Goal: Task Accomplishment & Management: Complete application form

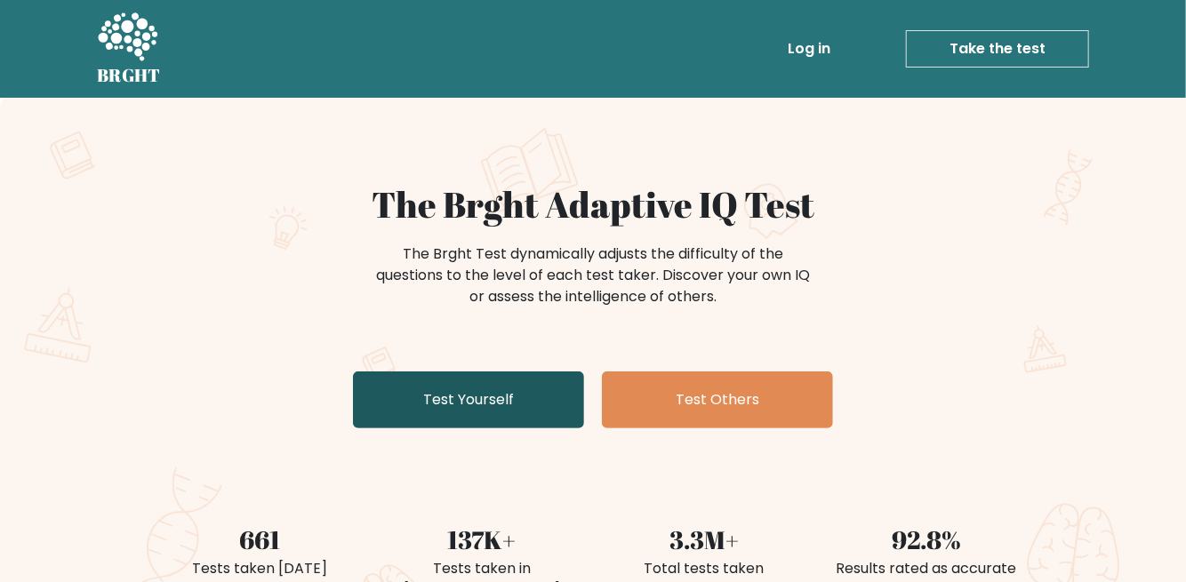
click at [469, 404] on link "Test Yourself" at bounding box center [468, 400] width 231 height 57
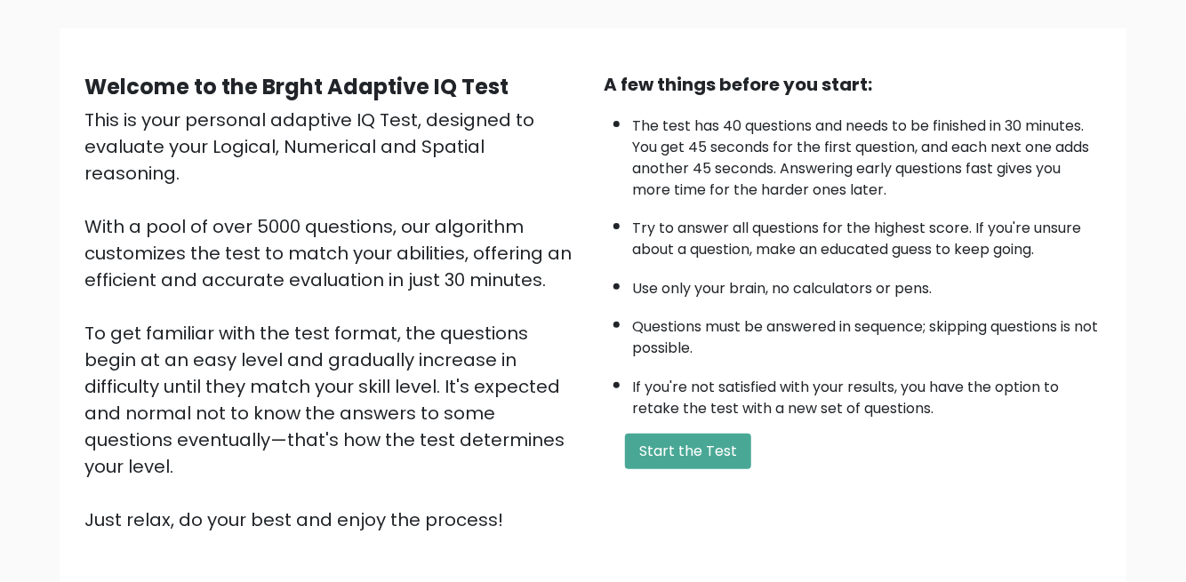
scroll to position [113, 0]
click at [705, 442] on button "Start the Test" at bounding box center [688, 451] width 126 height 36
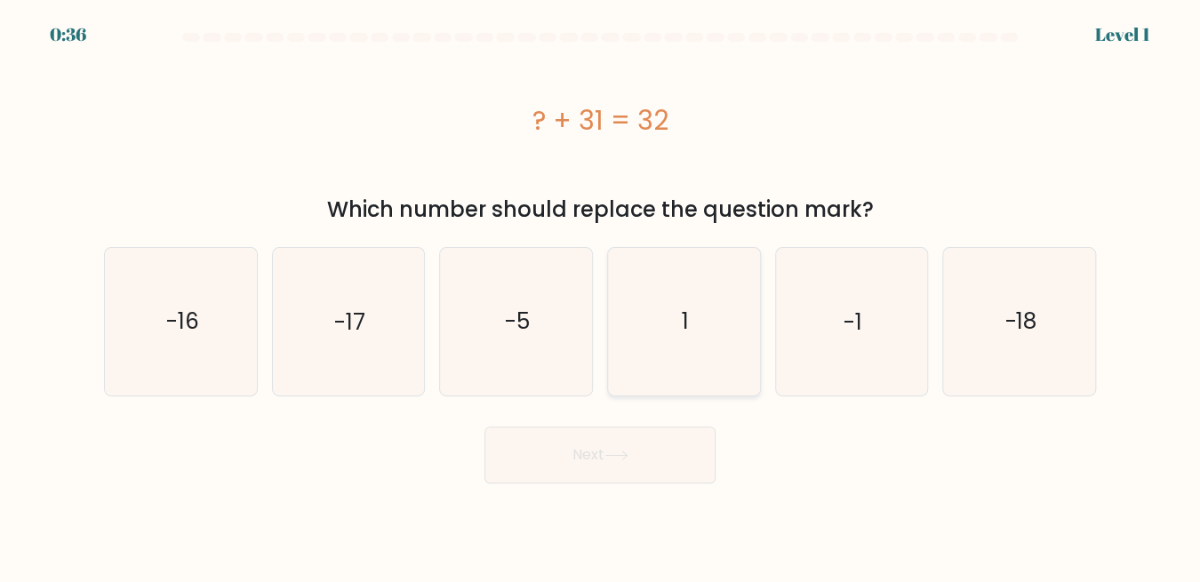
click at [685, 339] on icon "1" at bounding box center [684, 321] width 147 height 147
click at [601, 296] on input "d. 1" at bounding box center [600, 294] width 1 height 4
radio input "true"
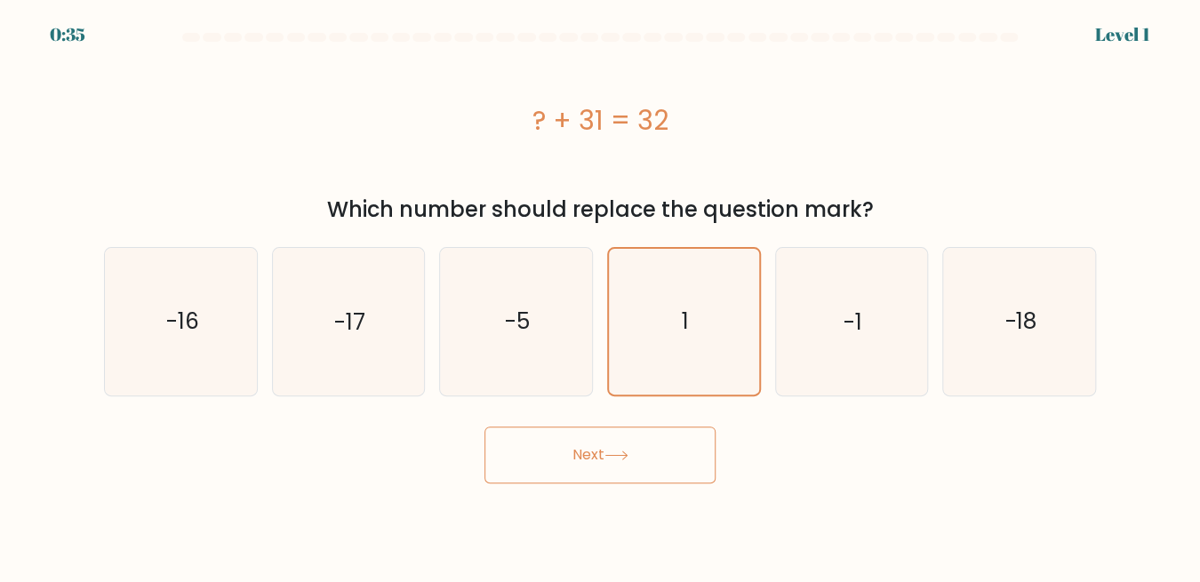
click at [615, 457] on icon at bounding box center [616, 456] width 24 height 10
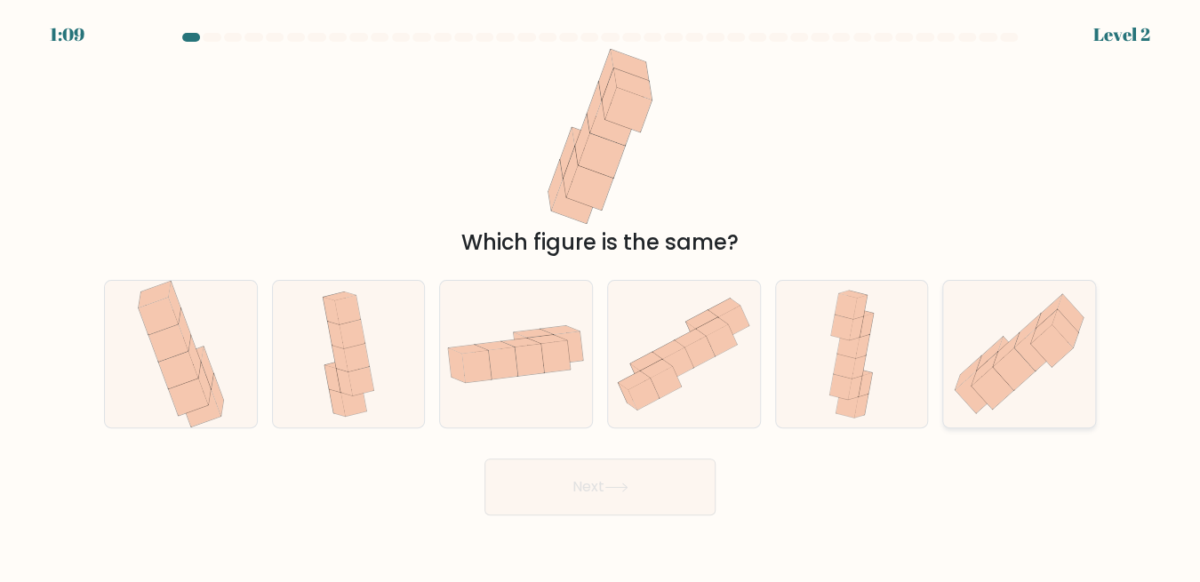
click at [1011, 377] on icon at bounding box center [1014, 369] width 42 height 42
click at [601, 296] on input "f." at bounding box center [600, 294] width 1 height 4
radio input "true"
click at [560, 499] on button "Next" at bounding box center [599, 487] width 231 height 57
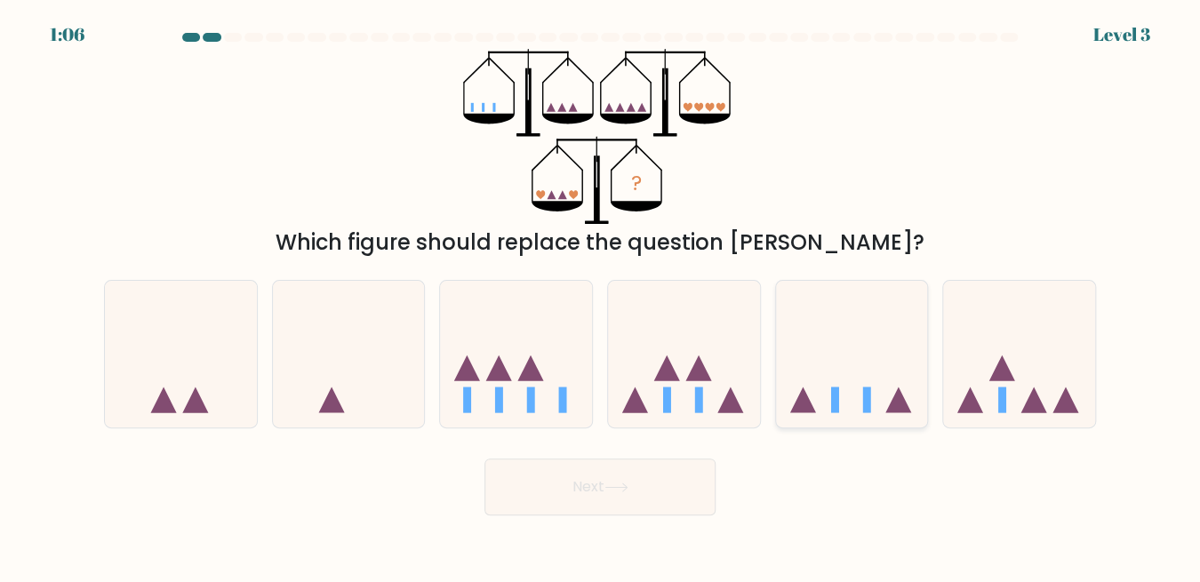
click at [858, 383] on icon at bounding box center [852, 354] width 152 height 125
click at [601, 296] on input "e." at bounding box center [600, 294] width 1 height 4
radio input "true"
click at [652, 500] on button "Next" at bounding box center [599, 487] width 231 height 57
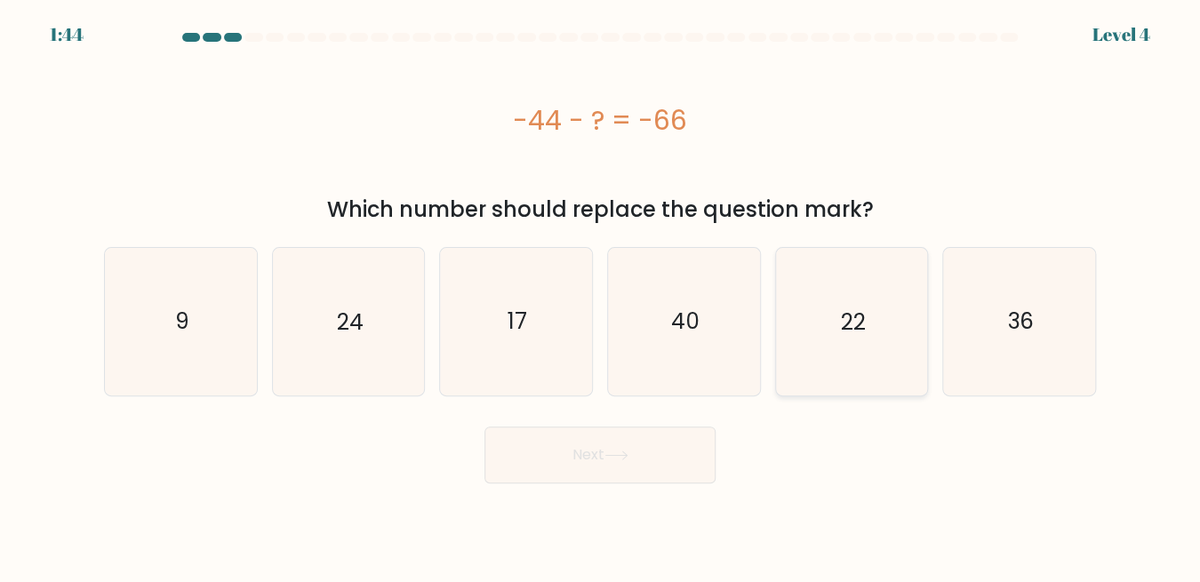
click at [837, 311] on icon "22" at bounding box center [851, 321] width 147 height 147
click at [601, 296] on input "e. 22" at bounding box center [600, 294] width 1 height 4
radio input "true"
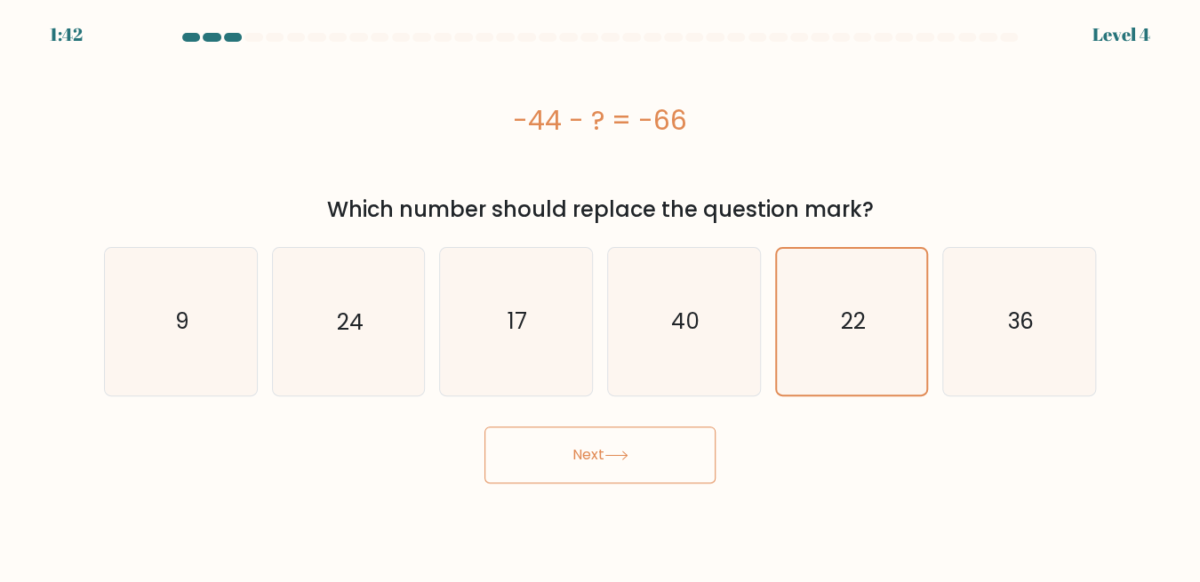
click at [601, 463] on button "Next" at bounding box center [599, 455] width 231 height 57
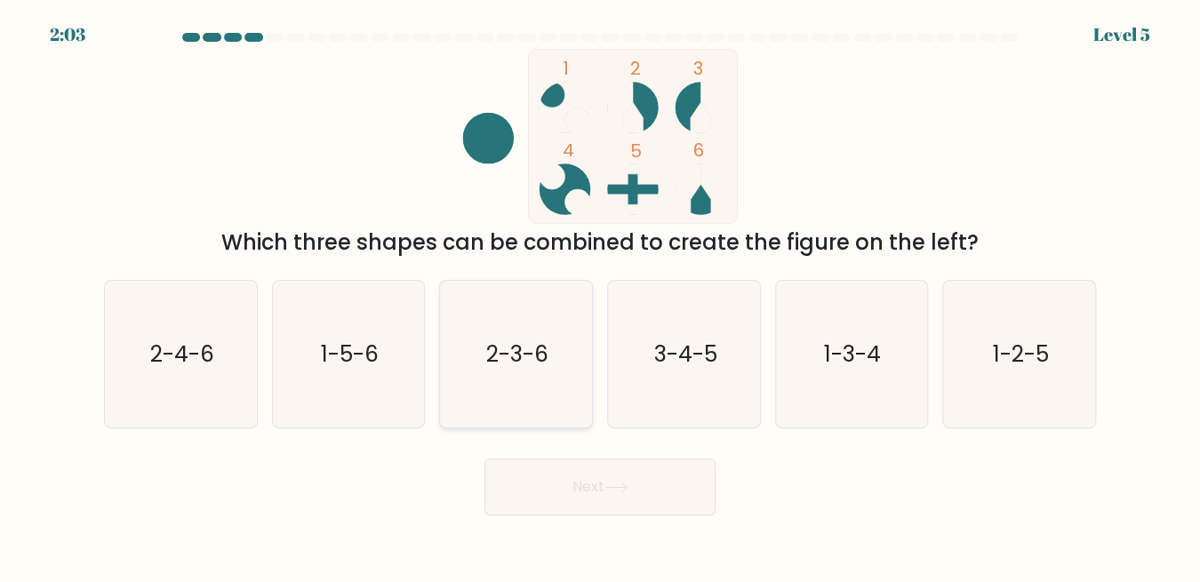
click at [561, 389] on icon "2-3-6" at bounding box center [516, 354] width 147 height 147
click at [600, 296] on input "c. 2-3-6" at bounding box center [600, 294] width 1 height 4
radio input "true"
click at [615, 477] on button "Next" at bounding box center [599, 487] width 231 height 57
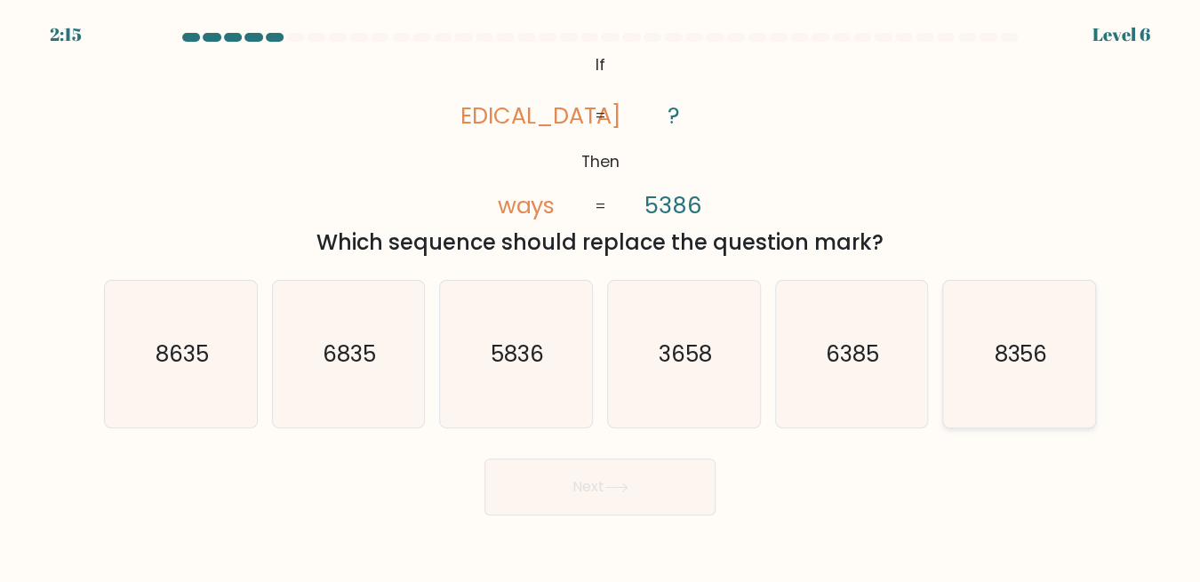
click at [981, 349] on icon "8356" at bounding box center [1019, 354] width 147 height 147
click at [601, 296] on input "f. 8356" at bounding box center [600, 294] width 1 height 4
radio input "true"
click at [646, 495] on button "Next" at bounding box center [599, 487] width 231 height 57
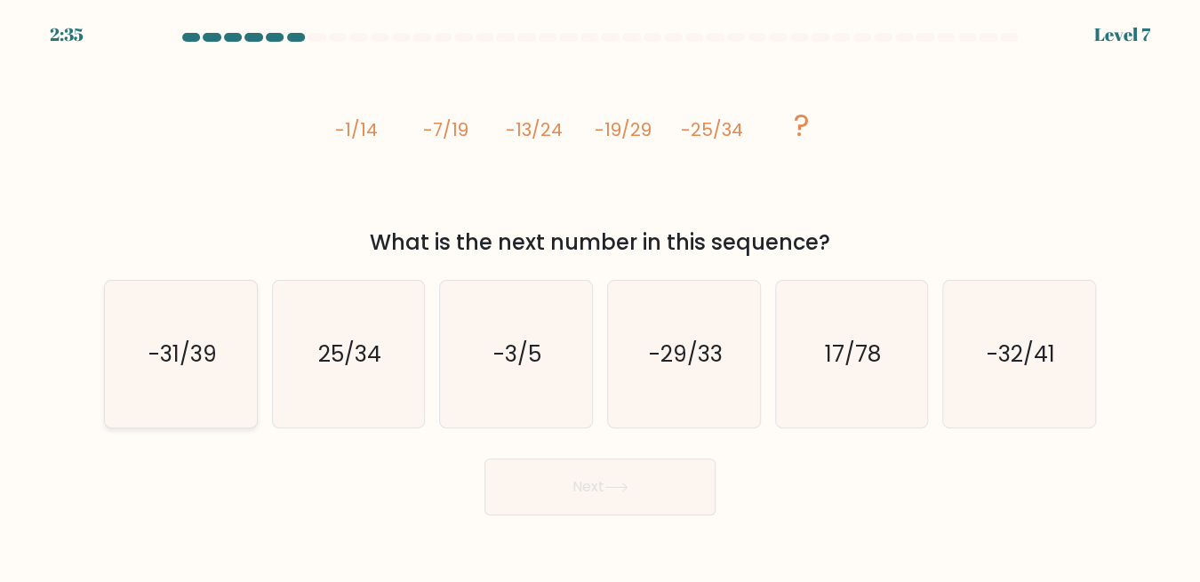
click at [177, 400] on icon "-31/39" at bounding box center [181, 354] width 147 height 147
click at [600, 296] on input "a. -31/39" at bounding box center [600, 294] width 1 height 4
radio input "true"
click at [537, 473] on button "Next" at bounding box center [599, 487] width 231 height 57
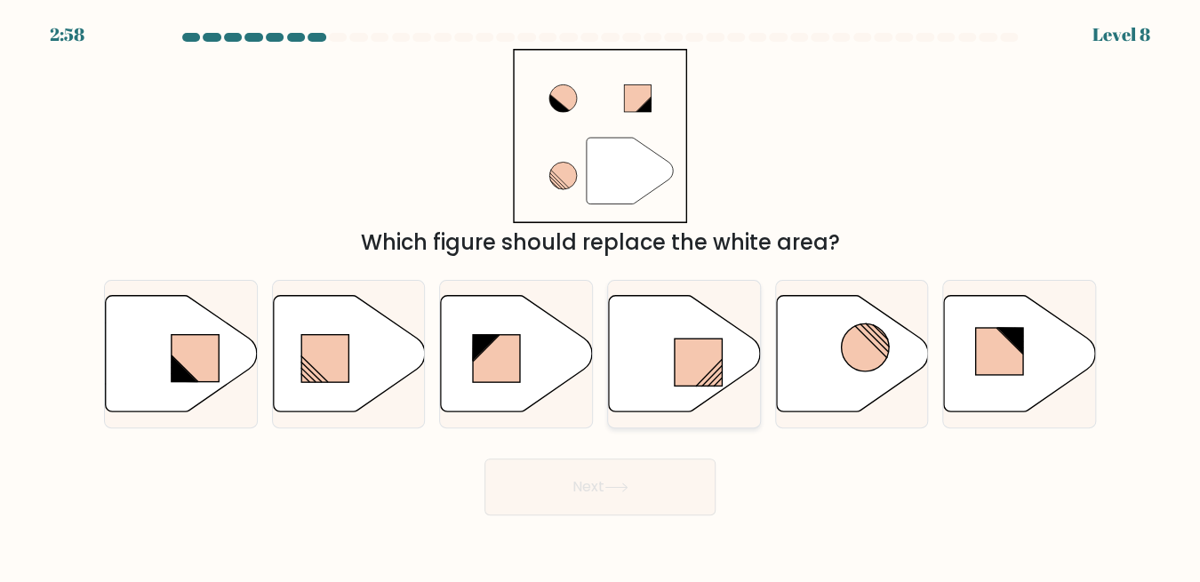
click at [700, 370] on rect at bounding box center [699, 362] width 48 height 47
click at [601, 296] on input "d." at bounding box center [600, 294] width 1 height 4
radio input "true"
click at [657, 493] on button "Next" at bounding box center [599, 487] width 231 height 57
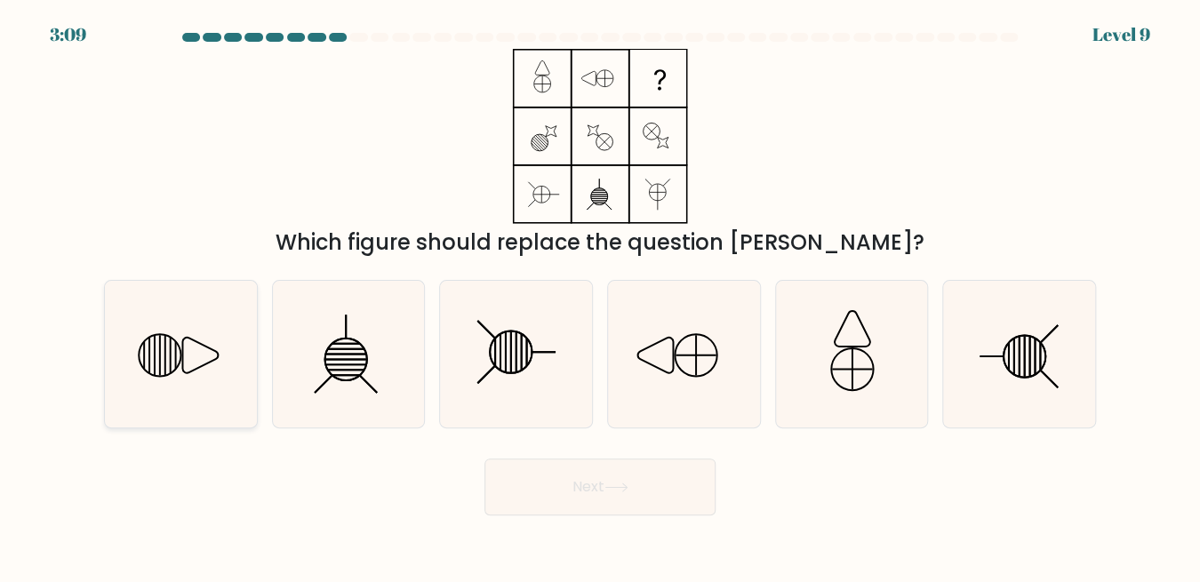
click at [175, 365] on line at bounding box center [175, 355] width 0 height 28
click at [600, 296] on input "a." at bounding box center [600, 294] width 1 height 4
radio input "true"
click at [576, 486] on button "Next" at bounding box center [599, 487] width 231 height 57
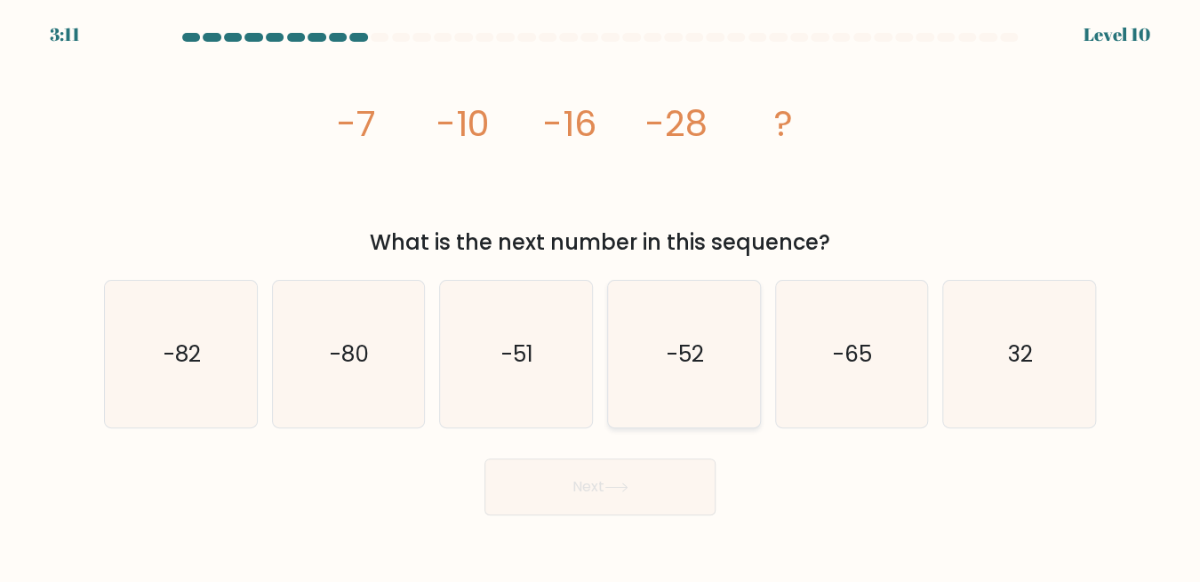
click at [681, 348] on text "-52" at bounding box center [685, 354] width 37 height 31
click at [601, 296] on input "d. -52" at bounding box center [600, 294] width 1 height 4
radio input "true"
click at [619, 495] on button "Next" at bounding box center [599, 487] width 231 height 57
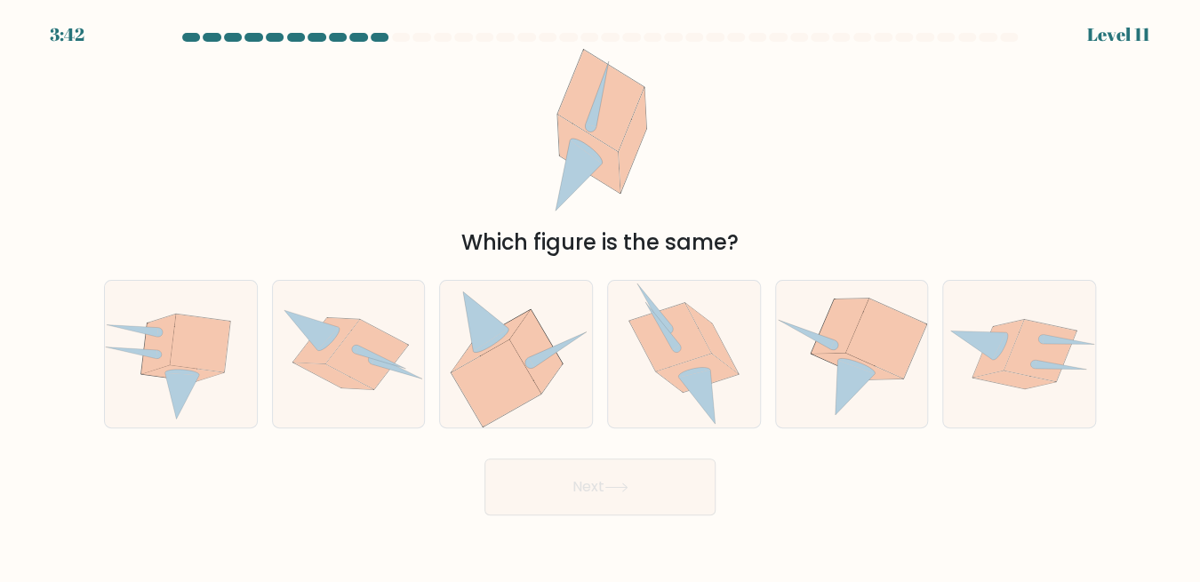
drag, startPoint x: 596, startPoint y: 116, endPoint x: 595, endPoint y: 140, distance: 24.1
click at [595, 140] on icon at bounding box center [599, 136] width 119 height 175
click at [865, 356] on icon at bounding box center [885, 339] width 81 height 80
click at [601, 296] on input "e." at bounding box center [600, 294] width 1 height 4
radio input "true"
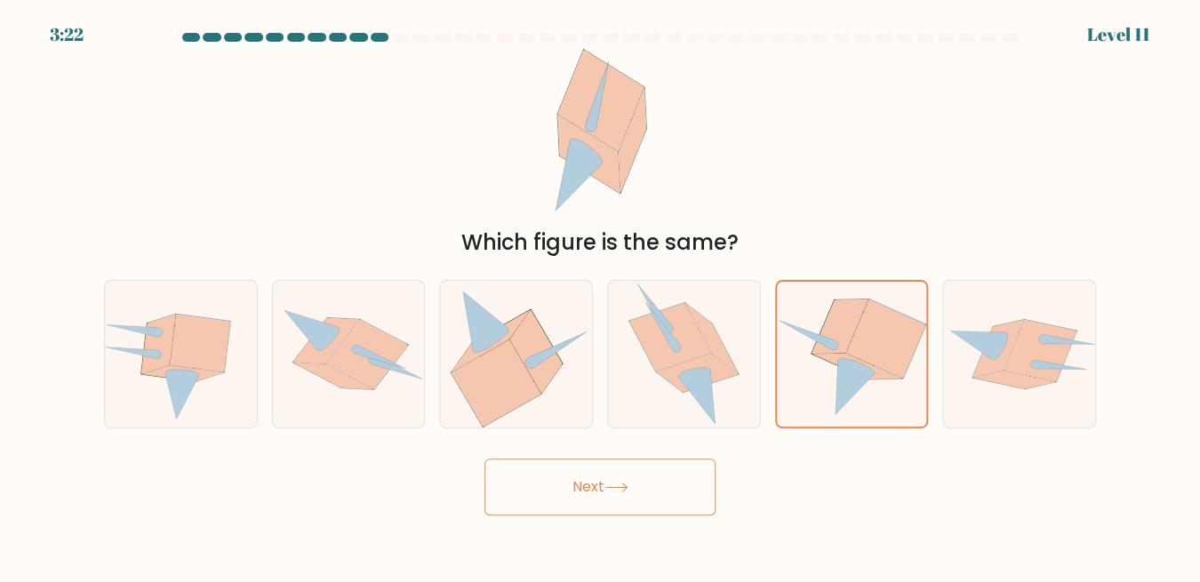
click at [636, 492] on button "Next" at bounding box center [599, 487] width 231 height 57
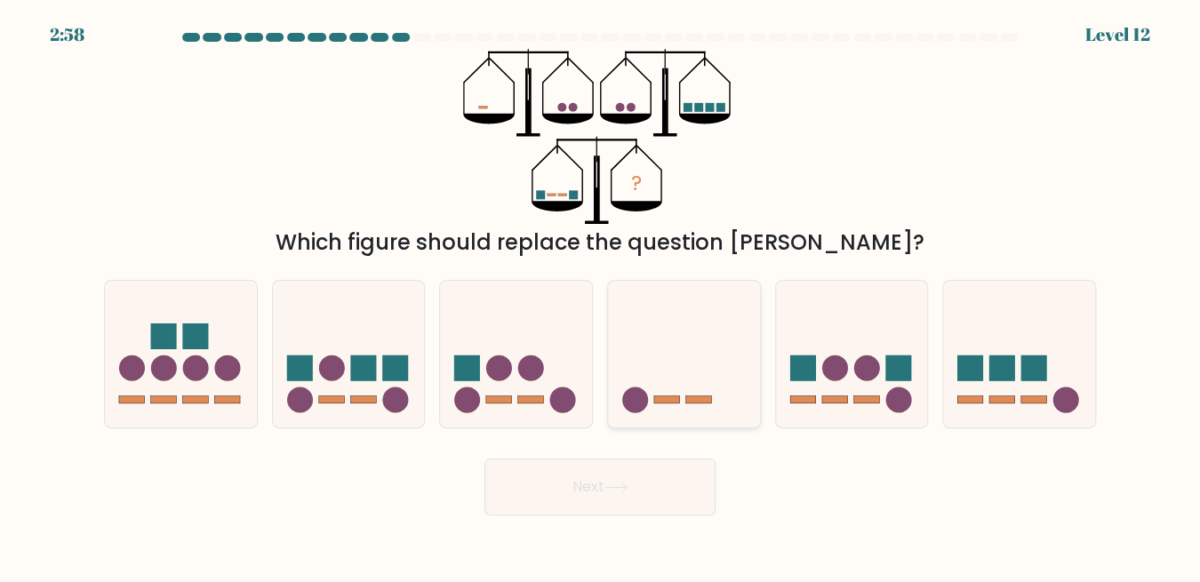
click at [692, 342] on icon at bounding box center [684, 354] width 152 height 125
click at [601, 296] on input "d." at bounding box center [600, 294] width 1 height 4
radio input "true"
click at [608, 501] on button "Next" at bounding box center [599, 487] width 231 height 57
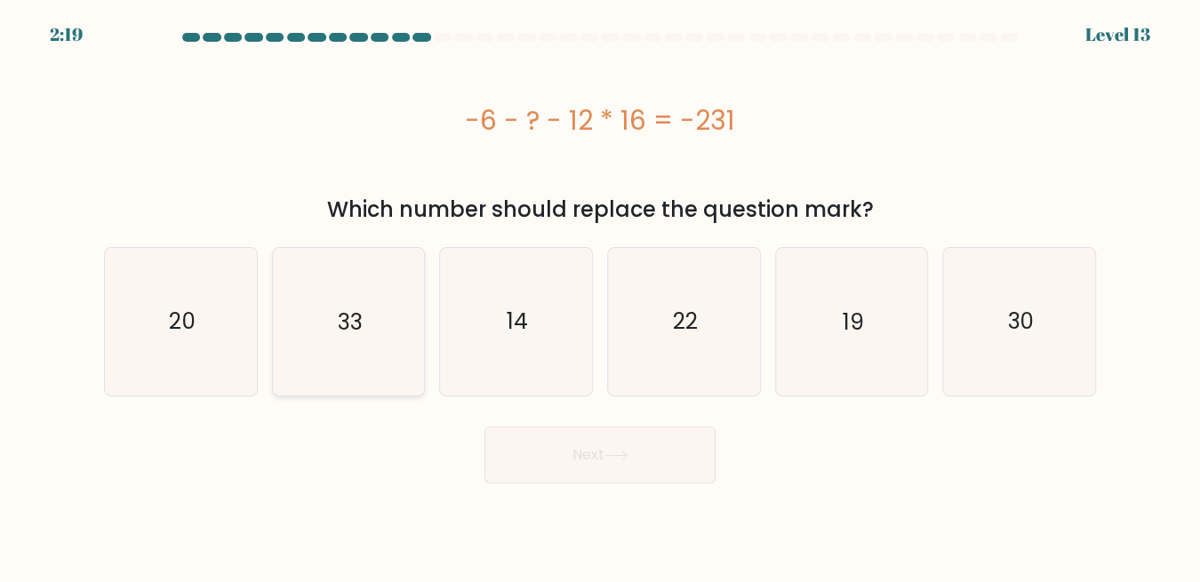
click at [345, 340] on icon "33" at bounding box center [348, 321] width 147 height 147
click at [600, 296] on input "b. 33" at bounding box center [600, 294] width 1 height 4
radio input "true"
click at [572, 468] on button "Next" at bounding box center [599, 455] width 231 height 57
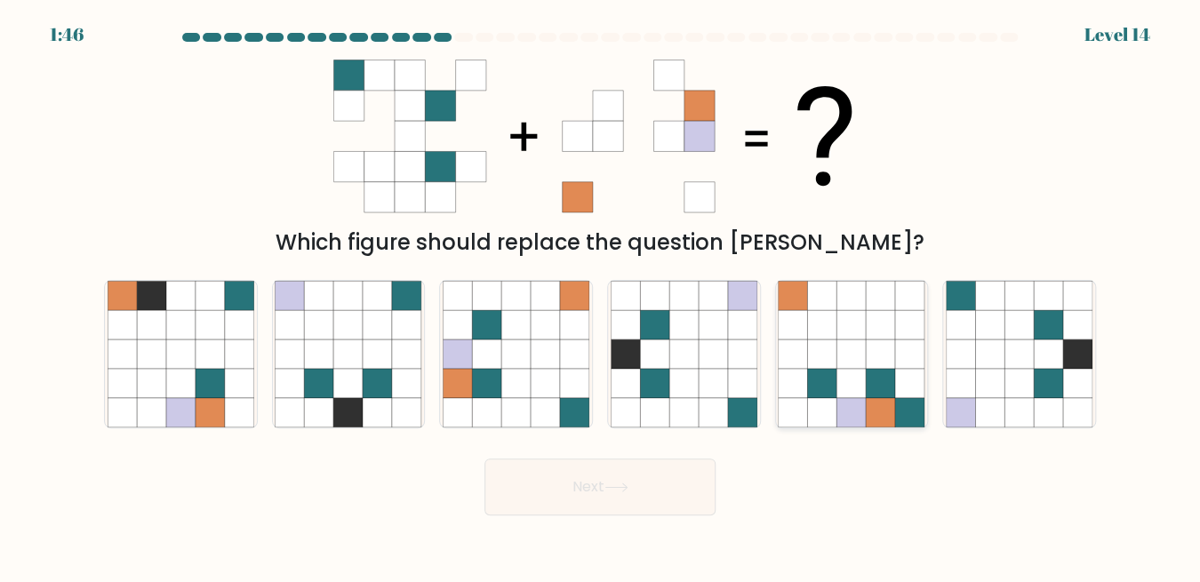
click at [825, 316] on icon at bounding box center [822, 324] width 29 height 29
click at [601, 296] on input "e." at bounding box center [600, 294] width 1 height 4
radio input "true"
click at [579, 488] on button "Next" at bounding box center [599, 487] width 231 height 57
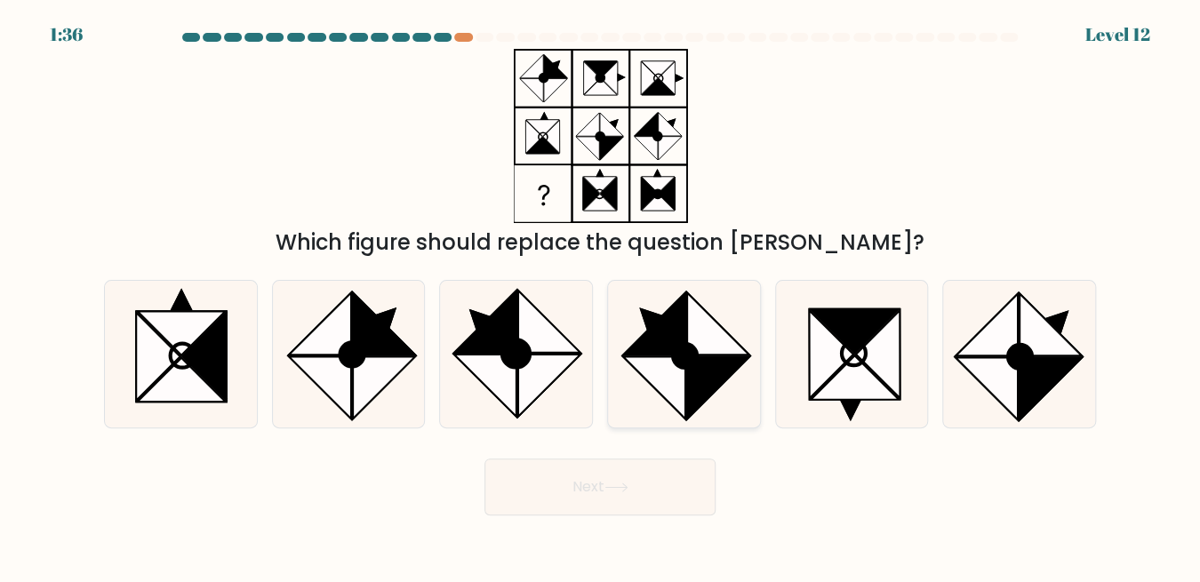
click at [680, 365] on circle at bounding box center [685, 356] width 34 height 34
click at [601, 296] on input "d." at bounding box center [600, 294] width 1 height 4
radio input "true"
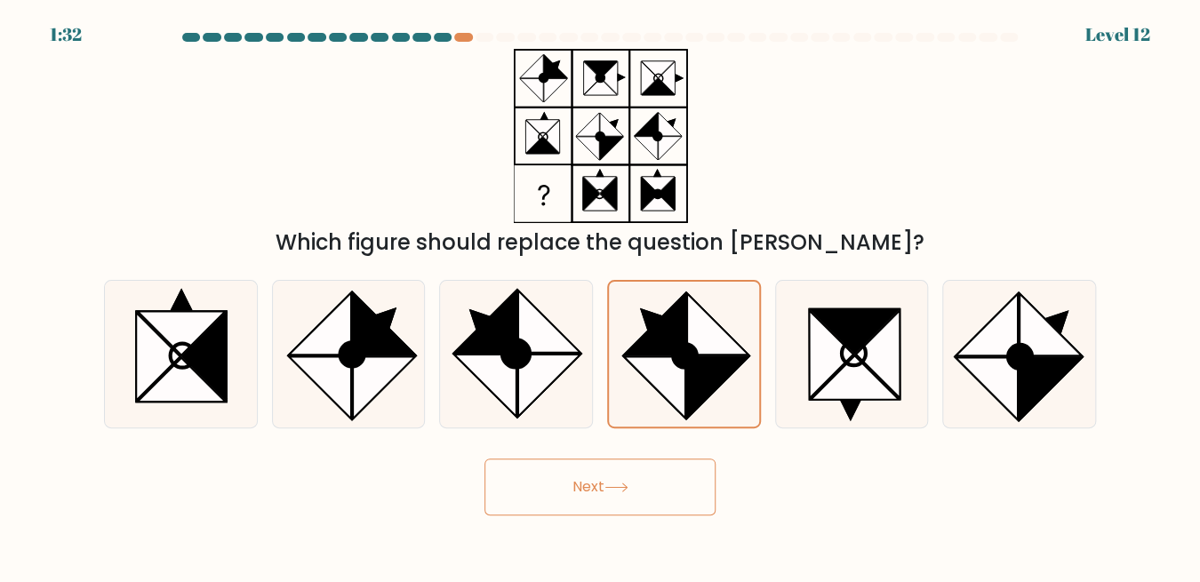
click at [611, 496] on button "Next" at bounding box center [599, 487] width 231 height 57
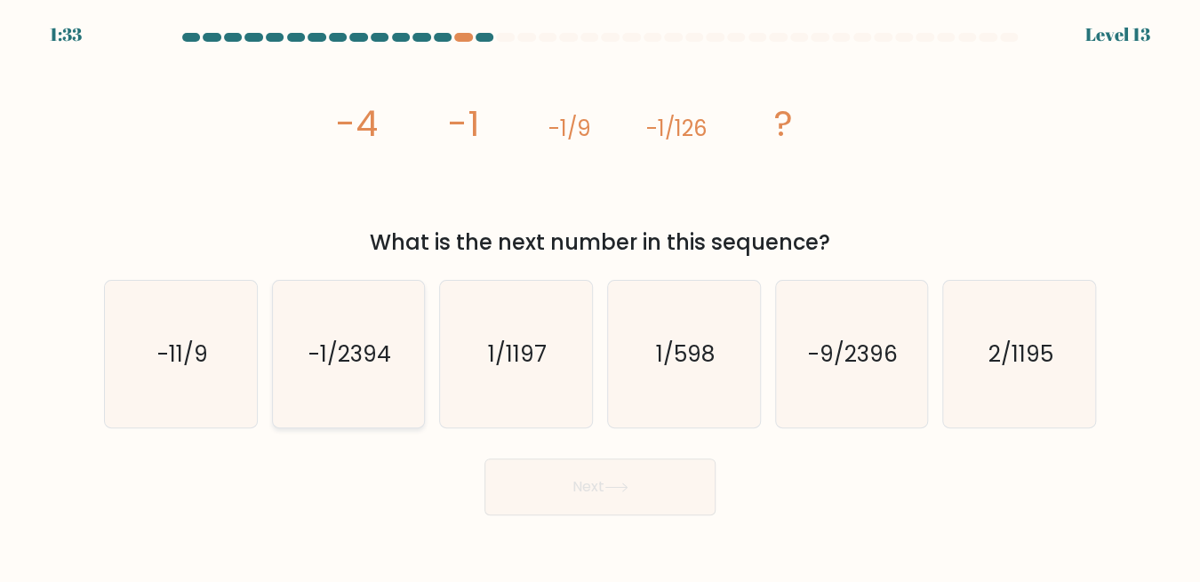
click at [356, 352] on text "-1/2394" at bounding box center [349, 354] width 83 height 31
click at [600, 296] on input "b. -1/2394" at bounding box center [600, 294] width 1 height 4
radio input "true"
click at [583, 487] on button "Next" at bounding box center [599, 487] width 231 height 57
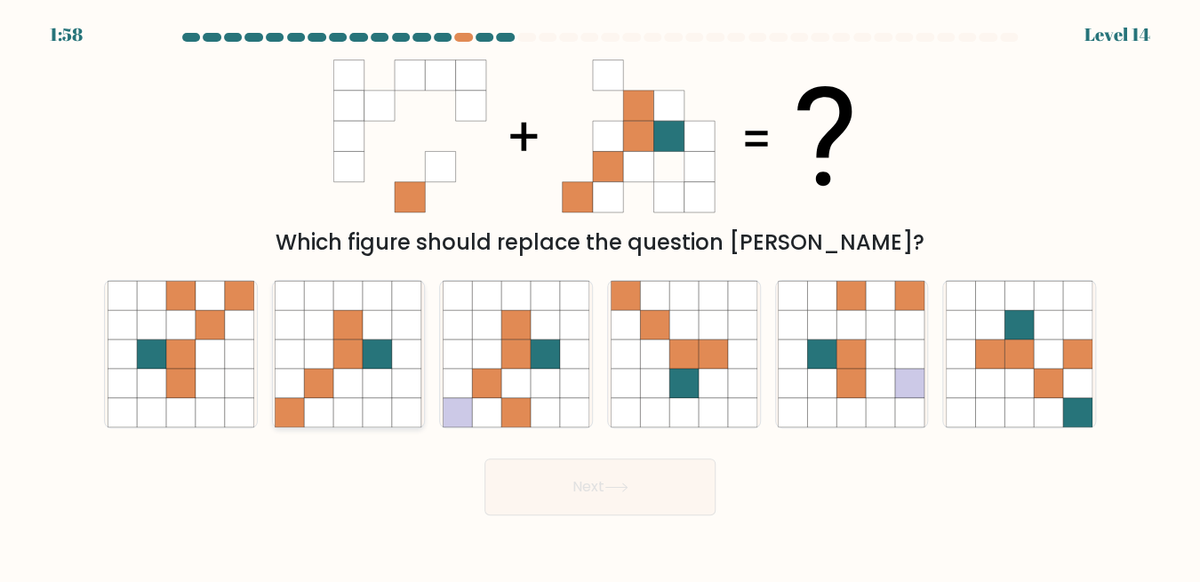
click at [360, 355] on icon at bounding box center [348, 354] width 29 height 29
click at [600, 296] on input "b." at bounding box center [600, 294] width 1 height 4
radio input "true"
click at [628, 484] on icon at bounding box center [616, 488] width 24 height 10
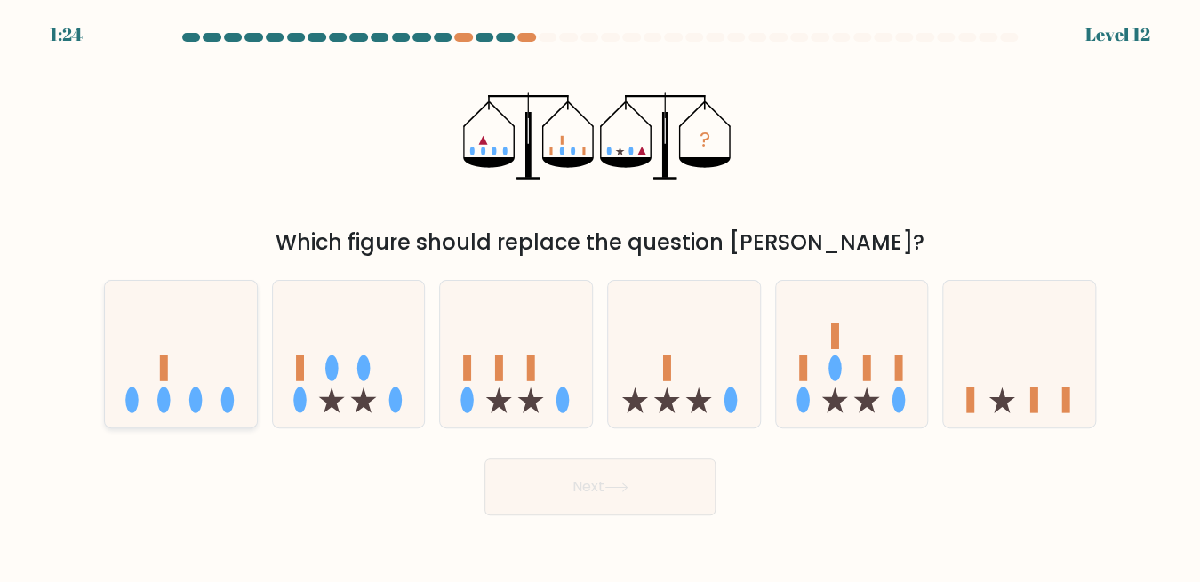
click at [229, 388] on ellipse at bounding box center [227, 400] width 13 height 26
click at [600, 296] on input "a." at bounding box center [600, 294] width 1 height 4
radio input "true"
click at [588, 492] on button "Next" at bounding box center [599, 487] width 231 height 57
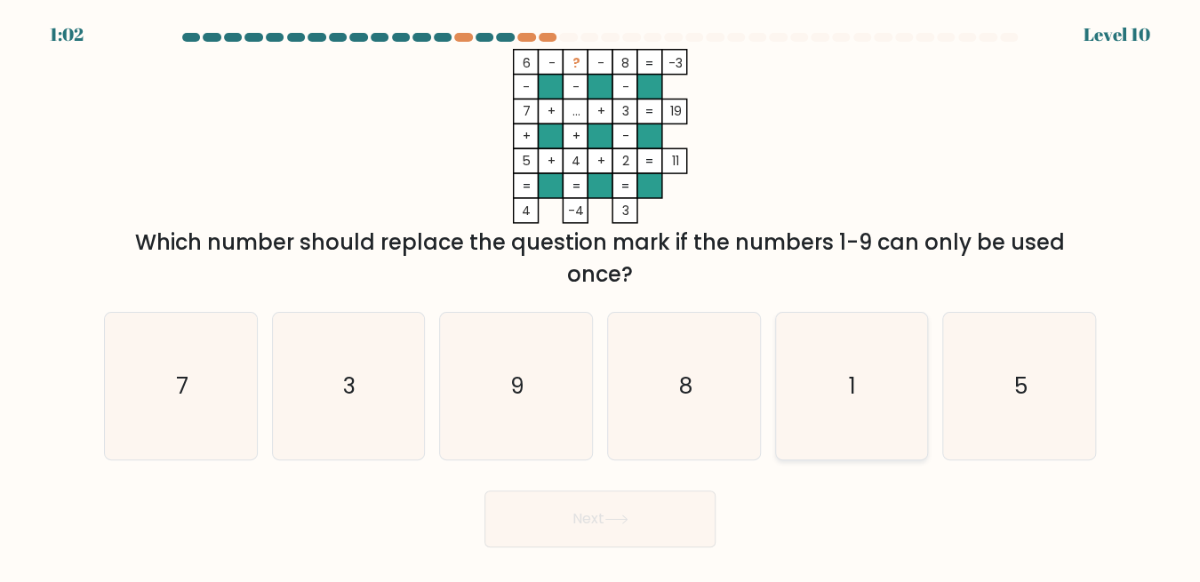
click at [850, 422] on icon "1" at bounding box center [851, 386] width 147 height 147
click at [601, 296] on input "e. 1" at bounding box center [600, 294] width 1 height 4
radio input "true"
click at [625, 513] on button "Next" at bounding box center [599, 519] width 231 height 57
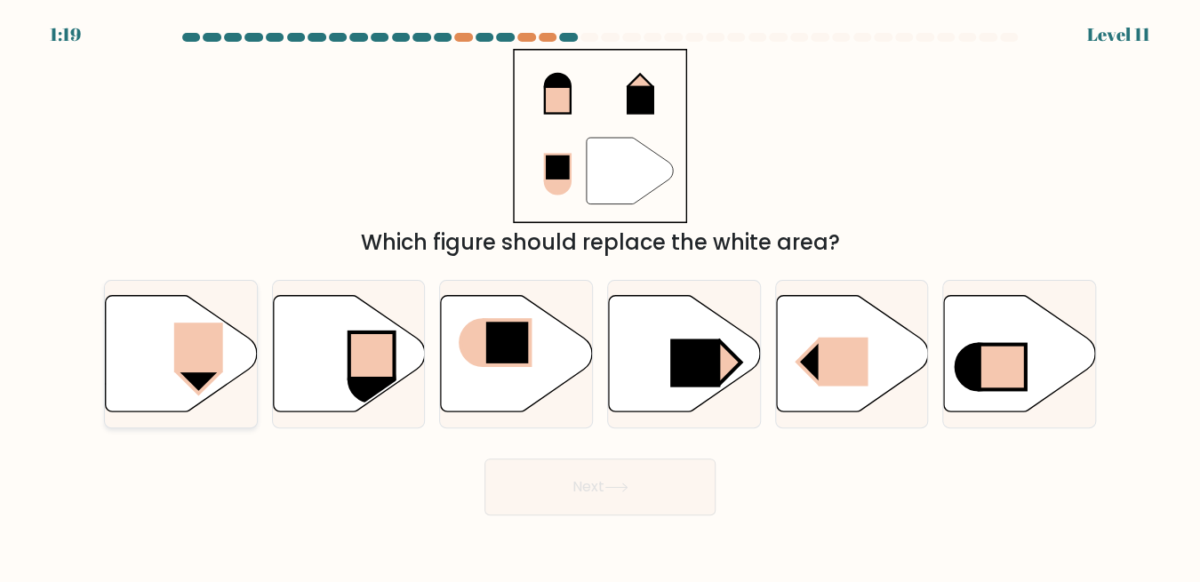
click at [176, 350] on rect at bounding box center [198, 348] width 49 height 50
click at [600, 296] on input "a." at bounding box center [600, 294] width 1 height 4
radio input "true"
click at [657, 491] on button "Next" at bounding box center [599, 487] width 231 height 57
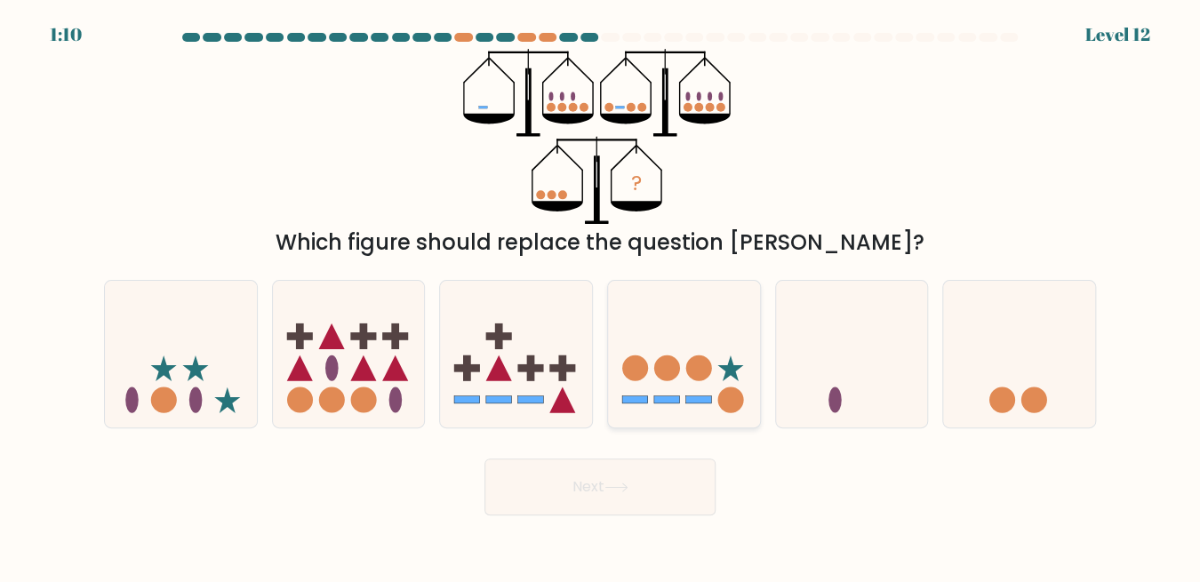
click at [654, 372] on circle at bounding box center [667, 369] width 26 height 26
click at [601, 296] on input "d." at bounding box center [600, 294] width 1 height 4
radio input "true"
click at [587, 504] on button "Next" at bounding box center [599, 487] width 231 height 57
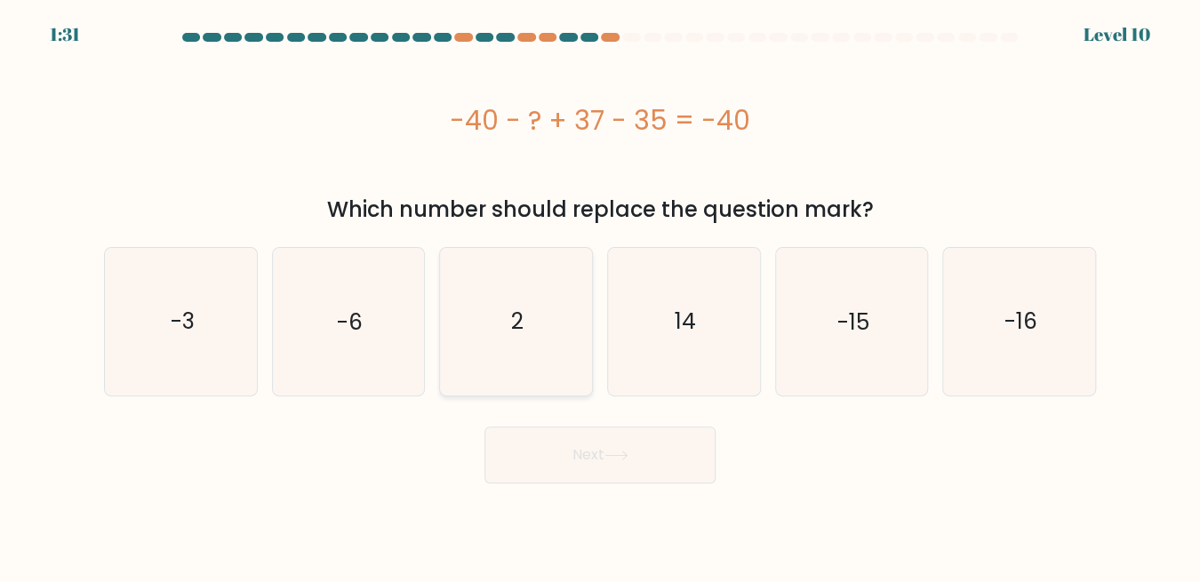
click at [505, 348] on icon "2" at bounding box center [516, 321] width 147 height 147
click at [600, 296] on input "c. 2" at bounding box center [600, 294] width 1 height 4
radio input "true"
click at [586, 450] on button "Next" at bounding box center [599, 455] width 231 height 57
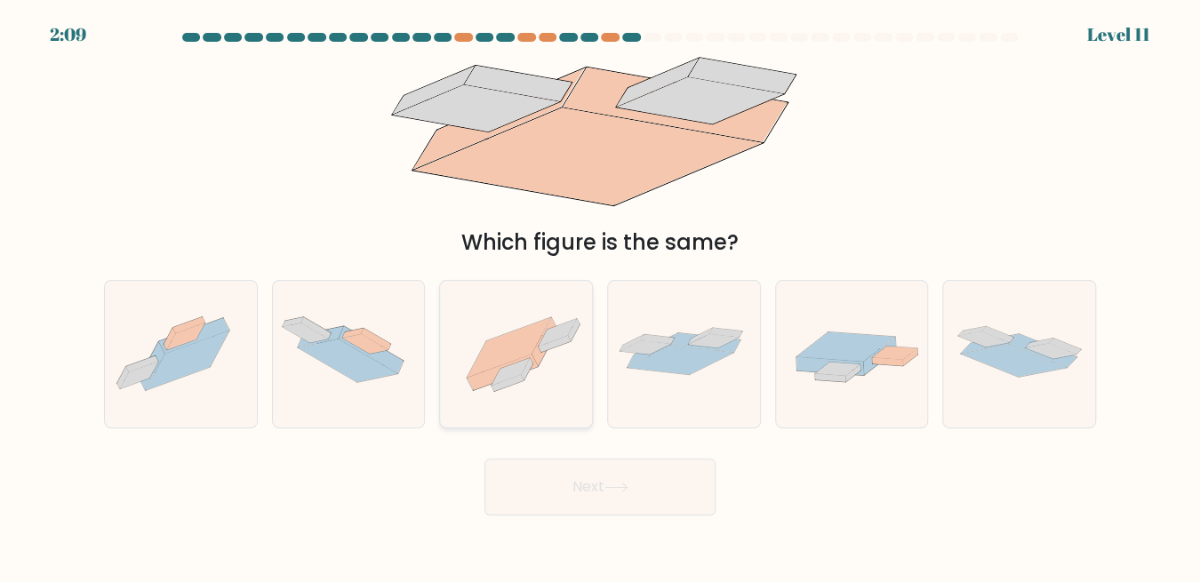
click at [538, 383] on icon at bounding box center [516, 354] width 152 height 114
click at [600, 296] on input "c." at bounding box center [600, 294] width 1 height 4
radio input "true"
click at [565, 485] on button "Next" at bounding box center [599, 487] width 231 height 57
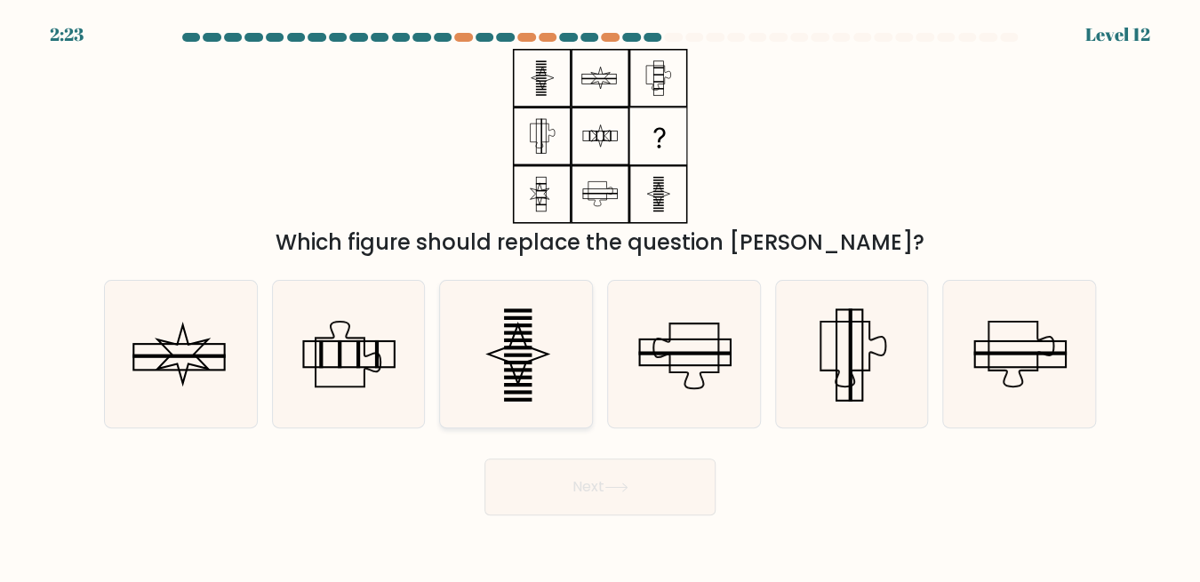
click at [529, 352] on icon at bounding box center [516, 354] width 147 height 147
click at [600, 296] on input "c." at bounding box center [600, 294] width 1 height 4
radio input "true"
click at [573, 483] on button "Next" at bounding box center [599, 487] width 231 height 57
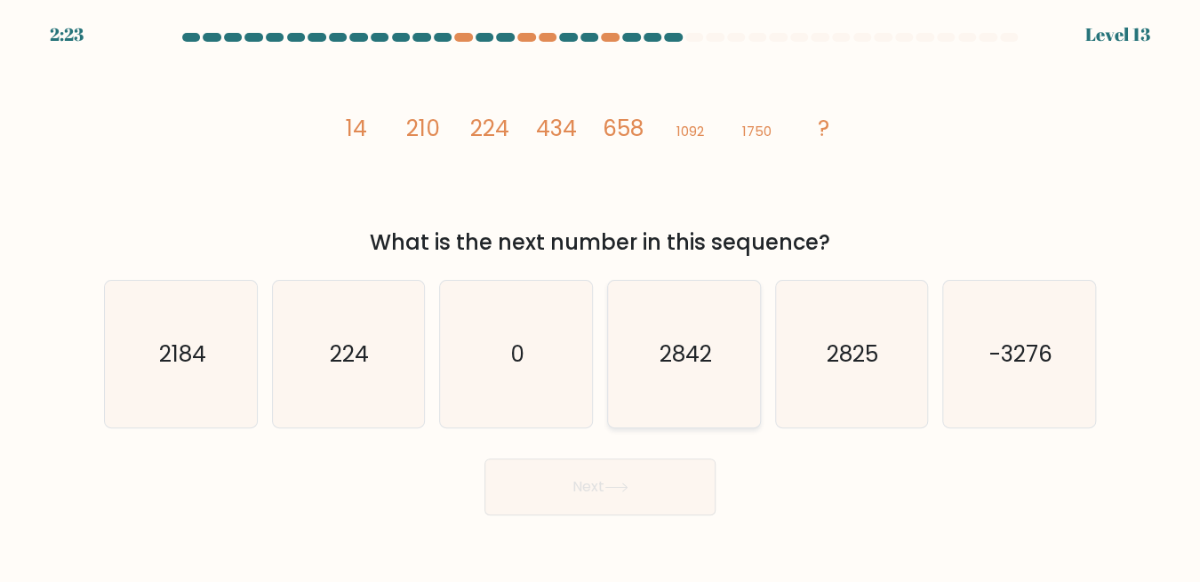
click at [665, 401] on icon "2842" at bounding box center [684, 354] width 147 height 147
click at [601, 296] on input "d. 2842" at bounding box center [600, 294] width 1 height 4
radio input "true"
click at [615, 488] on icon at bounding box center [615, 488] width 21 height 8
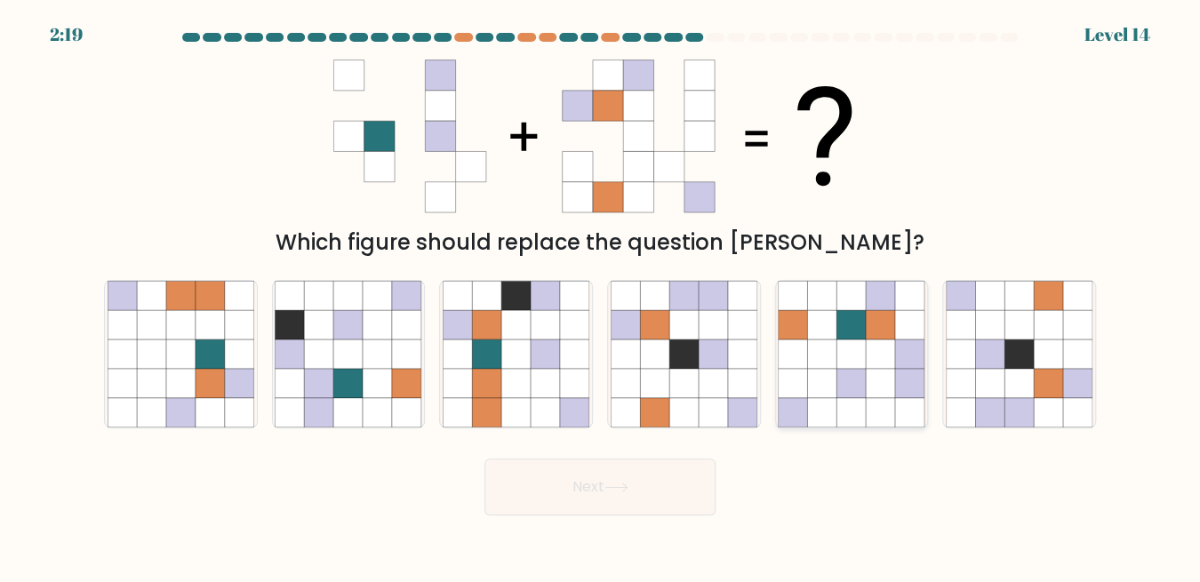
click at [800, 355] on icon at bounding box center [793, 354] width 29 height 29
click at [601, 296] on input "e." at bounding box center [600, 294] width 1 height 4
radio input "true"
click at [628, 498] on button "Next" at bounding box center [599, 487] width 231 height 57
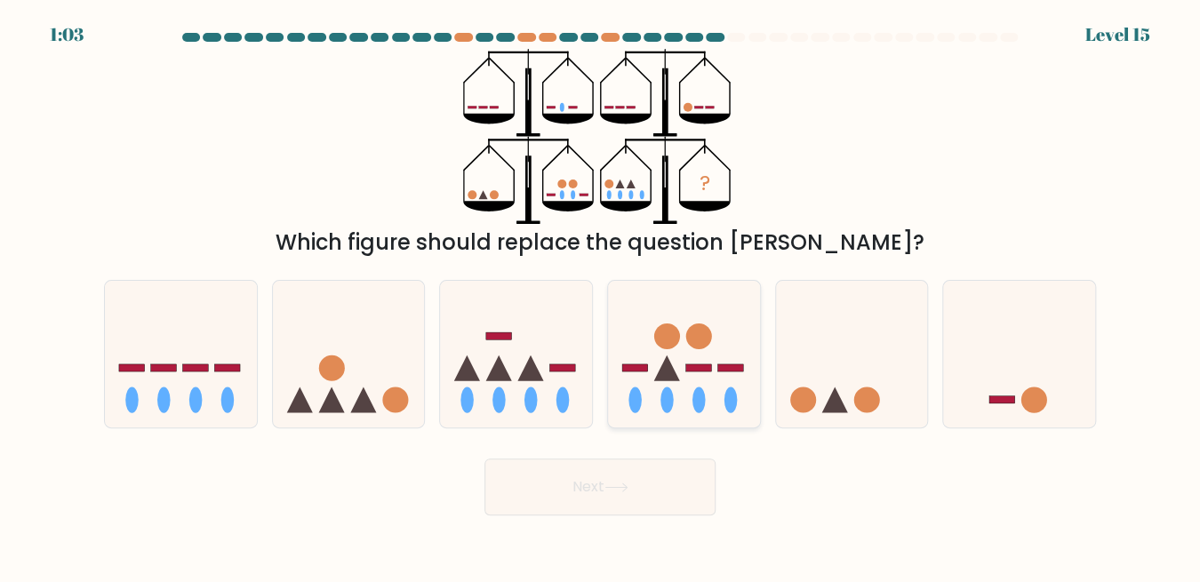
click at [692, 349] on icon at bounding box center [684, 354] width 152 height 125
click at [601, 296] on input "d." at bounding box center [600, 294] width 1 height 4
radio input "true"
click at [620, 481] on button "Next" at bounding box center [599, 487] width 231 height 57
click at [606, 477] on button "Next" at bounding box center [599, 487] width 231 height 57
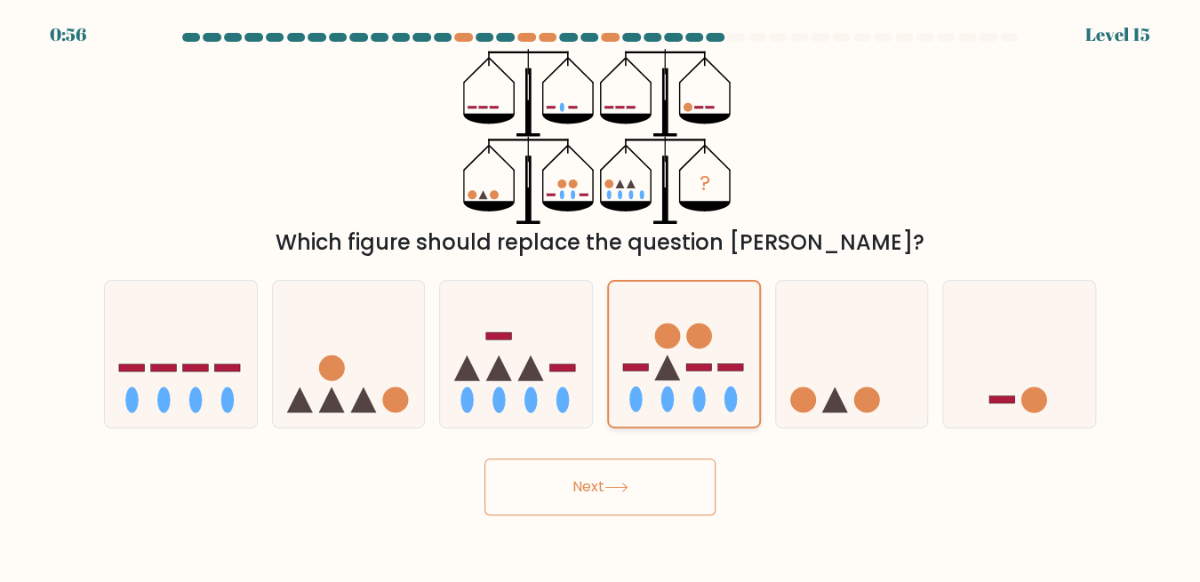
click at [684, 367] on icon at bounding box center [684, 354] width 150 height 124
click at [601, 296] on input "d." at bounding box center [600, 294] width 1 height 4
click at [628, 486] on icon at bounding box center [616, 488] width 24 height 10
click at [627, 486] on icon at bounding box center [615, 488] width 21 height 8
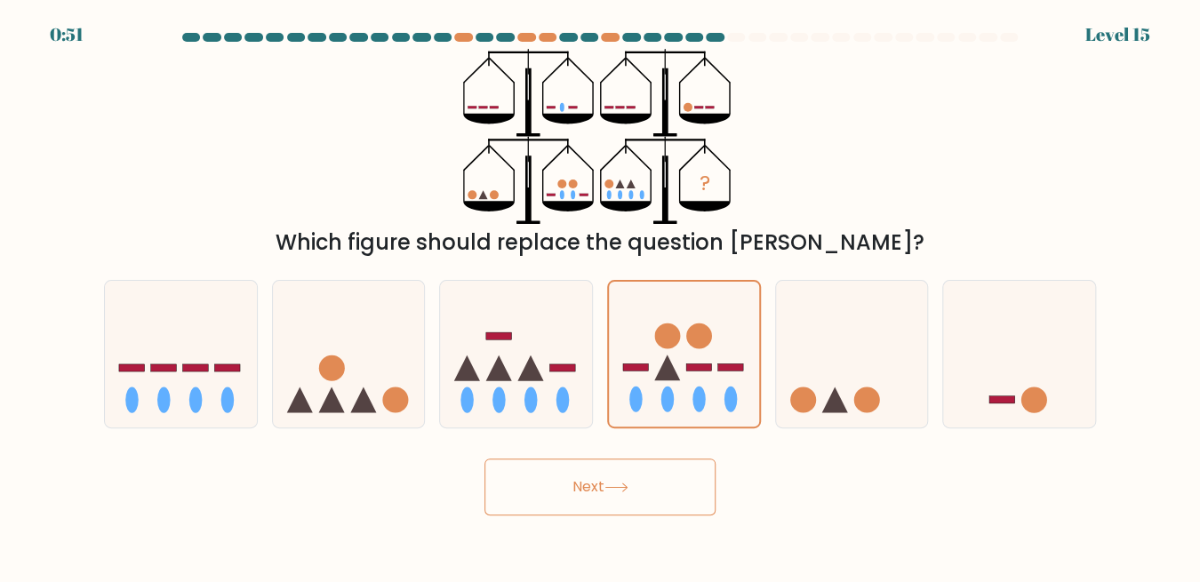
click at [627, 486] on icon at bounding box center [615, 488] width 21 height 8
click at [524, 374] on icon at bounding box center [531, 369] width 26 height 26
click at [600, 296] on input "c." at bounding box center [600, 294] width 1 height 4
radio input "true"
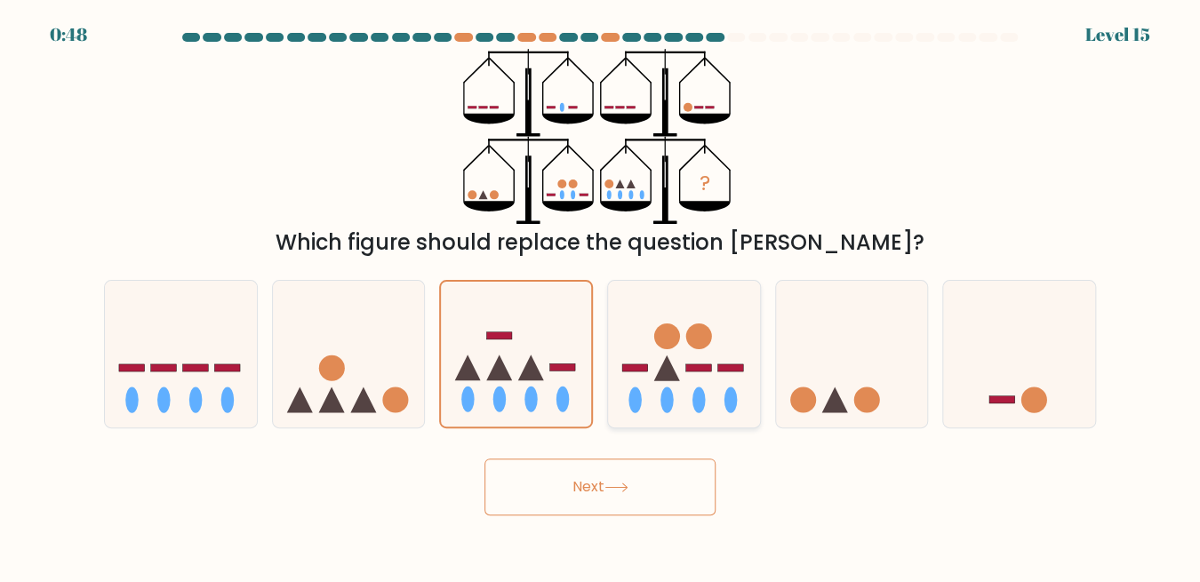
click at [654, 356] on icon at bounding box center [684, 354] width 152 height 125
click at [601, 296] on input "d." at bounding box center [600, 294] width 1 height 4
radio input "true"
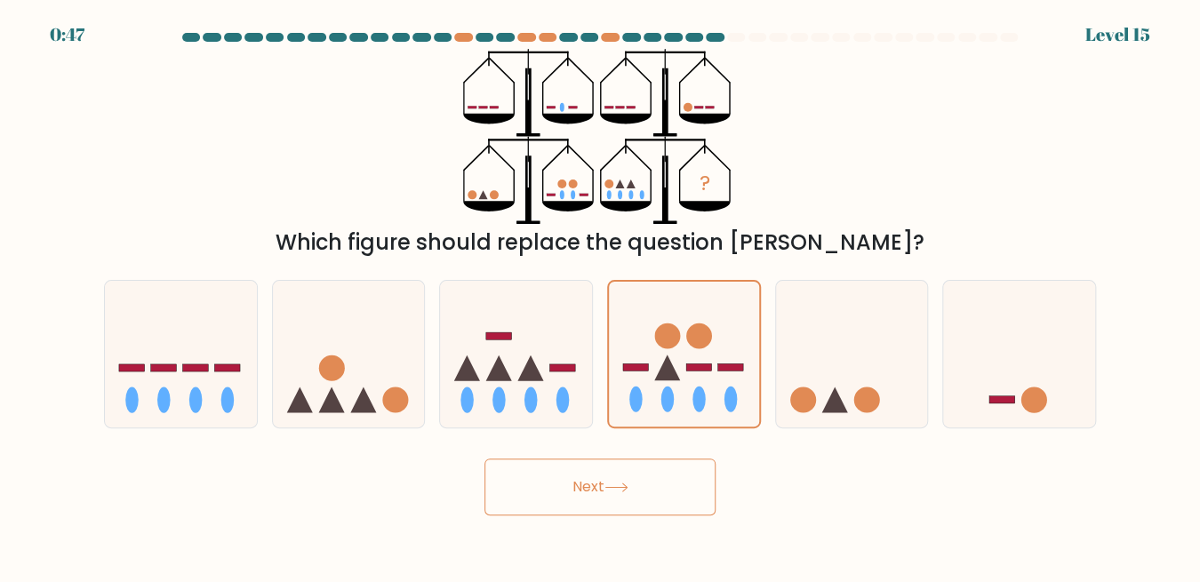
click at [596, 497] on button "Next" at bounding box center [599, 487] width 231 height 57
click at [538, 369] on icon at bounding box center [516, 354] width 152 height 125
click at [600, 296] on input "c." at bounding box center [600, 294] width 1 height 4
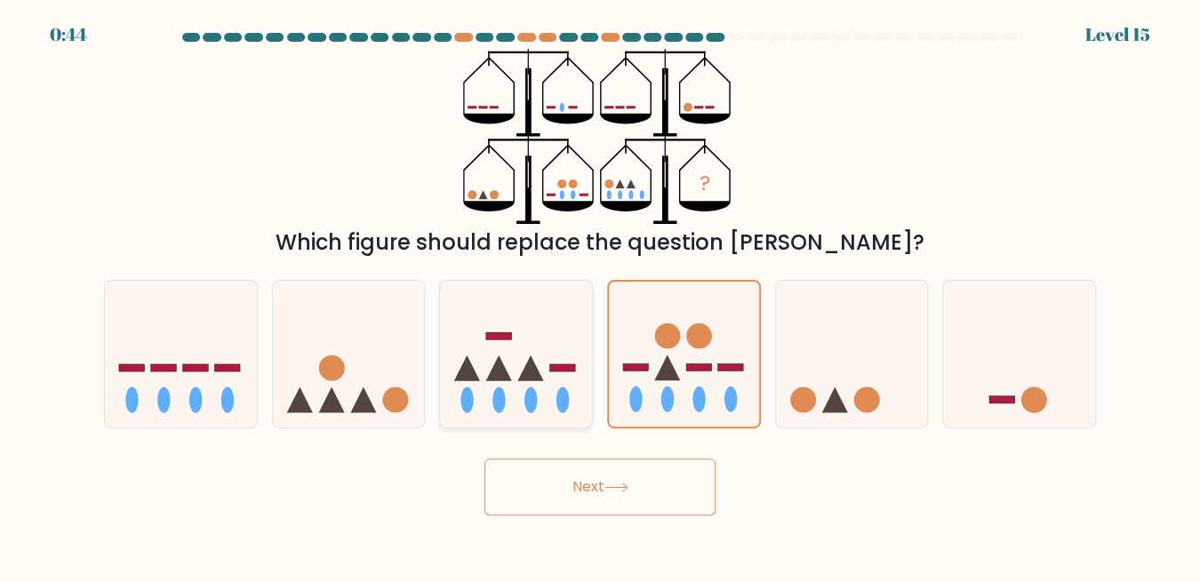
radio input "true"
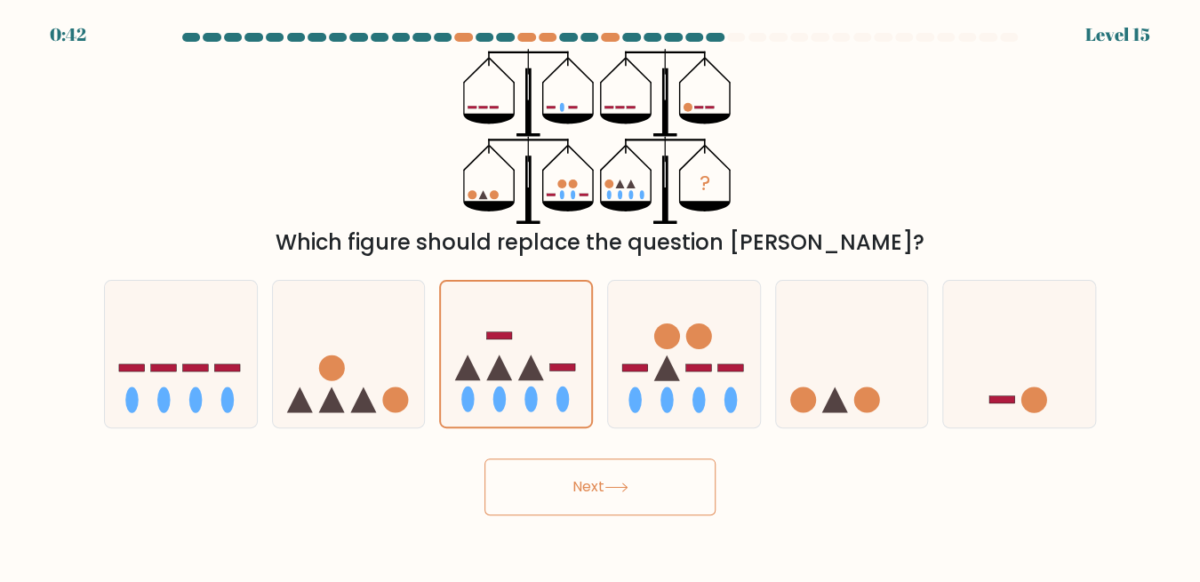
click at [584, 497] on button "Next" at bounding box center [599, 487] width 231 height 57
click at [711, 396] on icon at bounding box center [684, 354] width 152 height 125
click at [601, 296] on input "d." at bounding box center [600, 294] width 1 height 4
radio input "true"
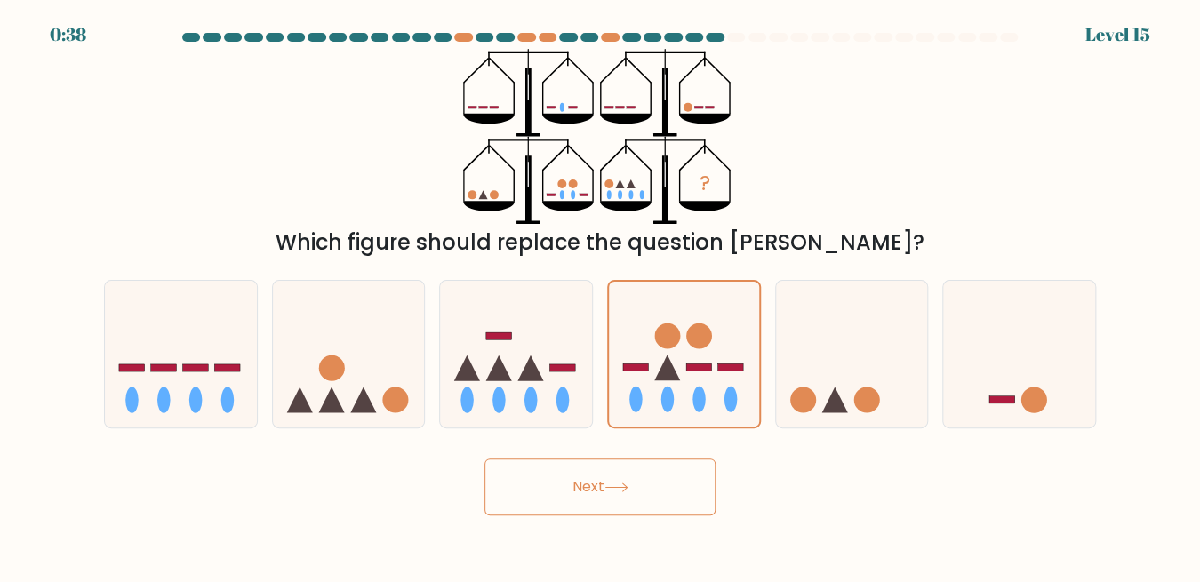
click at [741, 35] on div at bounding box center [736, 37] width 18 height 9
click at [573, 490] on button "Next" at bounding box center [599, 487] width 231 height 57
click at [170, 349] on icon at bounding box center [181, 354] width 152 height 125
click at [600, 296] on input "a." at bounding box center [600, 294] width 1 height 4
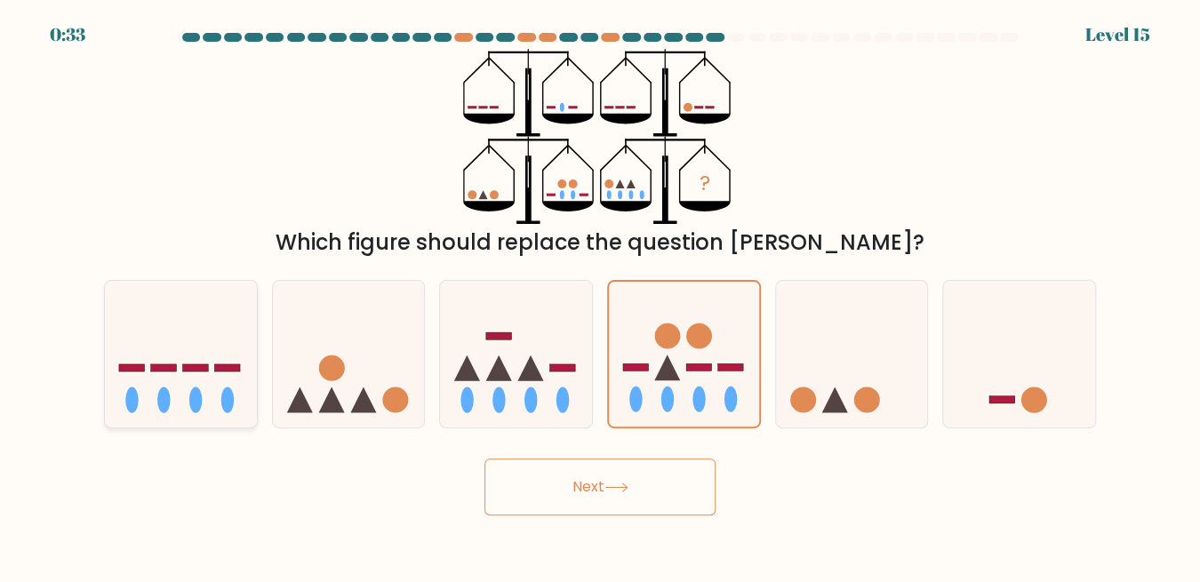
radio input "true"
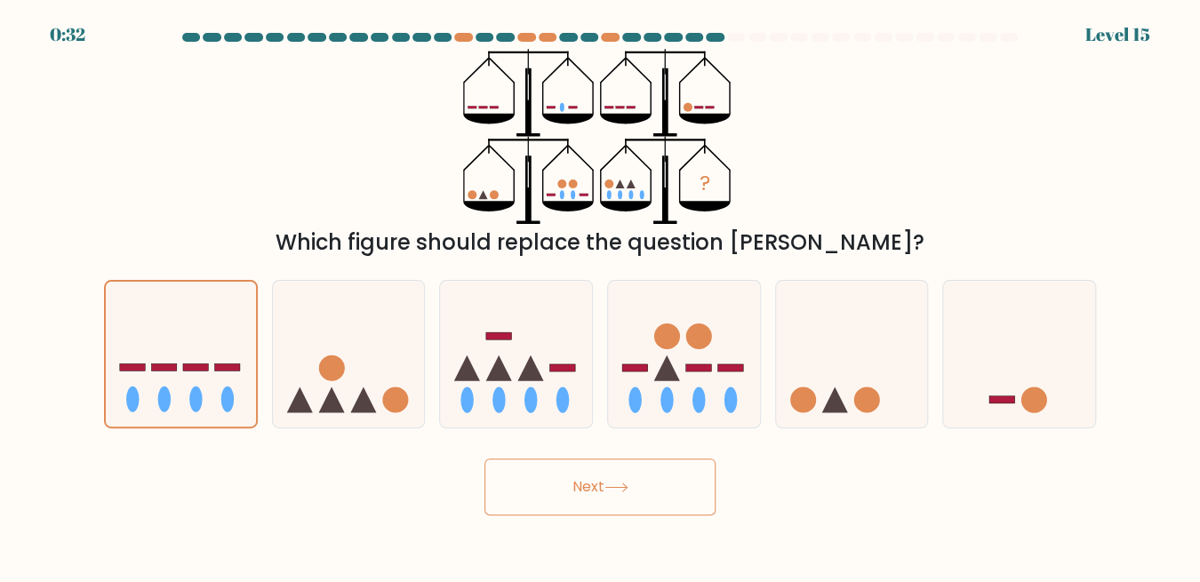
click at [583, 483] on button "Next" at bounding box center [599, 487] width 231 height 57
click at [337, 332] on icon at bounding box center [349, 354] width 152 height 125
click at [600, 296] on input "b." at bounding box center [600, 294] width 1 height 4
radio input "true"
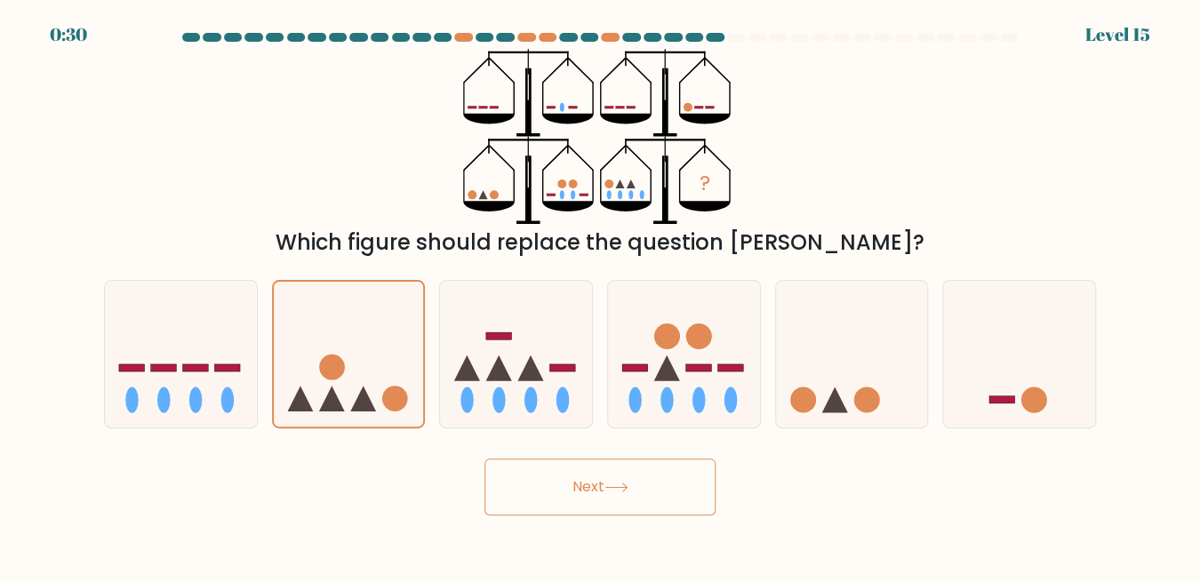
click at [563, 486] on button "Next" at bounding box center [599, 487] width 231 height 57
click at [538, 372] on icon at bounding box center [531, 369] width 26 height 26
click at [600, 296] on input "c." at bounding box center [600, 294] width 1 height 4
radio input "true"
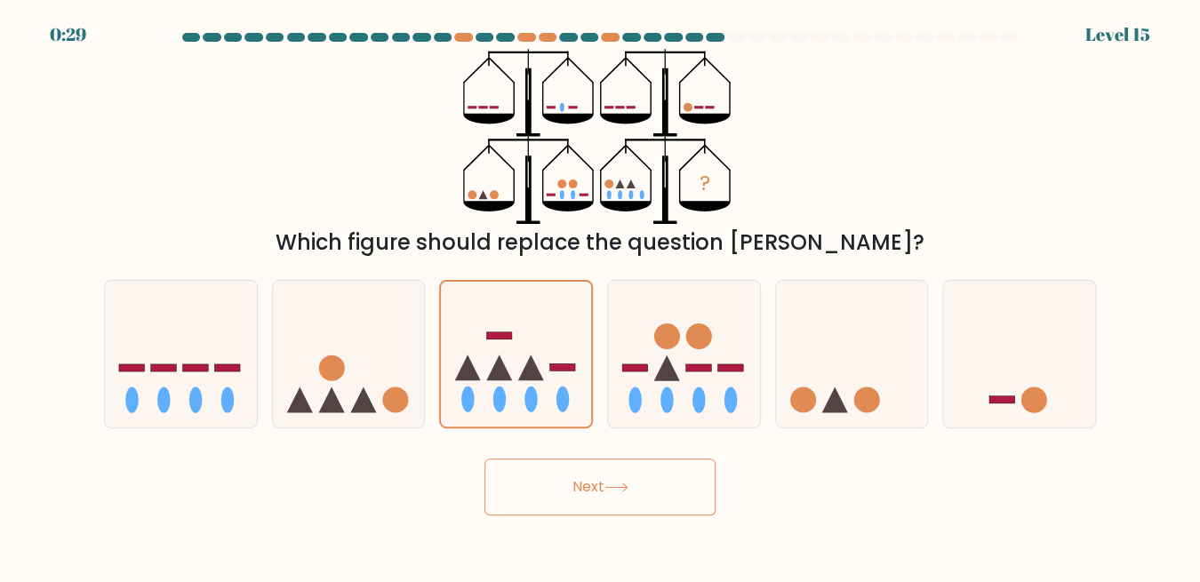
click at [580, 487] on button "Next" at bounding box center [599, 487] width 231 height 57
click at [648, 397] on icon at bounding box center [684, 354] width 152 height 125
click at [601, 296] on input "d." at bounding box center [600, 294] width 1 height 4
radio input "true"
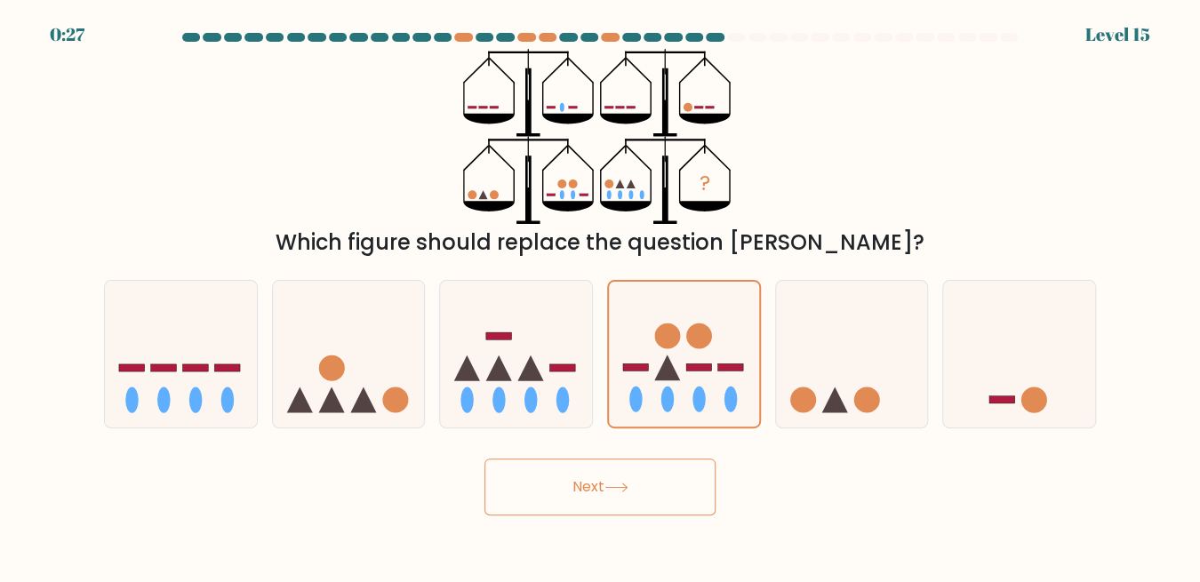
click at [651, 482] on button "Next" at bounding box center [599, 487] width 231 height 57
click at [807, 406] on circle at bounding box center [803, 400] width 26 height 26
click at [601, 296] on input "e." at bounding box center [600, 294] width 1 height 4
radio input "true"
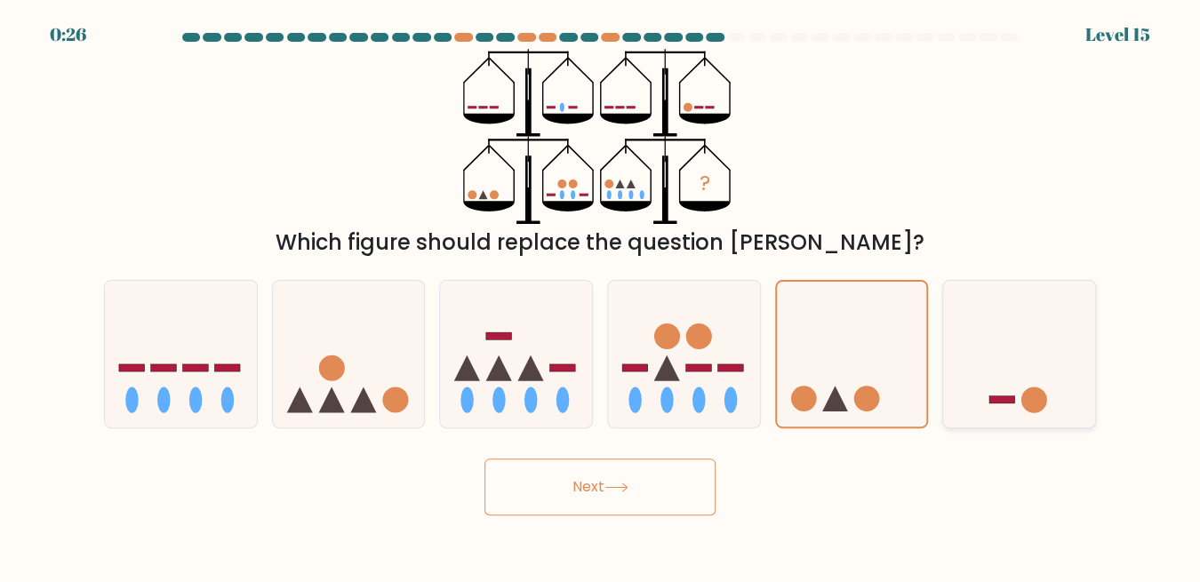
click at [1013, 385] on icon at bounding box center [1019, 354] width 152 height 125
click at [601, 296] on input "f." at bounding box center [600, 294] width 1 height 4
radio input "true"
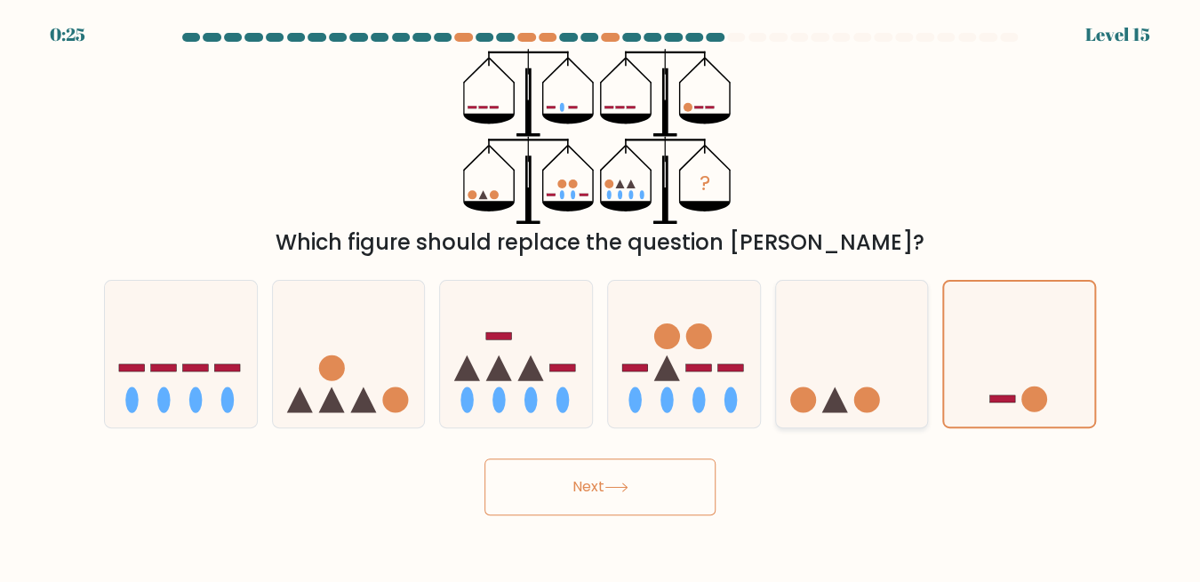
click at [878, 365] on icon at bounding box center [852, 354] width 152 height 125
click at [601, 296] on input "e." at bounding box center [600, 294] width 1 height 4
radio input "true"
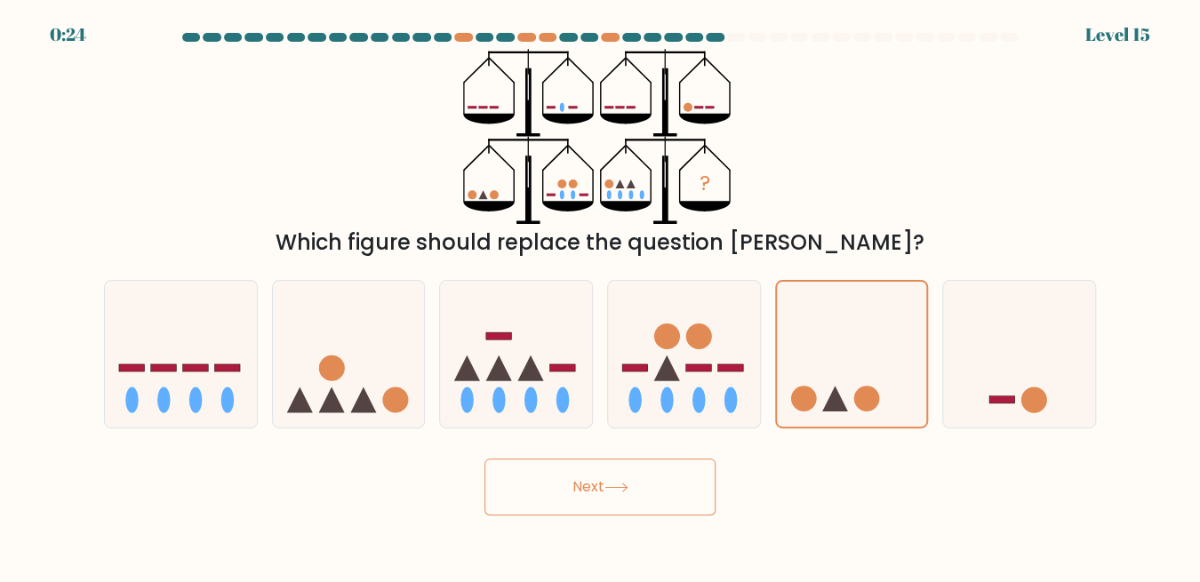
click at [612, 491] on icon at bounding box center [616, 488] width 24 height 10
click at [640, 414] on icon at bounding box center [684, 354] width 152 height 125
click at [601, 296] on input "d." at bounding box center [600, 294] width 1 height 4
radio input "true"
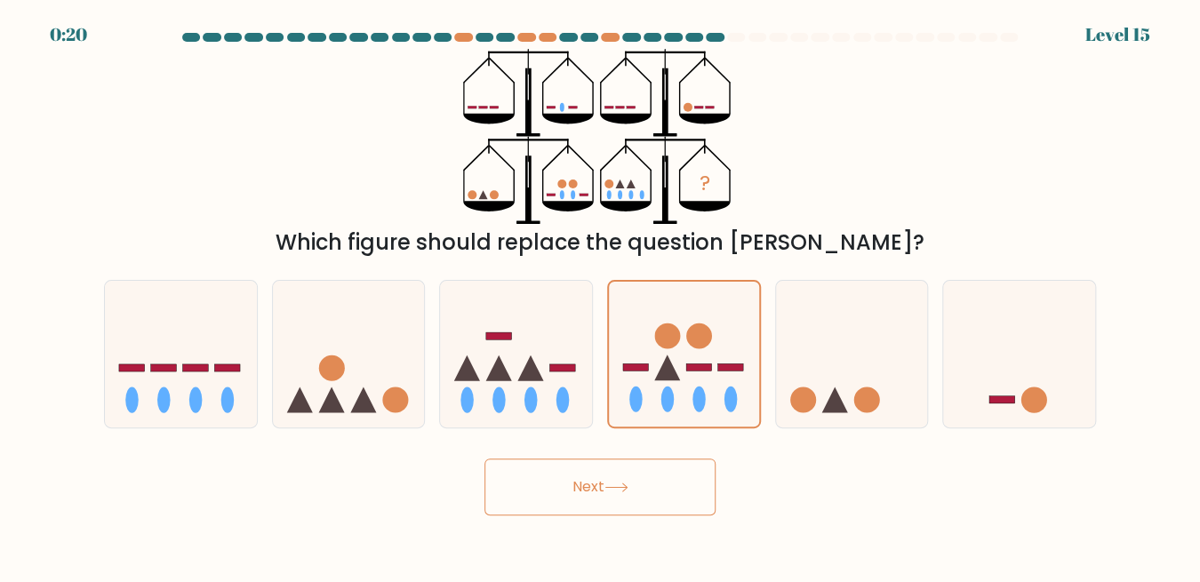
click at [637, 515] on body "0:20 Level 15" at bounding box center [600, 291] width 1200 height 582
click at [647, 504] on button "Next" at bounding box center [599, 487] width 231 height 57
click at [668, 308] on icon at bounding box center [684, 354] width 152 height 125
click at [601, 296] on input "d." at bounding box center [600, 294] width 1 height 4
radio input "true"
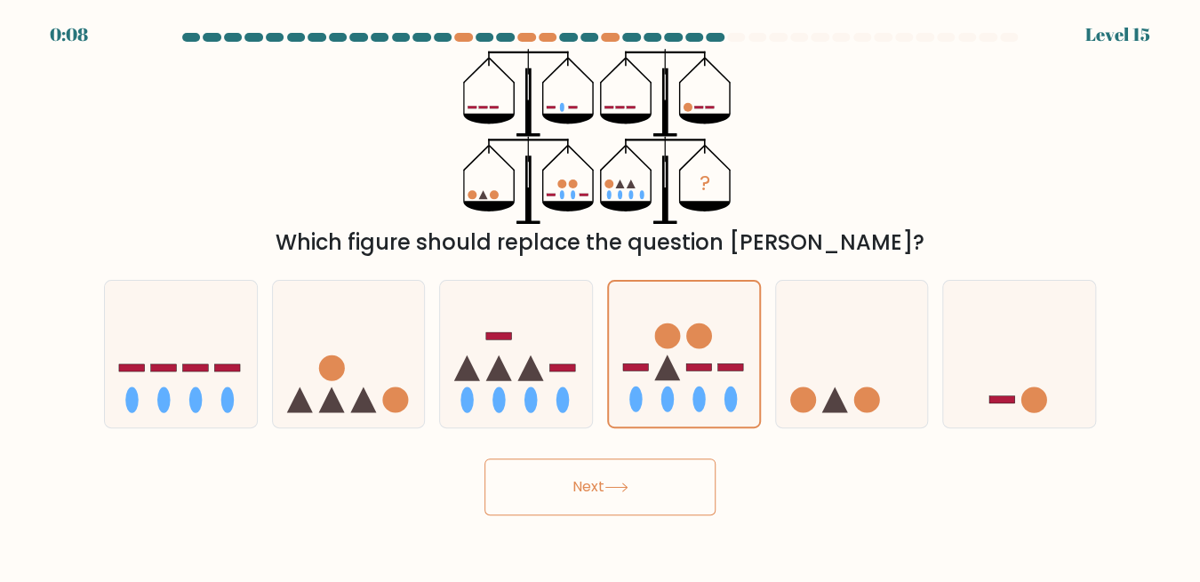
click at [593, 490] on button "Next" at bounding box center [599, 487] width 231 height 57
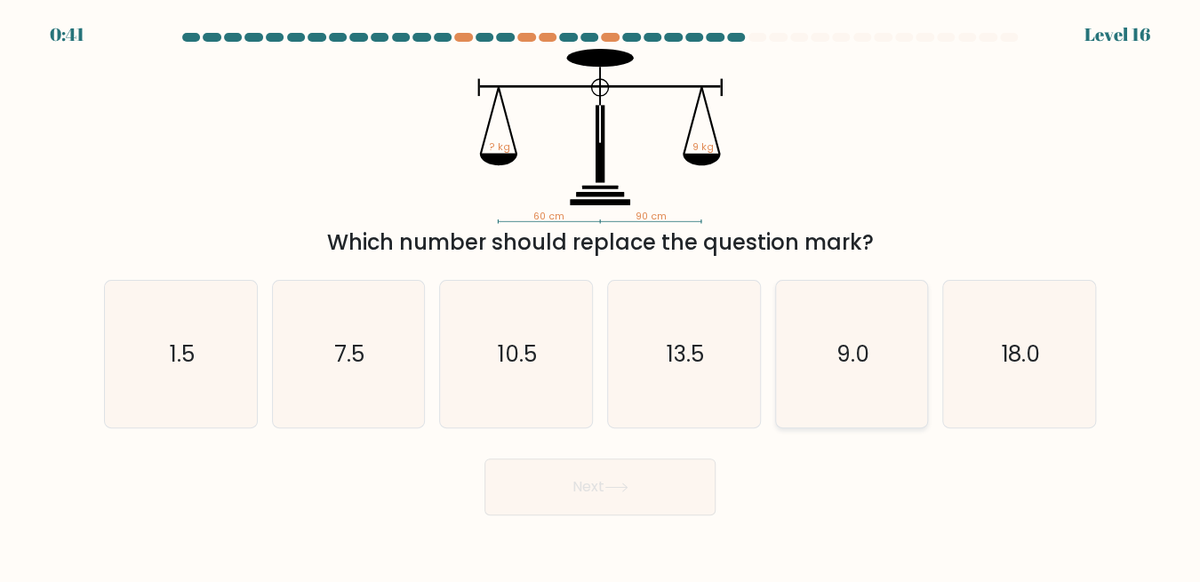
click at [832, 336] on icon "9.0" at bounding box center [851, 354] width 147 height 147
click at [601, 296] on input "e. 9.0" at bounding box center [600, 294] width 1 height 4
radio input "true"
click at [715, 364] on icon "13.5" at bounding box center [684, 354] width 147 height 147
click at [601, 296] on input "d. 13.5" at bounding box center [600, 294] width 1 height 4
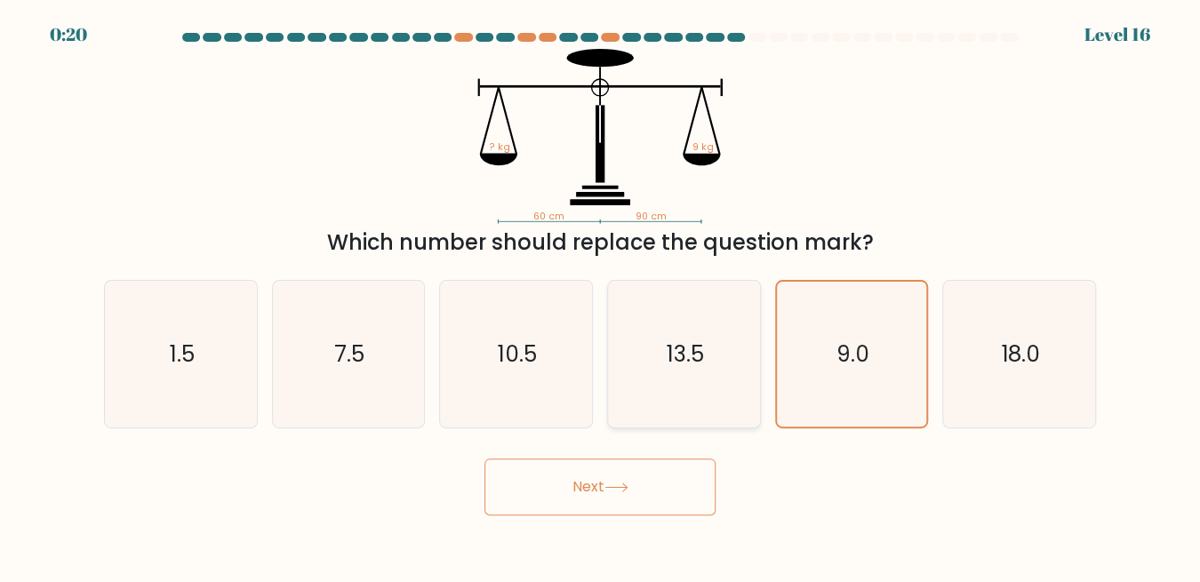
radio input "true"
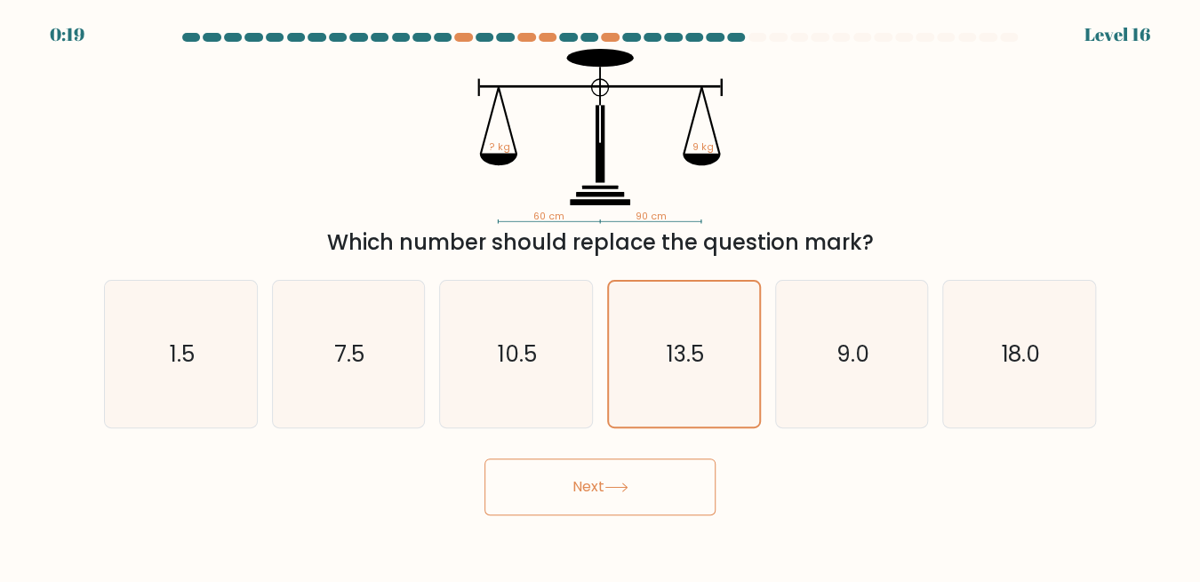
click at [626, 481] on button "Next" at bounding box center [599, 487] width 231 height 57
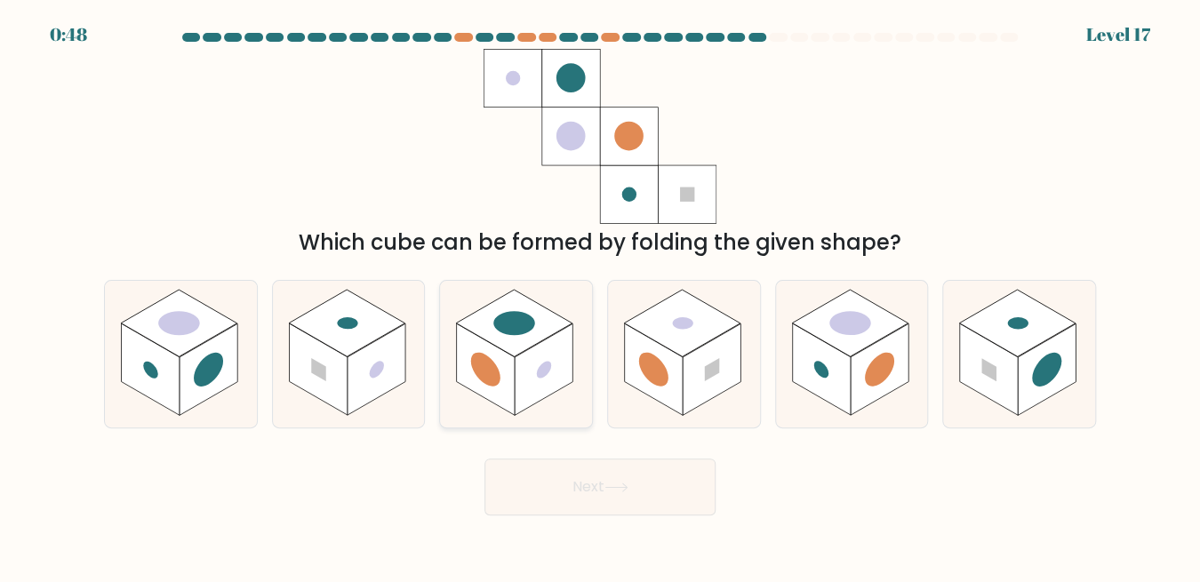
click at [544, 369] on circle at bounding box center [544, 369] width 15 height 23
click at [600, 296] on input "c." at bounding box center [600, 294] width 1 height 4
radio input "true"
click at [612, 489] on icon at bounding box center [616, 488] width 24 height 10
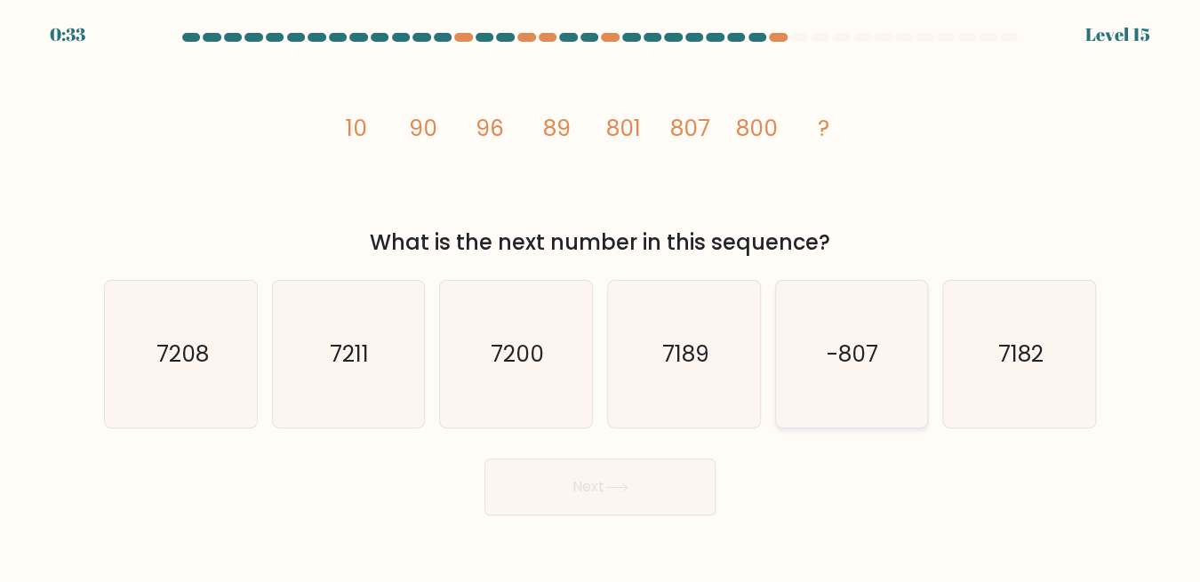
click at [841, 354] on text "-807" at bounding box center [854, 354] width 52 height 31
click at [601, 296] on input "e. -807" at bounding box center [600, 294] width 1 height 4
radio input "true"
click at [627, 488] on icon at bounding box center [615, 488] width 21 height 8
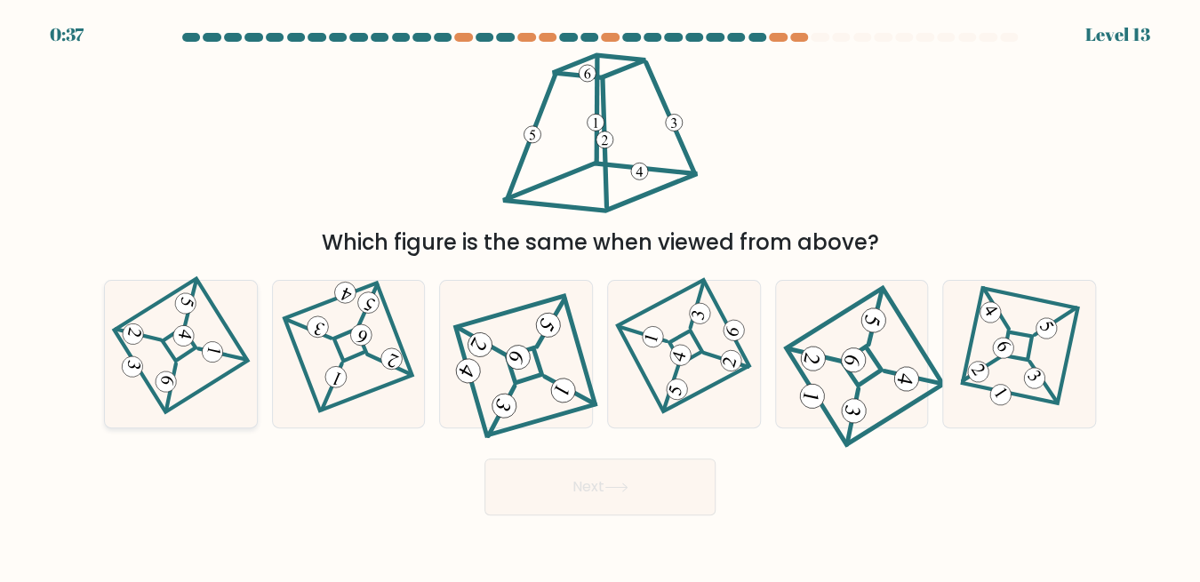
click at [193, 368] on icon at bounding box center [181, 353] width 100 height 117
click at [600, 296] on input "a." at bounding box center [600, 294] width 1 height 4
radio input "true"
click at [558, 506] on button "Next" at bounding box center [599, 487] width 231 height 57
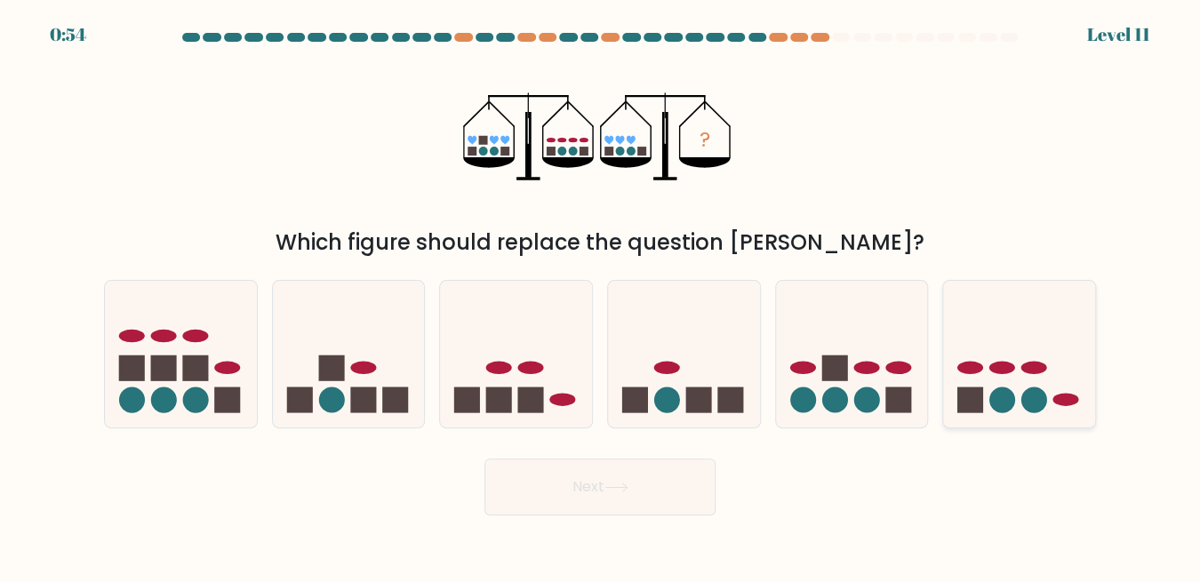
click at [999, 392] on circle at bounding box center [1002, 400] width 26 height 26
click at [601, 296] on input "f." at bounding box center [600, 294] width 1 height 4
radio input "true"
click at [642, 502] on button "Next" at bounding box center [599, 487] width 231 height 57
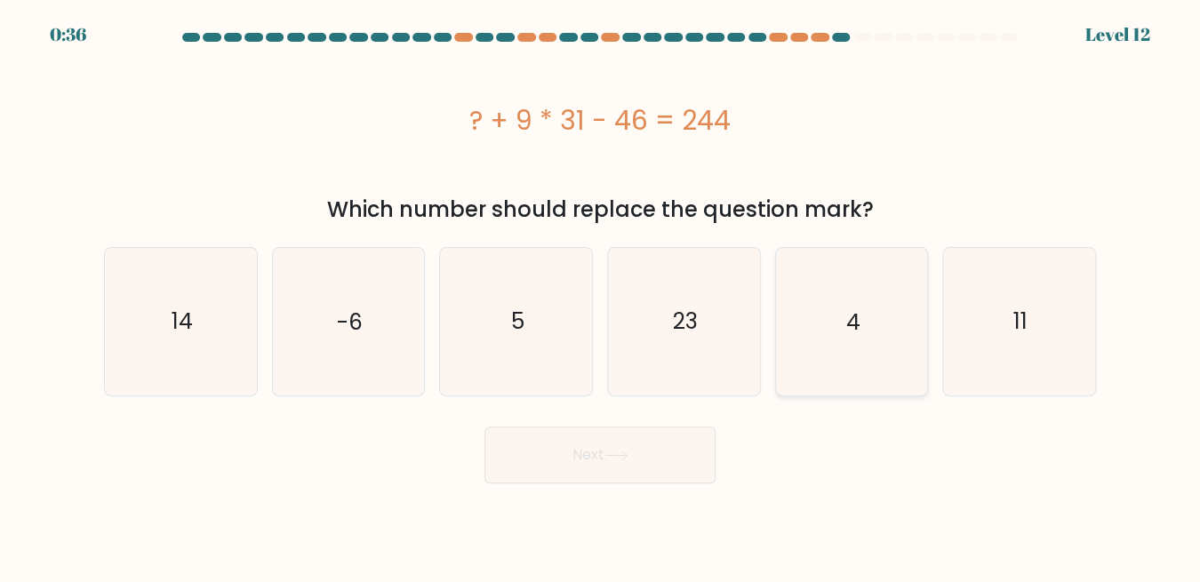
drag, startPoint x: 596, startPoint y: 177, endPoint x: 911, endPoint y: 268, distance: 328.6
click at [911, 268] on form "a. 5" at bounding box center [600, 258] width 1200 height 451
click at [1069, 332] on icon "11" at bounding box center [1019, 321] width 147 height 147
click at [601, 296] on input "f. 11" at bounding box center [600, 294] width 1 height 4
radio input "true"
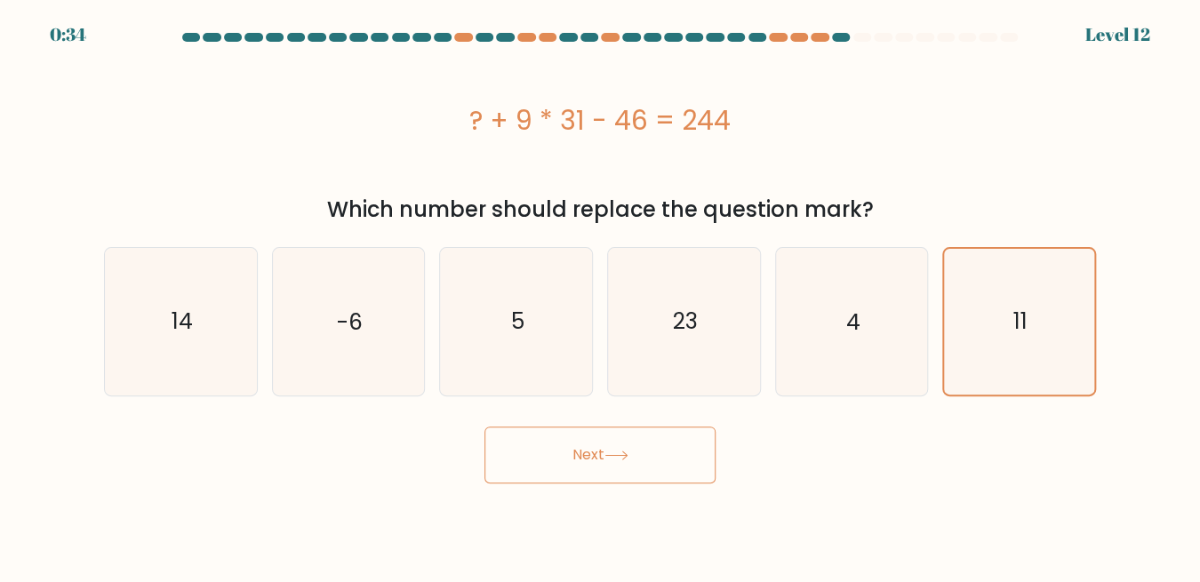
click at [633, 459] on button "Next" at bounding box center [599, 455] width 231 height 57
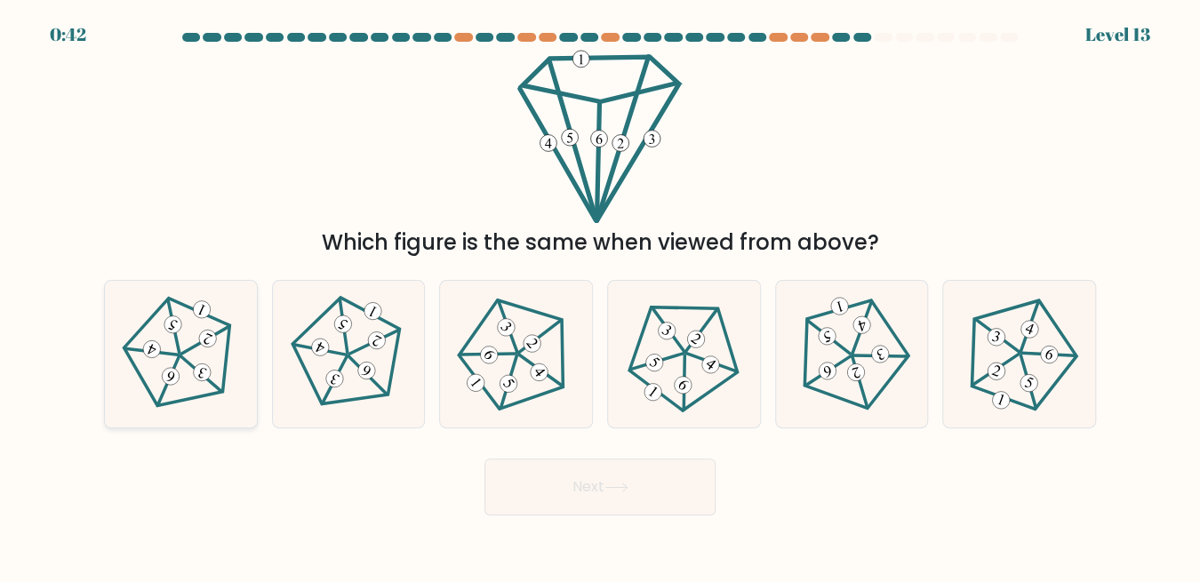
click at [176, 371] on 164 at bounding box center [170, 376] width 23 height 23
click at [600, 296] on input "a." at bounding box center [600, 294] width 1 height 4
radio input "true"
click at [606, 495] on button "Next" at bounding box center [599, 487] width 231 height 57
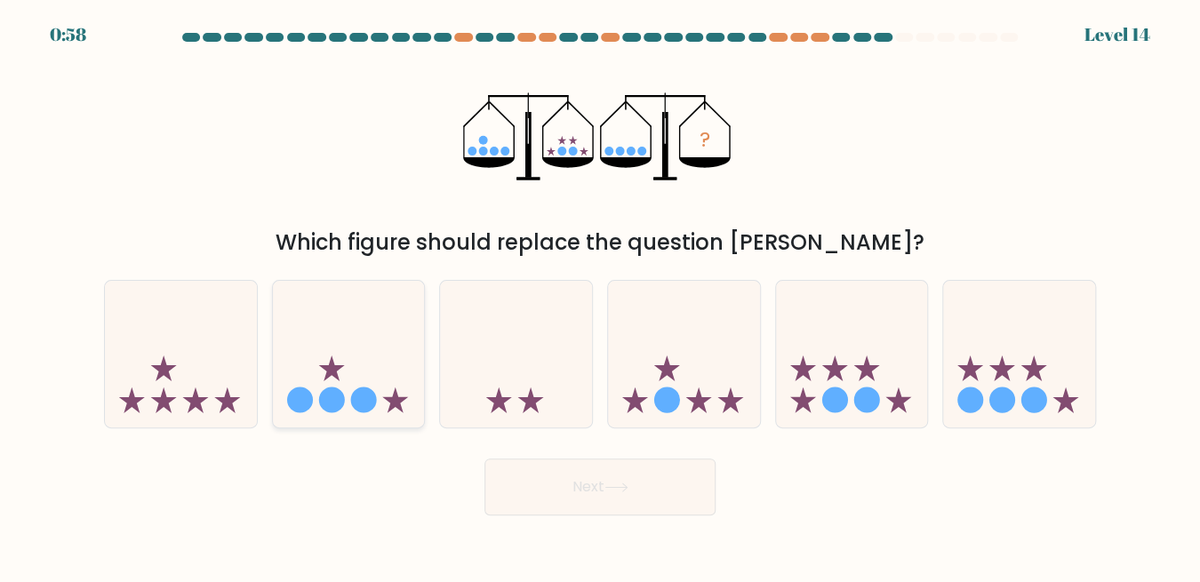
click at [364, 370] on icon at bounding box center [349, 354] width 152 height 125
click at [600, 296] on input "b." at bounding box center [600, 294] width 1 height 4
radio input "true"
click at [395, 338] on icon at bounding box center [349, 354] width 150 height 124
click at [600, 296] on input "b." at bounding box center [600, 294] width 1 height 4
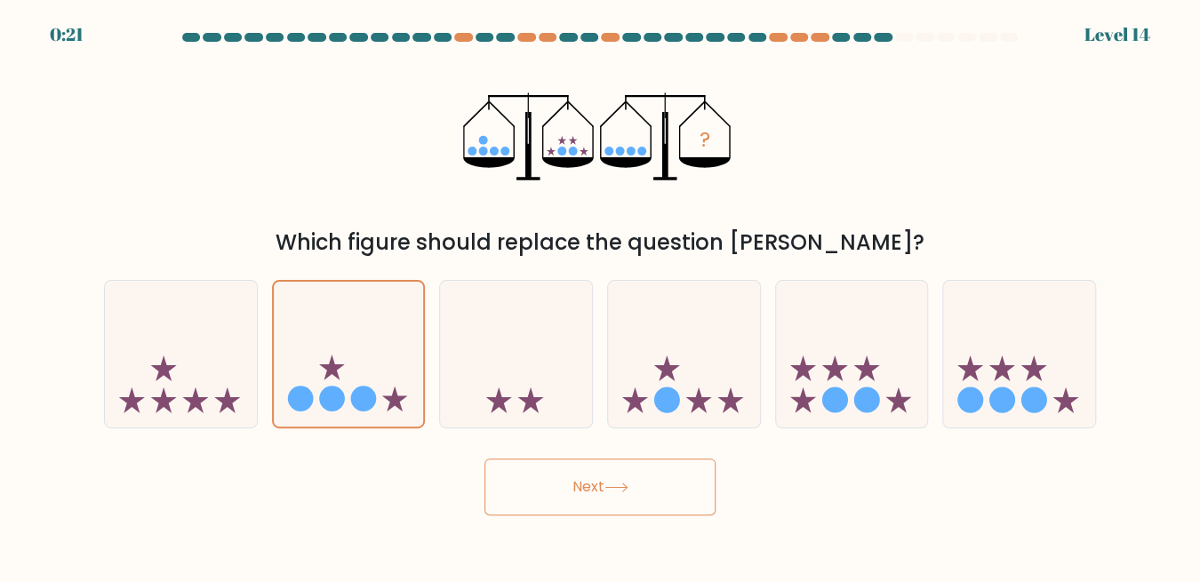
click at [590, 487] on button "Next" at bounding box center [599, 487] width 231 height 57
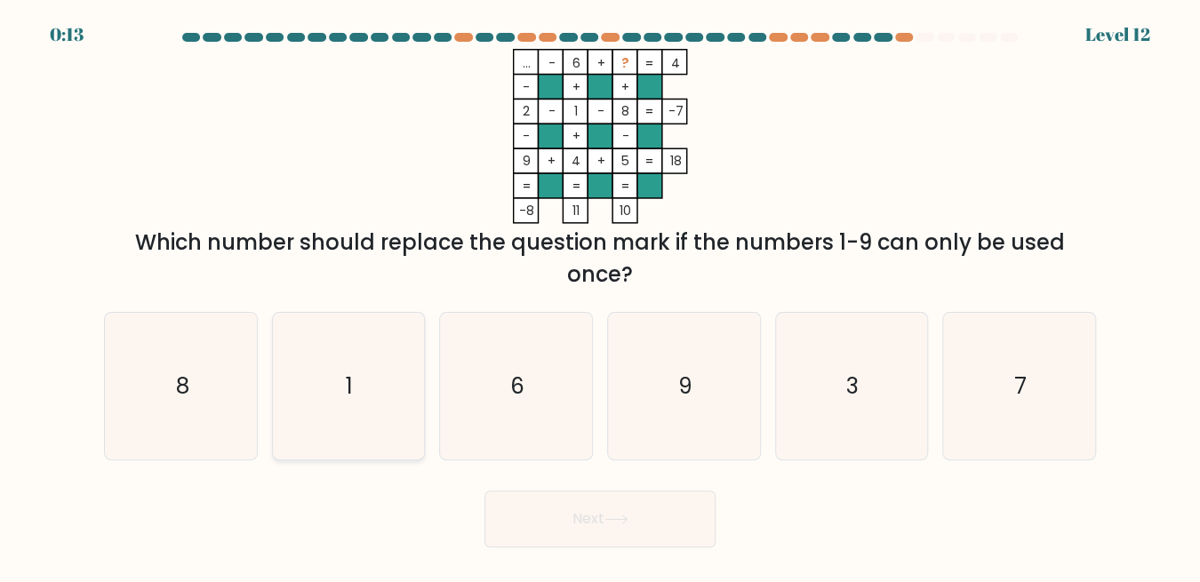
click at [341, 394] on icon "1" at bounding box center [348, 386] width 147 height 147
click at [600, 296] on input "b. 1" at bounding box center [600, 294] width 1 height 4
radio input "true"
click at [601, 511] on button "Next" at bounding box center [599, 519] width 231 height 57
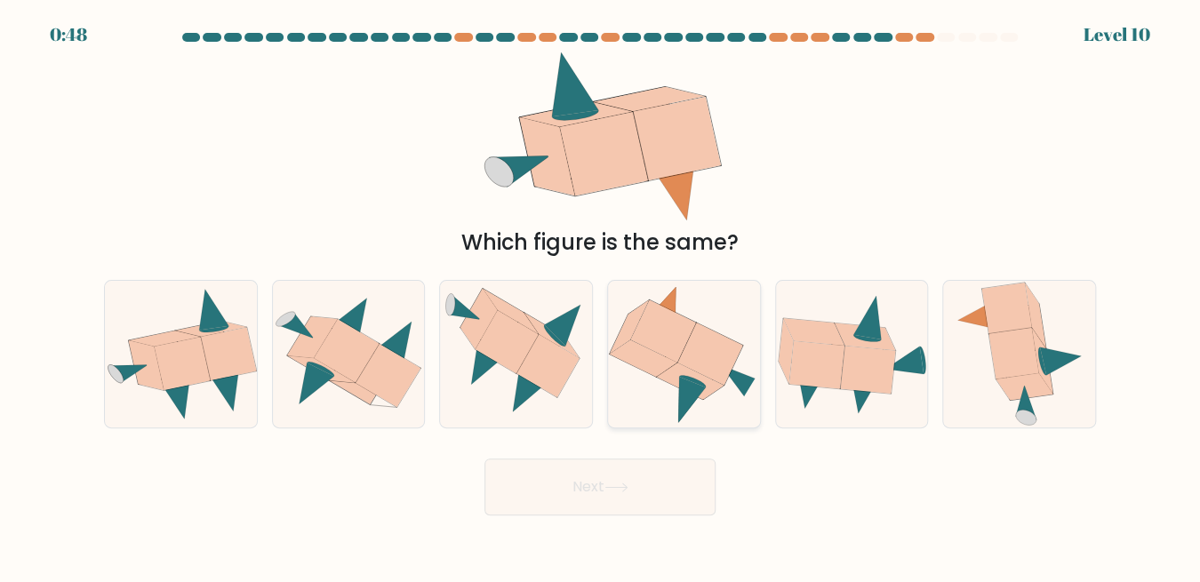
click at [681, 342] on icon at bounding box center [662, 331] width 65 height 62
click at [601, 296] on input "d." at bounding box center [600, 294] width 1 height 4
radio input "true"
click at [988, 337] on icon at bounding box center [1020, 354] width 130 height 147
click at [601, 296] on input "f." at bounding box center [600, 294] width 1 height 4
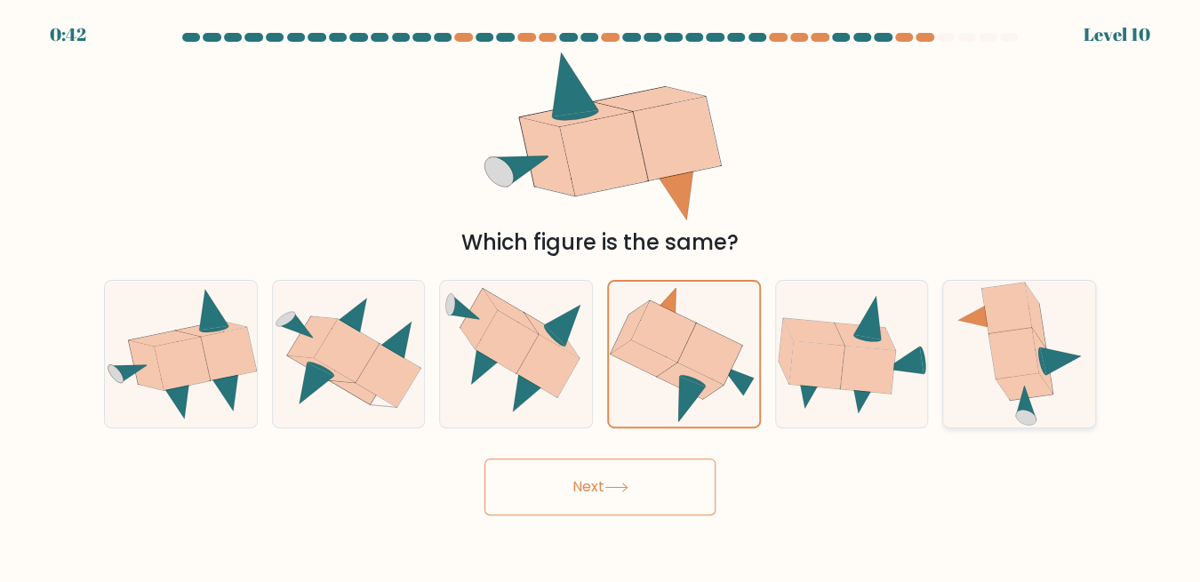
radio input "true"
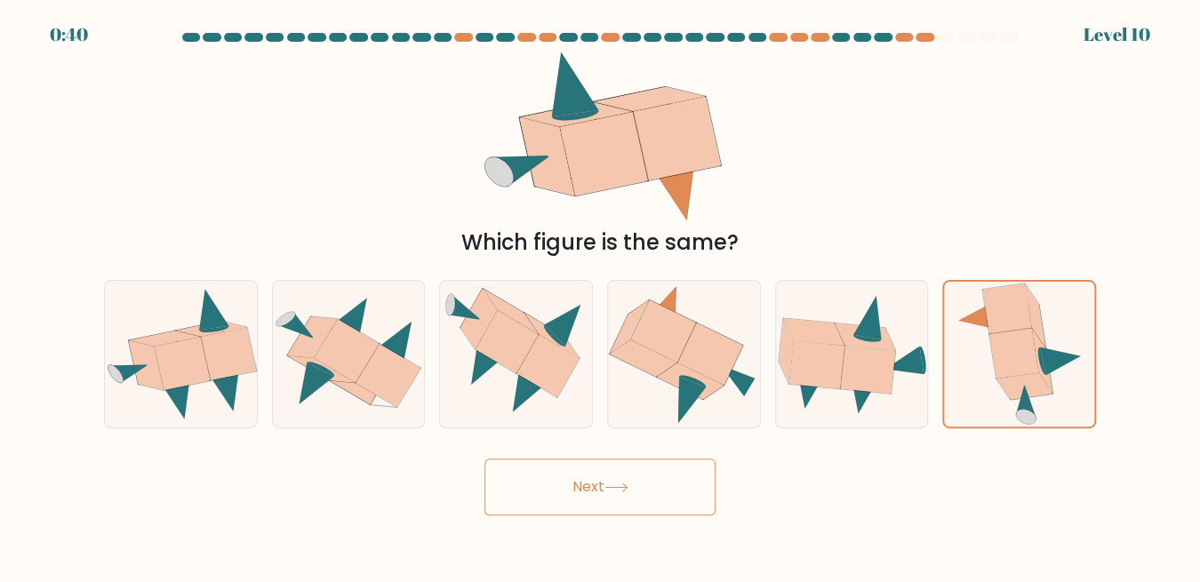
click at [639, 481] on button "Next" at bounding box center [599, 487] width 231 height 57
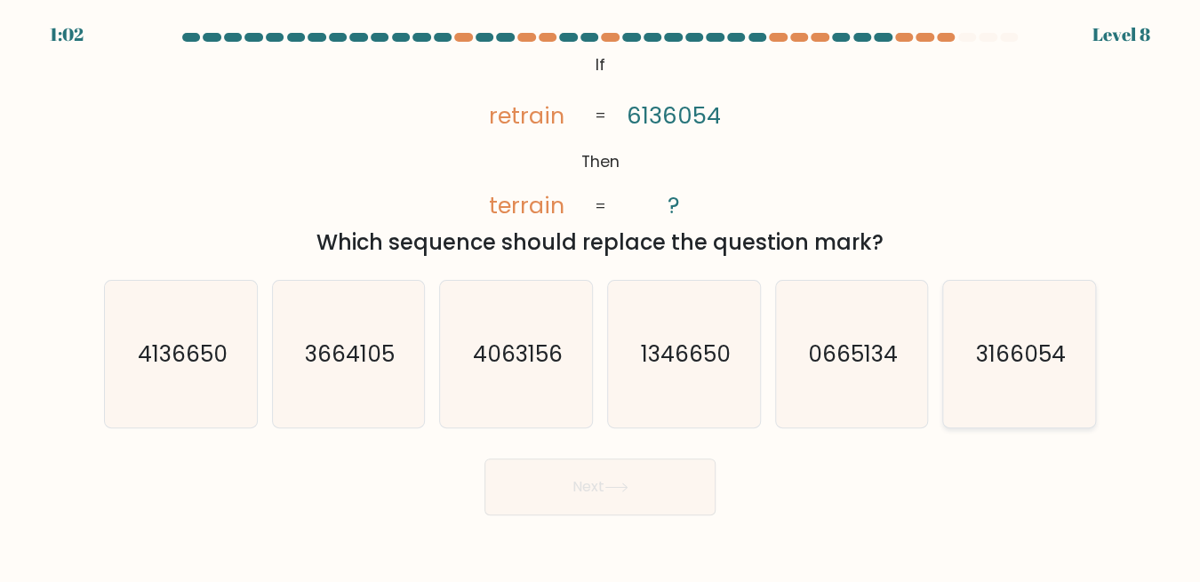
click at [1015, 367] on text "3166054" at bounding box center [1021, 354] width 90 height 31
click at [601, 296] on input "f. 3166054" at bounding box center [600, 294] width 1 height 4
radio input "true"
click at [573, 489] on button "Next" at bounding box center [599, 487] width 231 height 57
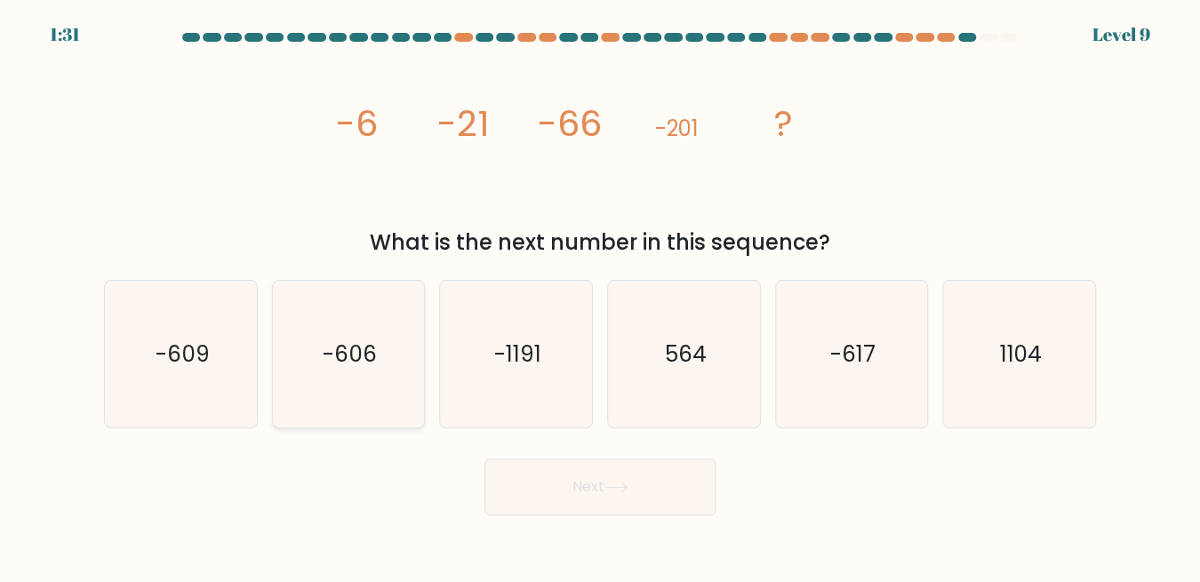
click at [365, 330] on icon "-606" at bounding box center [348, 354] width 147 height 147
click at [600, 296] on input "b. -606" at bounding box center [600, 294] width 1 height 4
radio input "true"
click at [596, 496] on button "Next" at bounding box center [599, 487] width 231 height 57
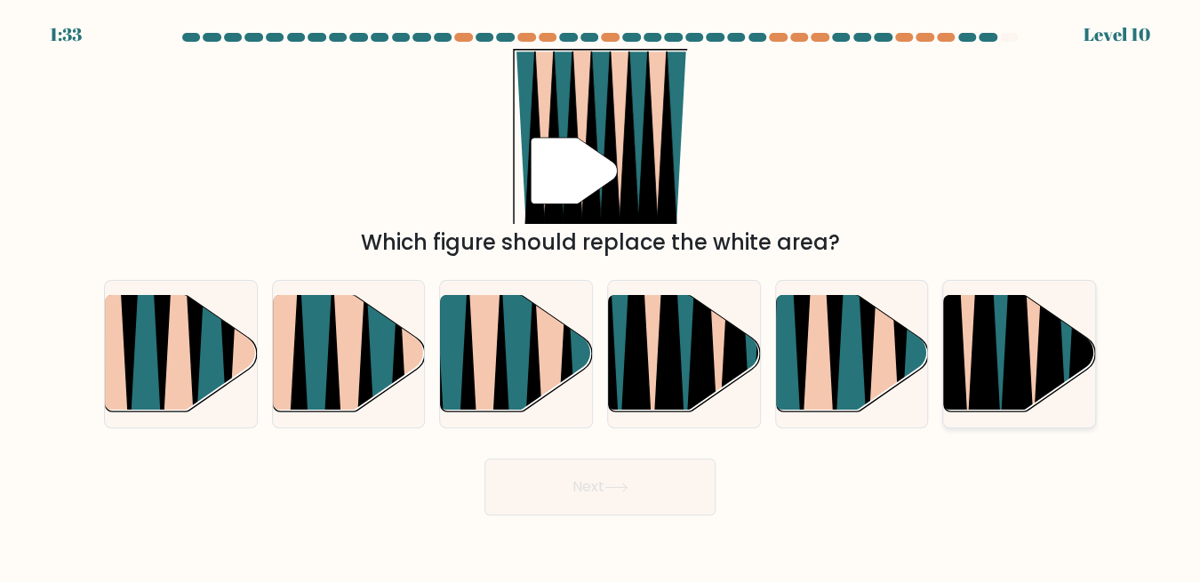
click at [999, 355] on icon at bounding box center [1001, 295] width 33 height 303
click at [601, 296] on input "f." at bounding box center [600, 294] width 1 height 4
radio input "true"
click at [601, 491] on button "Next" at bounding box center [599, 487] width 231 height 57
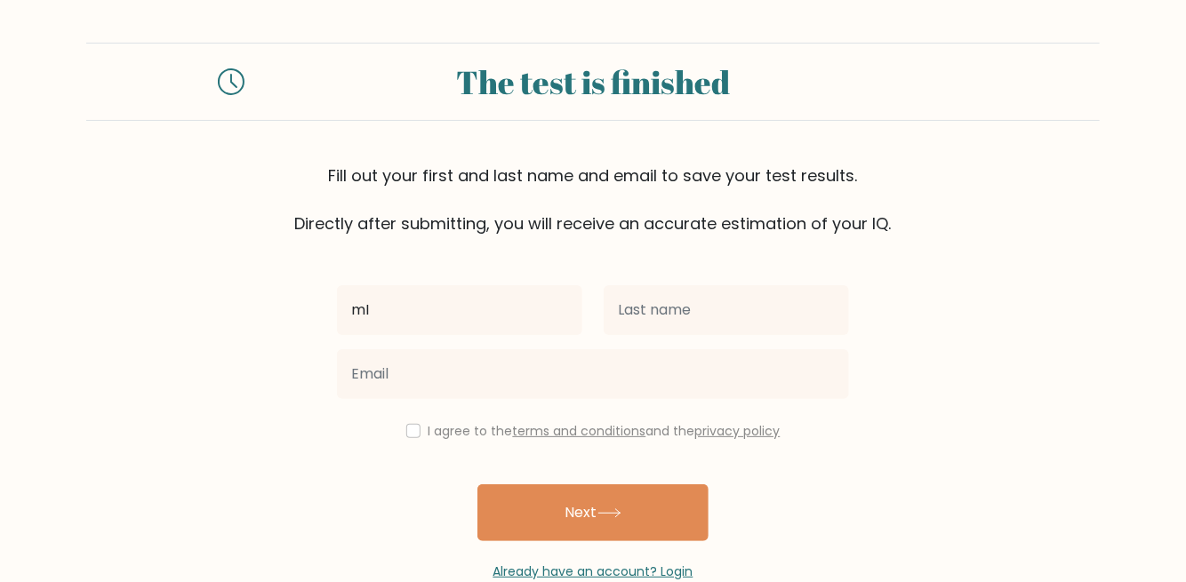
type input "m"
type input "Michael"
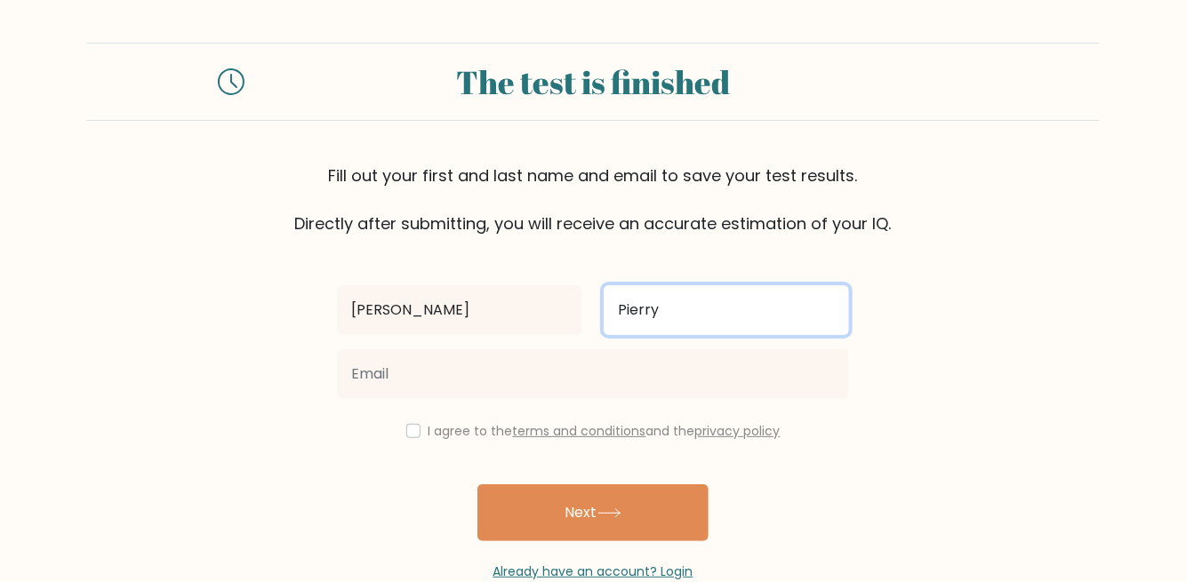
type input "Pierry"
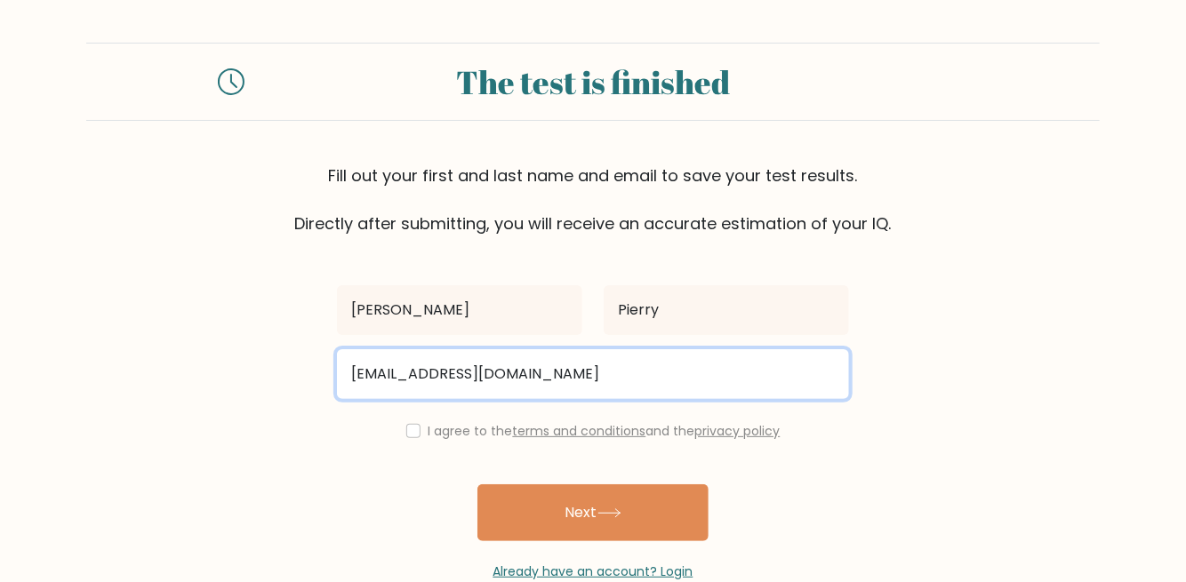
type input "mikepierry@gmail.com"
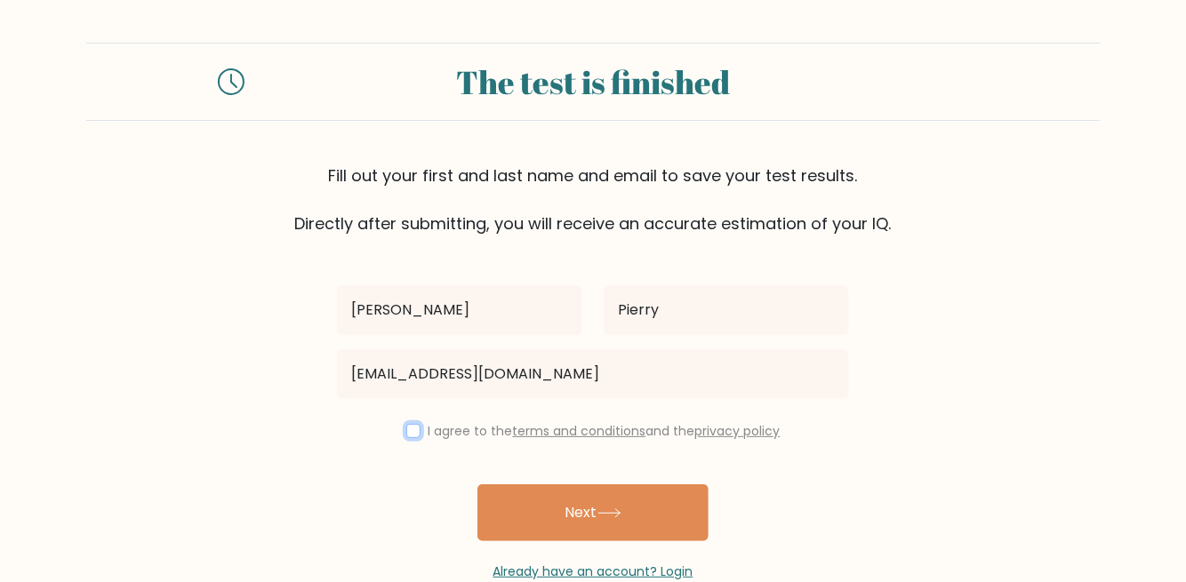
click at [406, 432] on input "checkbox" at bounding box center [413, 431] width 14 height 14
checkbox input "true"
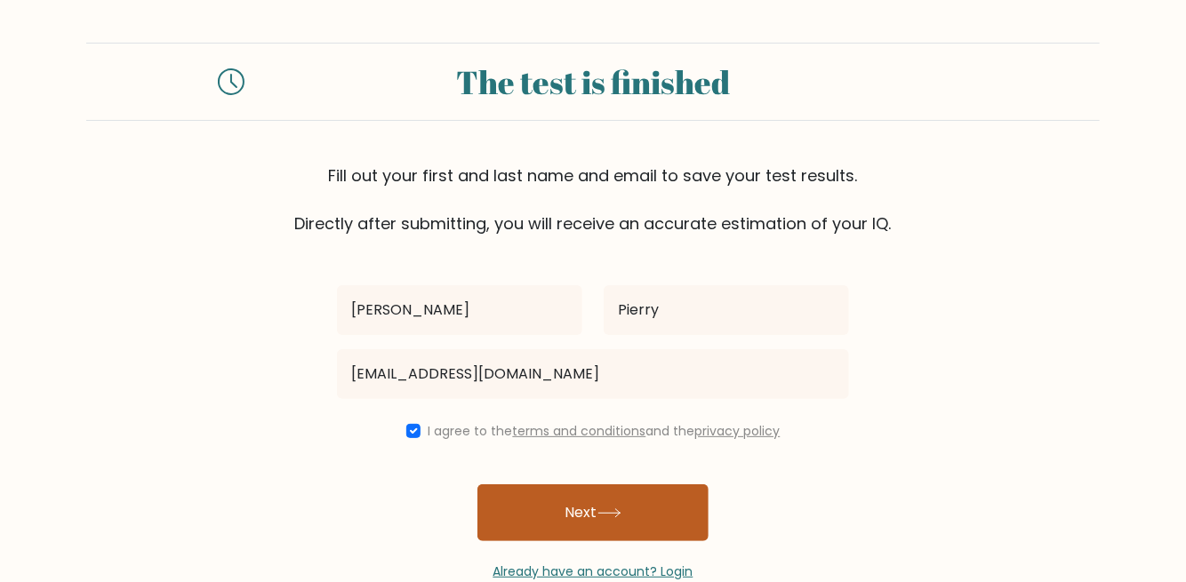
click at [571, 505] on button "Next" at bounding box center [592, 512] width 231 height 57
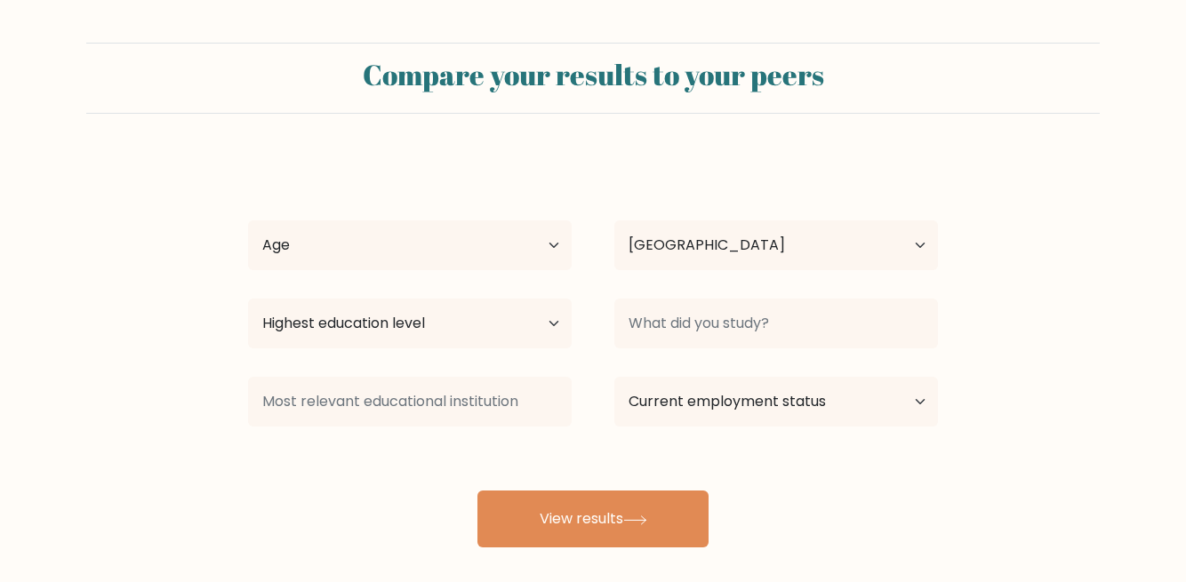
select select "US"
click at [501, 239] on select "Age Under [DEMOGRAPHIC_DATA] [DEMOGRAPHIC_DATA] [DEMOGRAPHIC_DATA] [DEMOGRAPHIC…" at bounding box center [410, 245] width 324 height 50
select select "45_54"
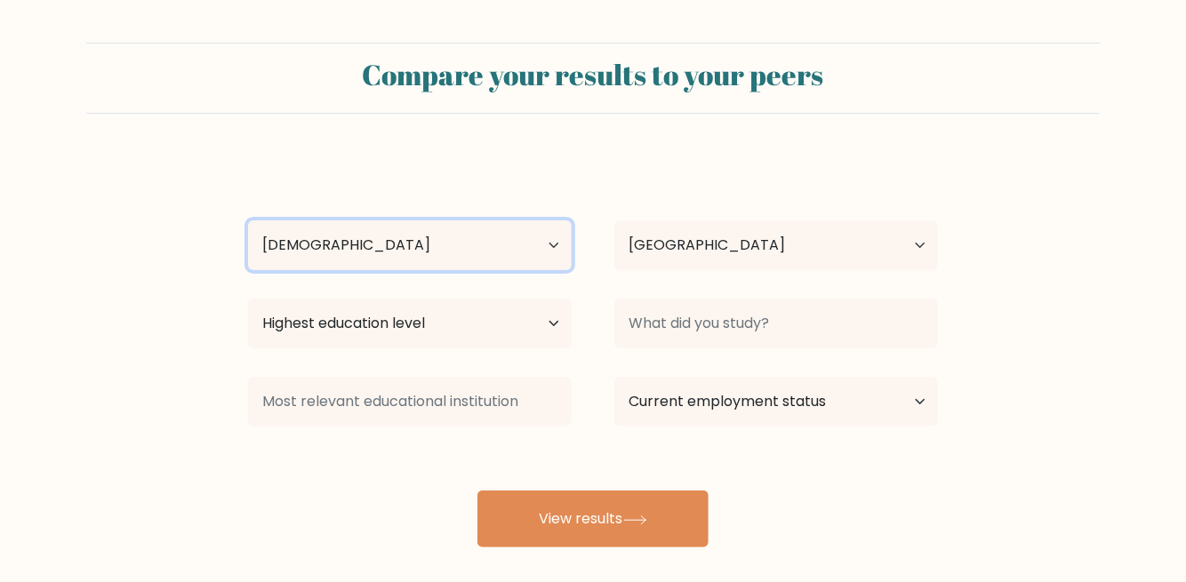
click at [248, 220] on select "Age Under [DEMOGRAPHIC_DATA] [DEMOGRAPHIC_DATA] [DEMOGRAPHIC_DATA] [DEMOGRAPHIC…" at bounding box center [410, 245] width 324 height 50
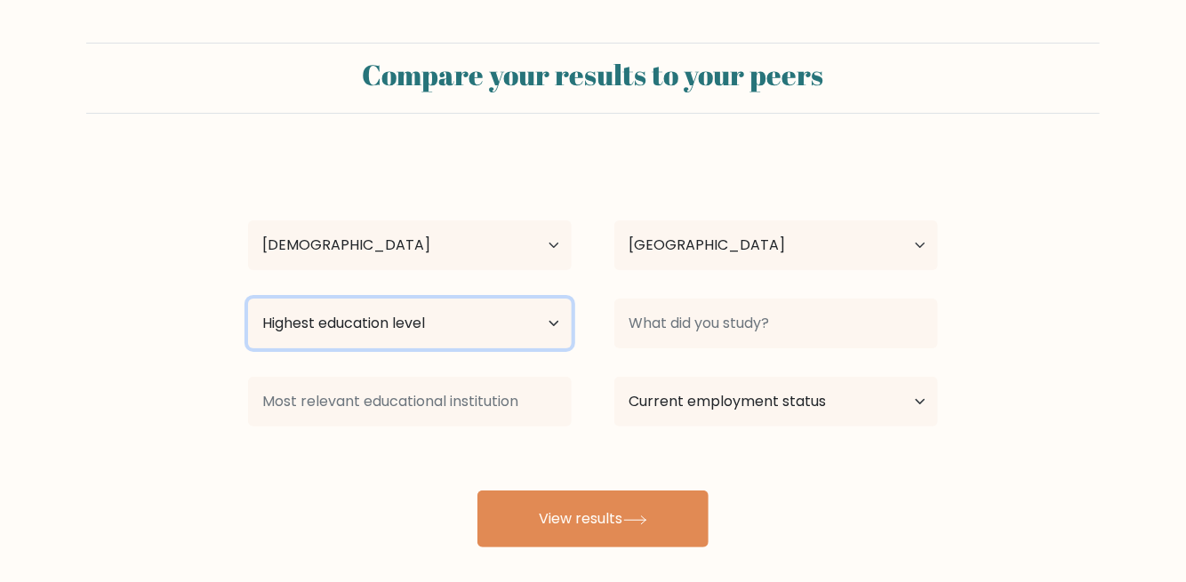
click at [490, 327] on select "Highest education level No schooling Primary Lower Secondary Upper Secondary Oc…" at bounding box center [410, 324] width 324 height 50
select select "masters_degree"
click at [248, 299] on select "Highest education level No schooling Primary Lower Secondary Upper Secondary Oc…" at bounding box center [410, 324] width 324 height 50
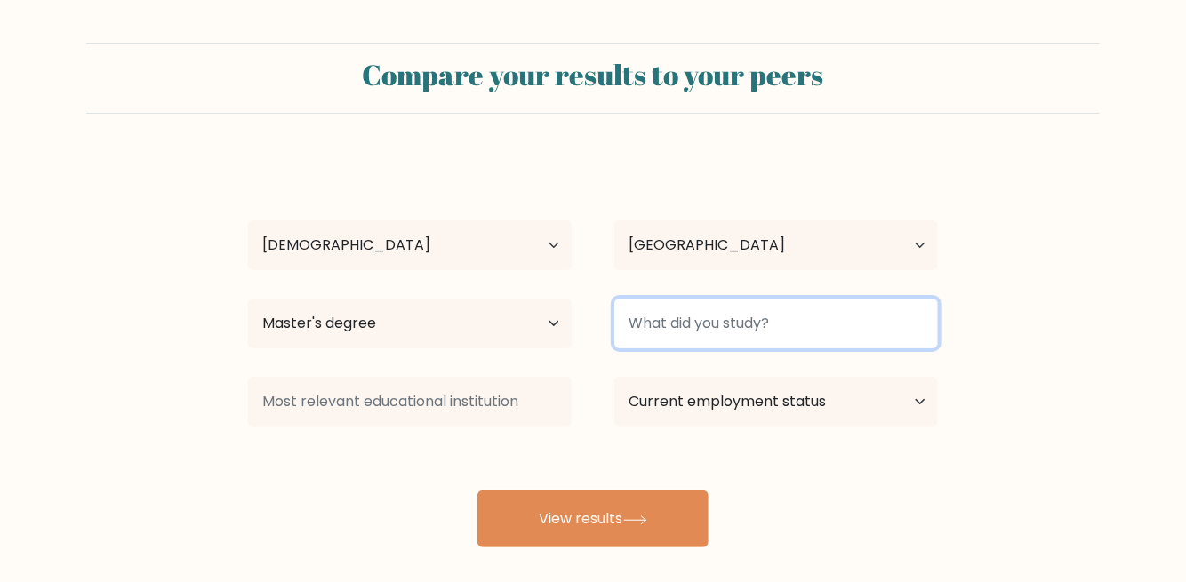
click at [749, 307] on input at bounding box center [776, 324] width 324 height 50
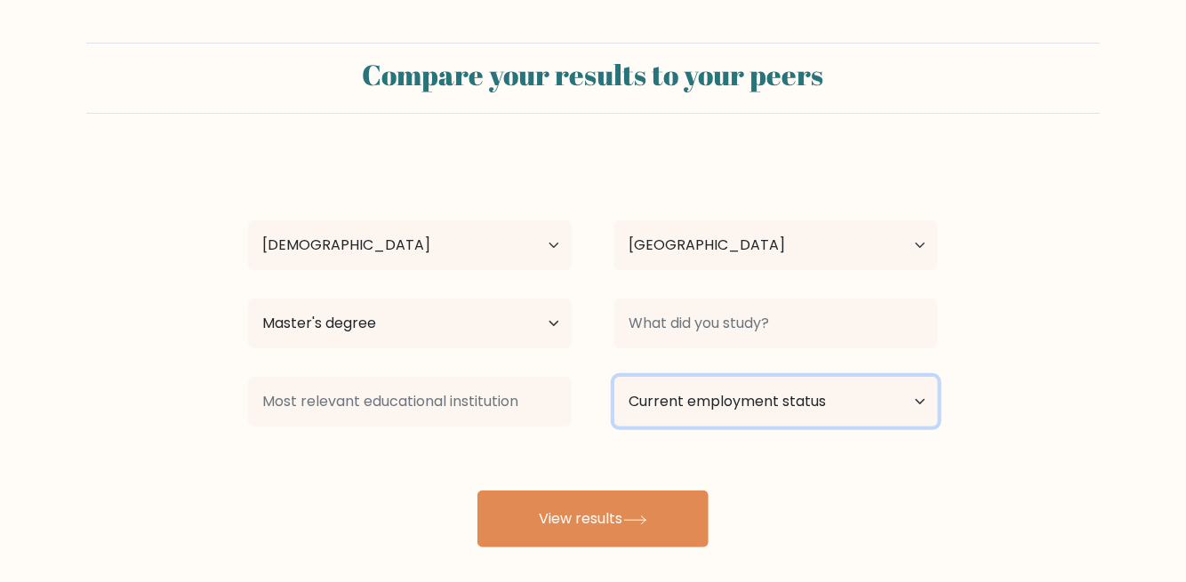
click at [750, 389] on select "Current employment status Employed Student Retired Other / prefer not to answer" at bounding box center [776, 402] width 324 height 50
select select "employed"
click at [614, 377] on select "Current employment status Employed Student Retired Other / prefer not to answer" at bounding box center [776, 402] width 324 height 50
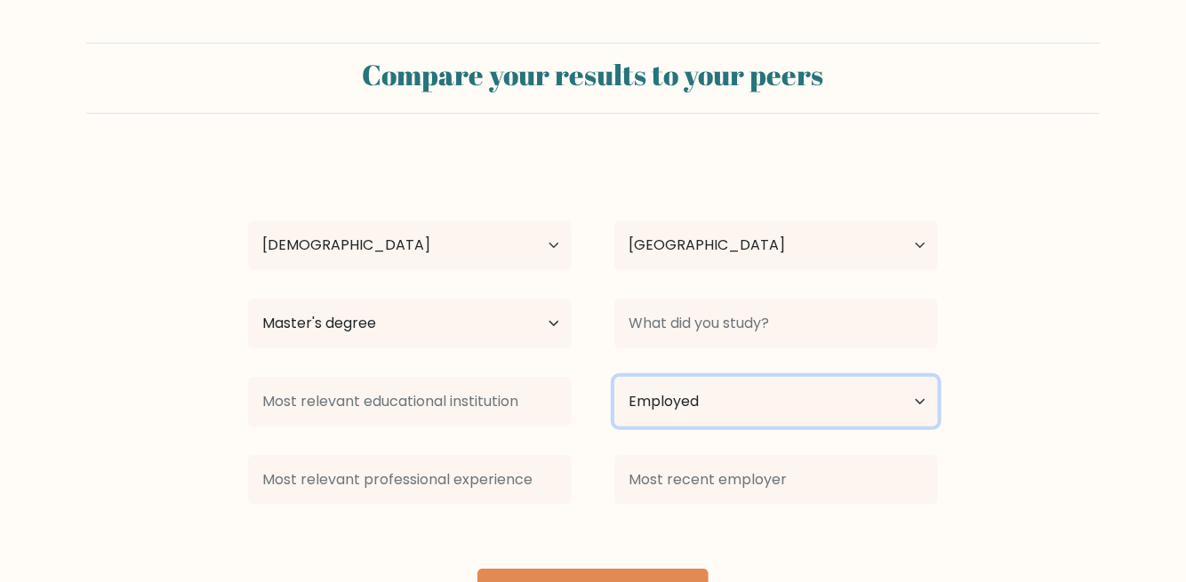
scroll to position [92, 0]
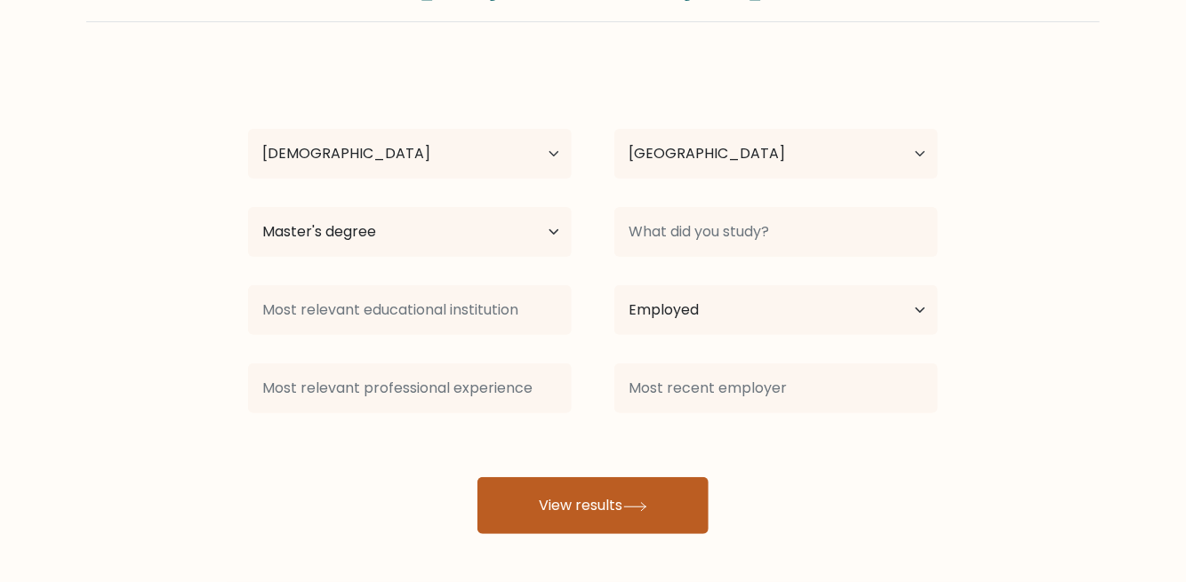
click at [588, 501] on button "View results" at bounding box center [592, 505] width 231 height 57
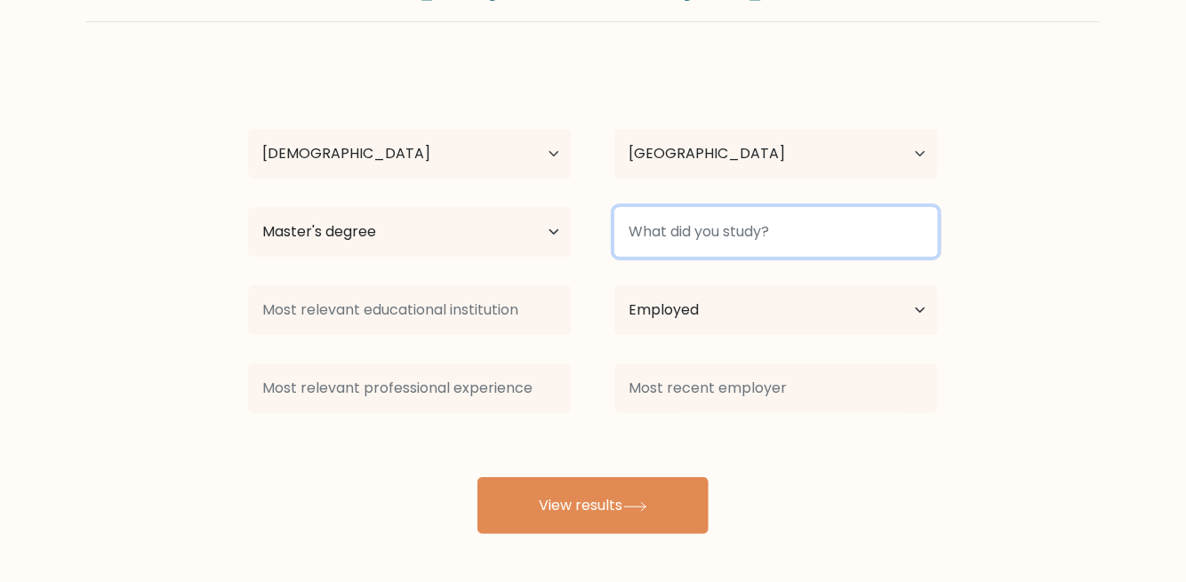
click at [683, 237] on input at bounding box center [776, 232] width 324 height 50
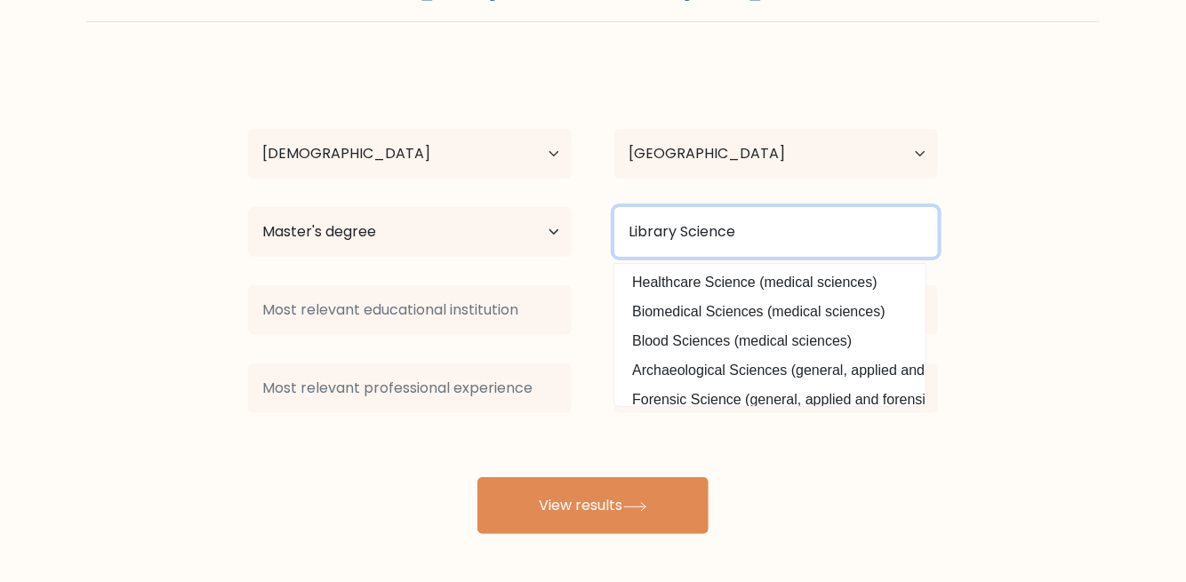
type input "Library Science"
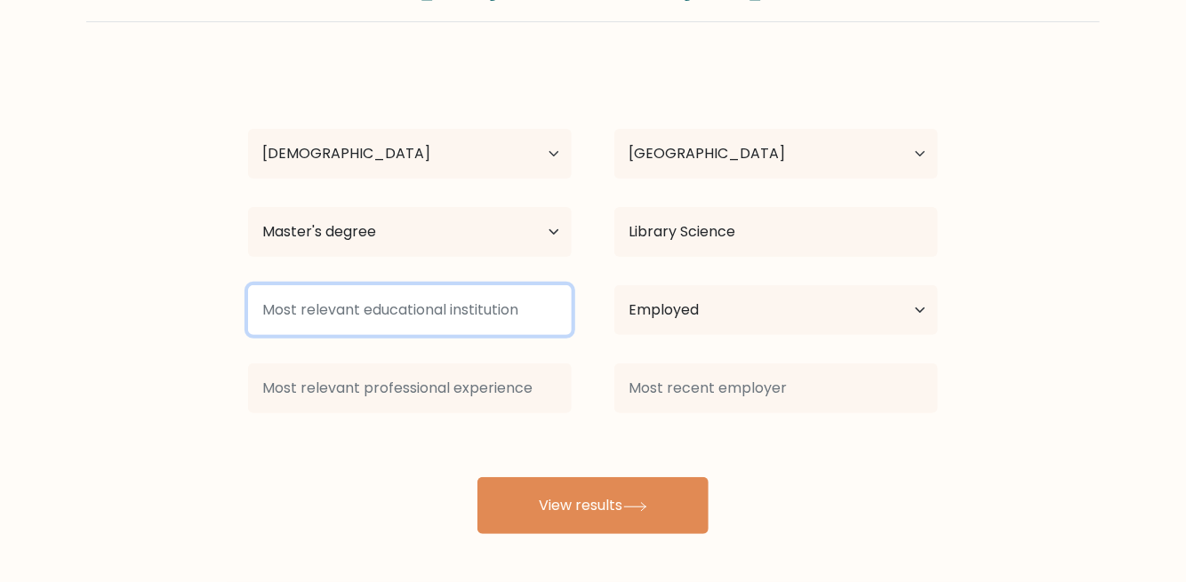
click at [444, 305] on input at bounding box center [410, 310] width 324 height 50
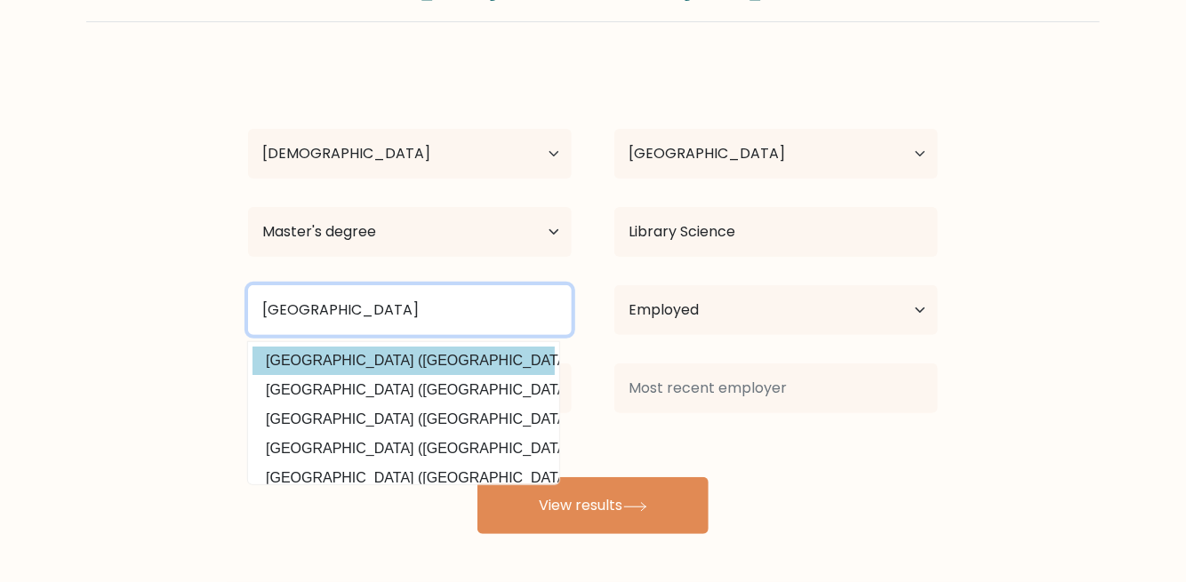
type input "[GEOGRAPHIC_DATA]"
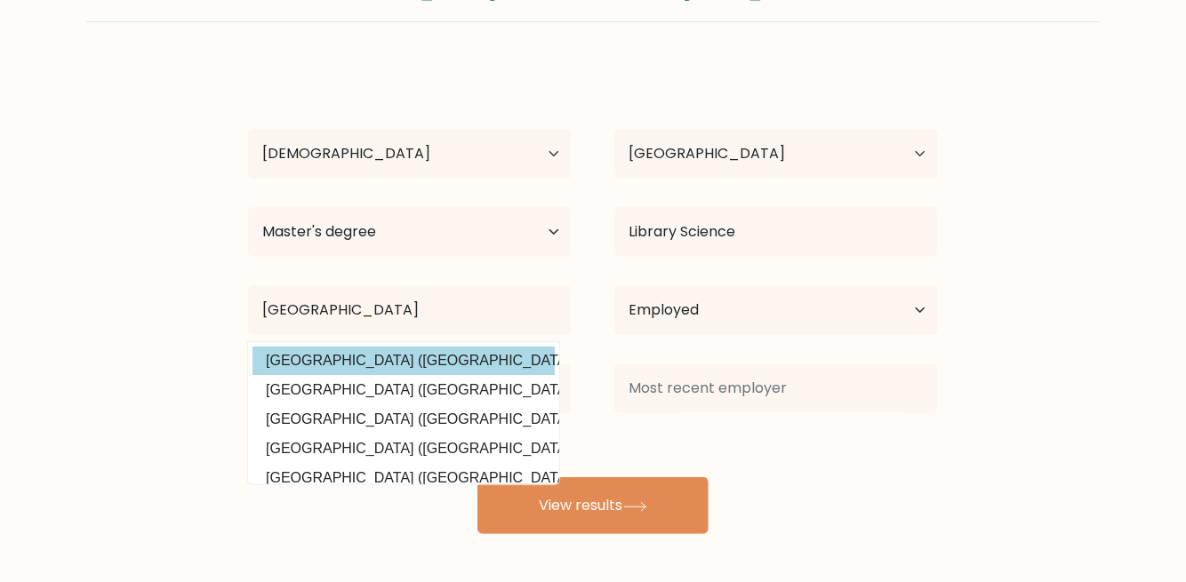
click at [437, 366] on div "[PERSON_NAME] Age Under [DEMOGRAPHIC_DATA] [DEMOGRAPHIC_DATA] [DEMOGRAPHIC_DATA…" at bounding box center [592, 299] width 711 height 469
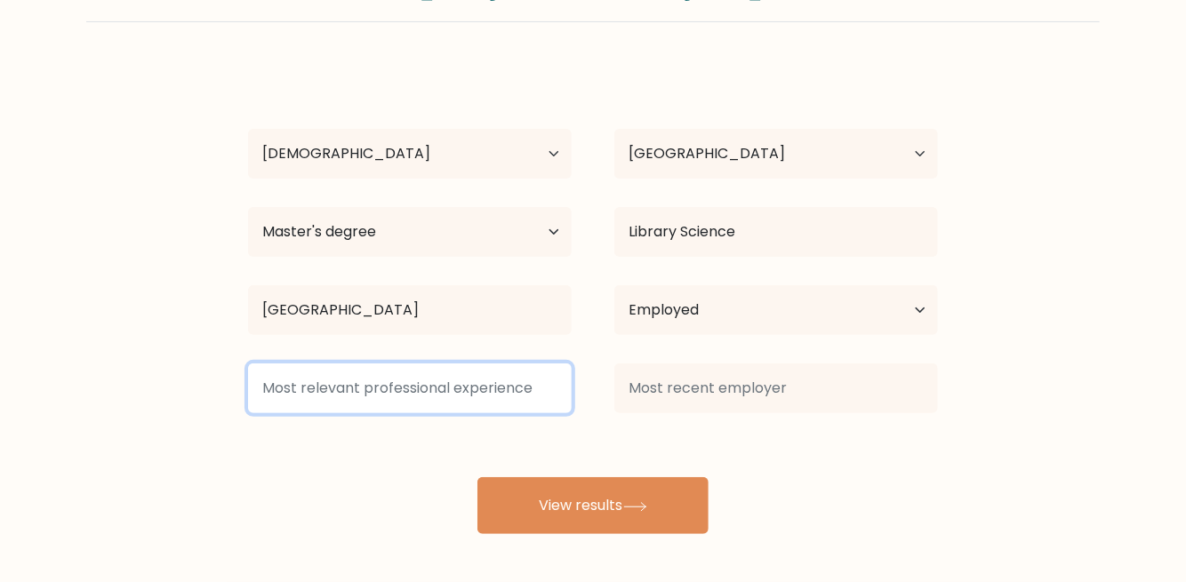
click at [399, 392] on input at bounding box center [410, 389] width 324 height 50
click at [268, 389] on input "Librarian" at bounding box center [410, 389] width 324 height 50
drag, startPoint x: 268, startPoint y: 389, endPoint x: 295, endPoint y: 391, distance: 27.6
click at [295, 391] on input "Librarian" at bounding box center [410, 389] width 324 height 50
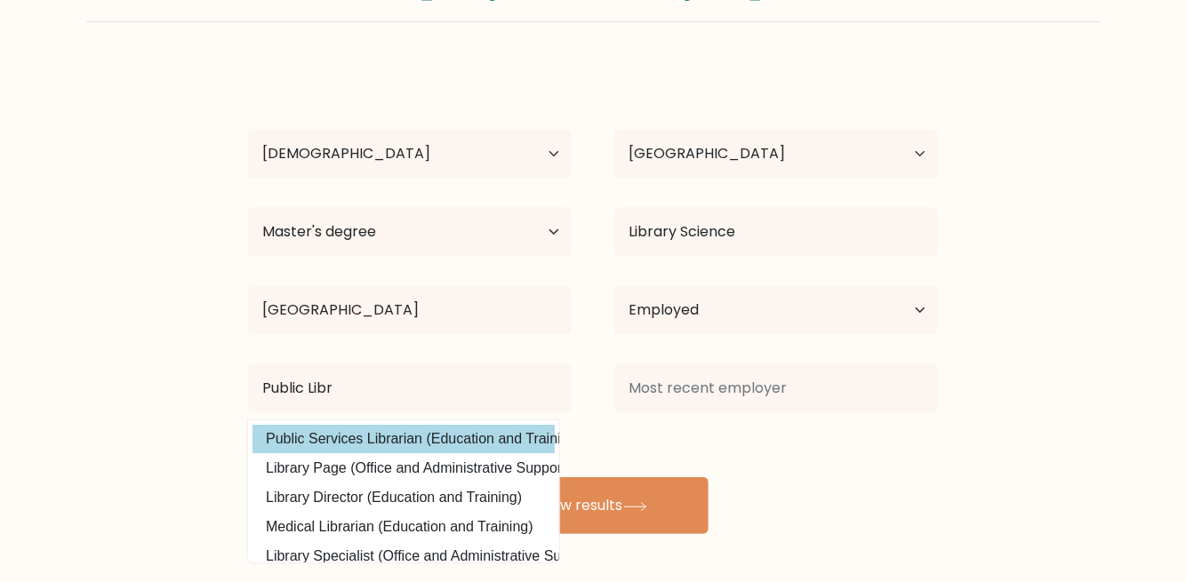
click at [334, 442] on div "Michael Pierry Age Under 18 years old 18-24 years old 25-34 years old 35-44 yea…" at bounding box center [592, 299] width 711 height 469
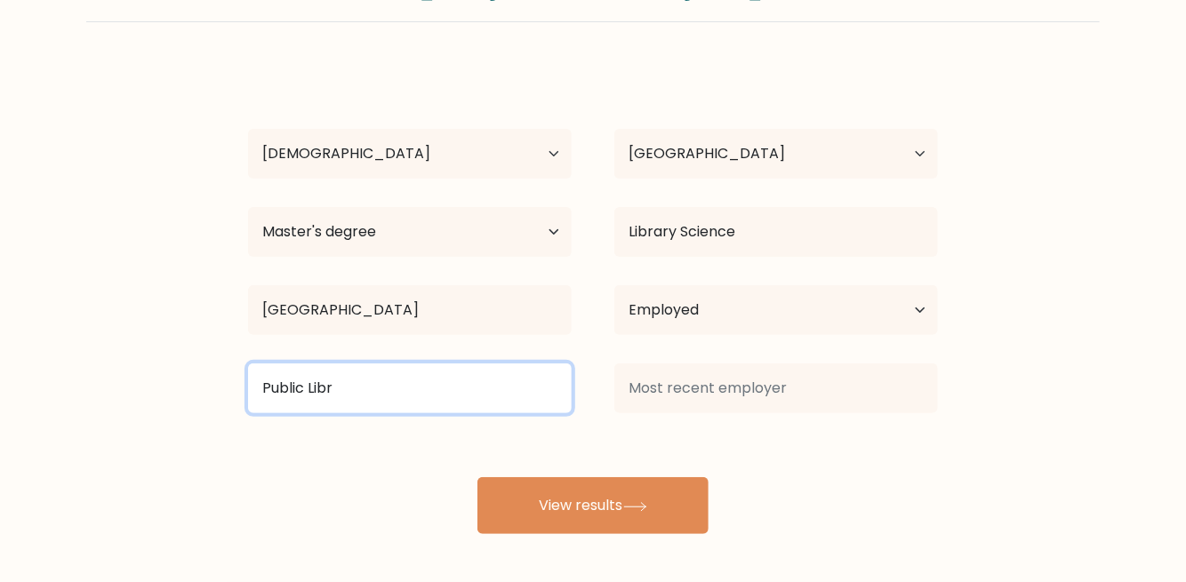
click at [364, 387] on input "Public Libr" at bounding box center [410, 389] width 324 height 50
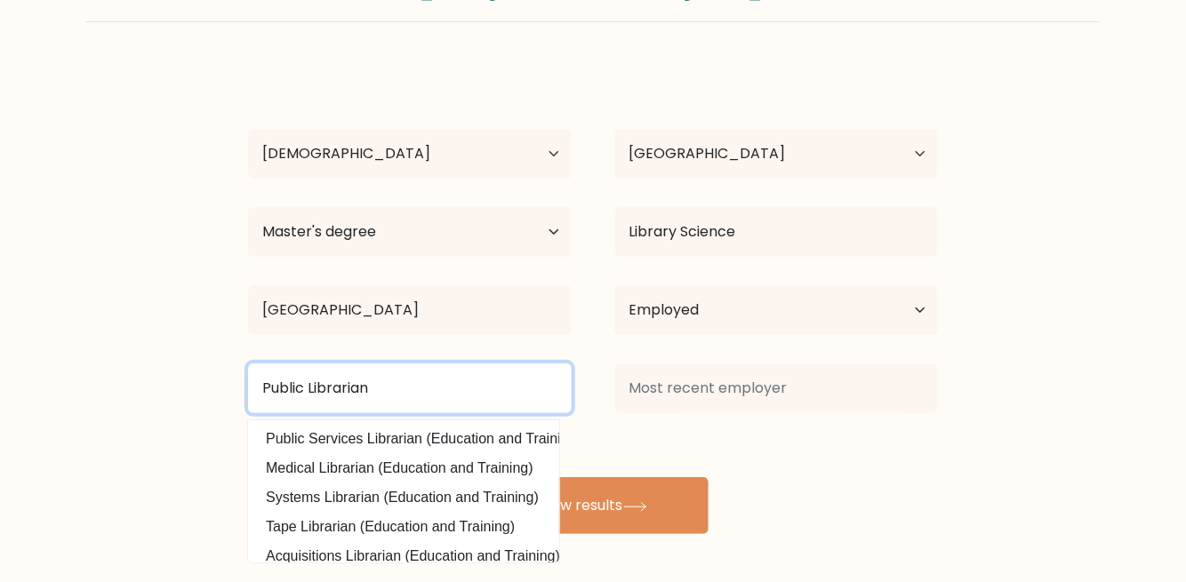
type input "Public Librarian"
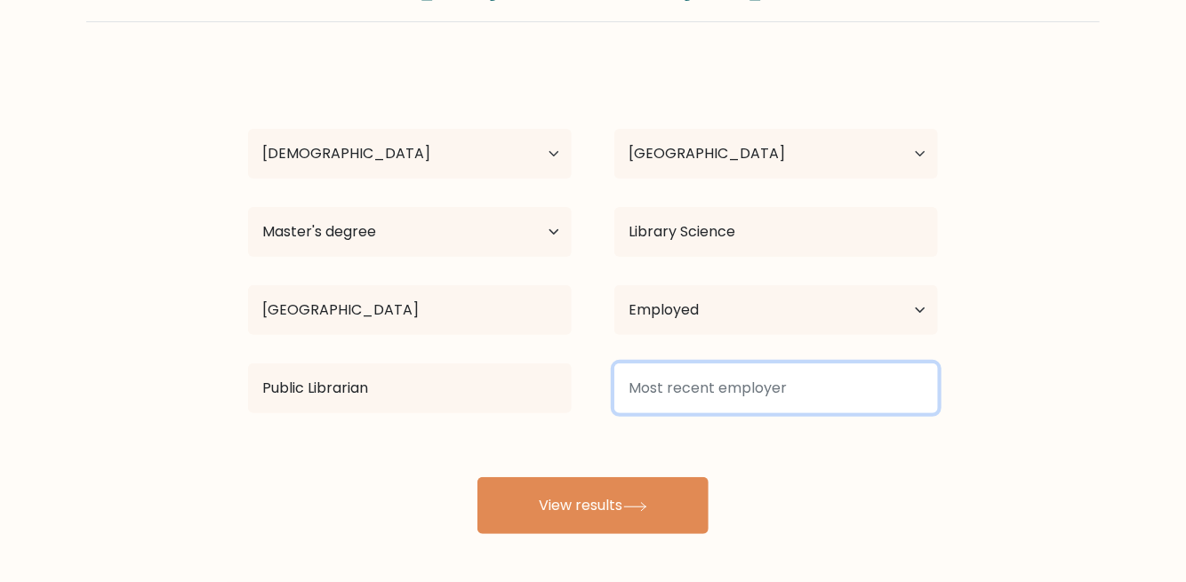
click at [668, 401] on input at bounding box center [776, 389] width 324 height 50
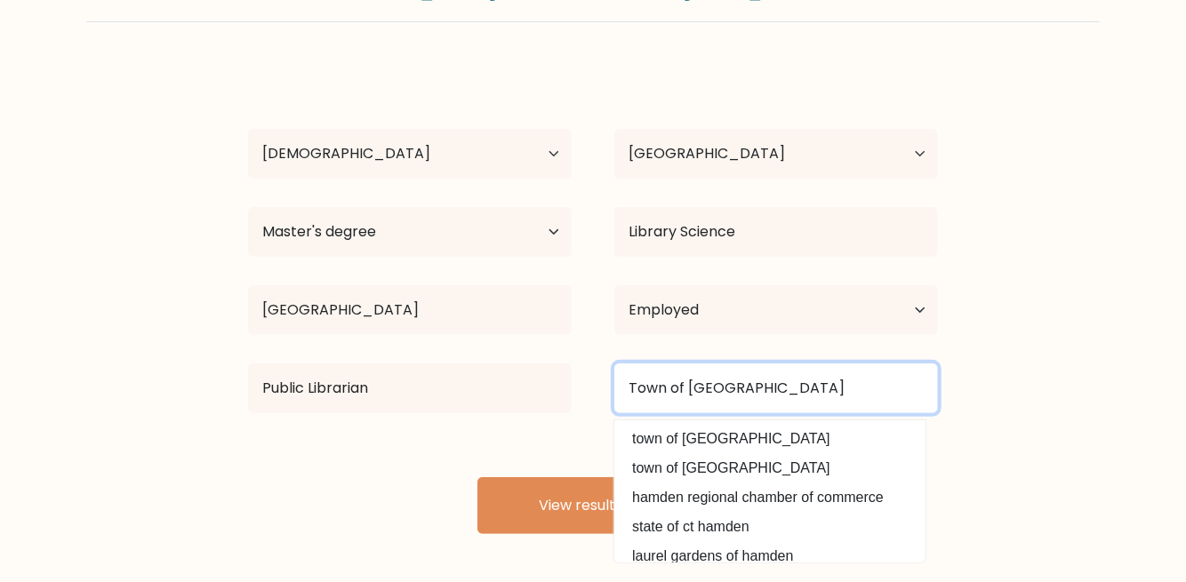
type input "Town of Hamden"
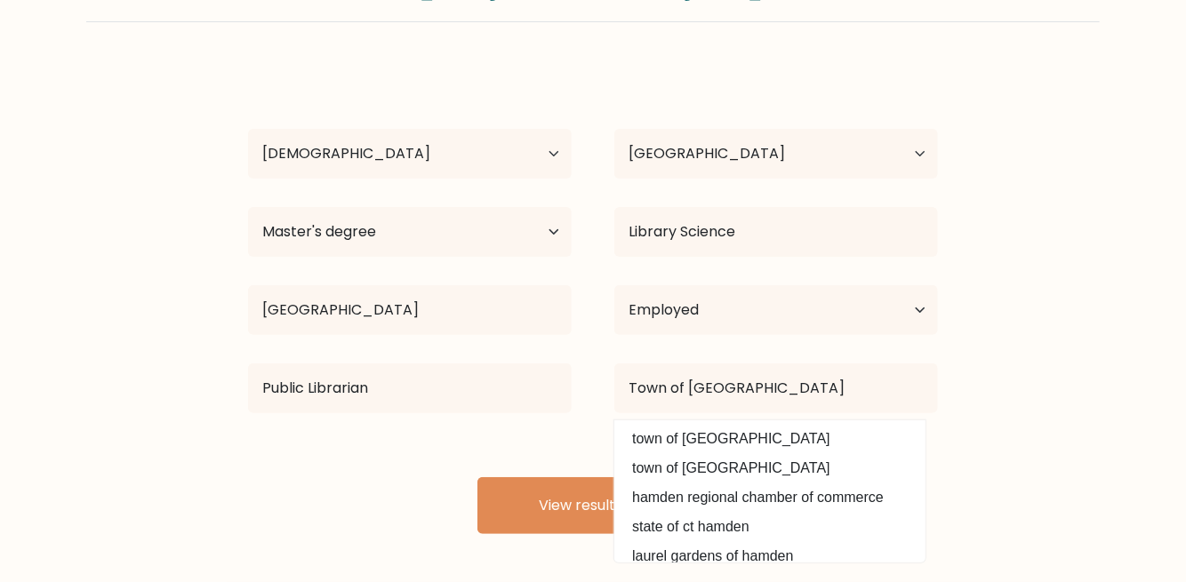
click at [500, 442] on div "Michael Pierry Age Under 18 years old 18-24 years old 25-34 years old 35-44 yea…" at bounding box center [592, 299] width 711 height 469
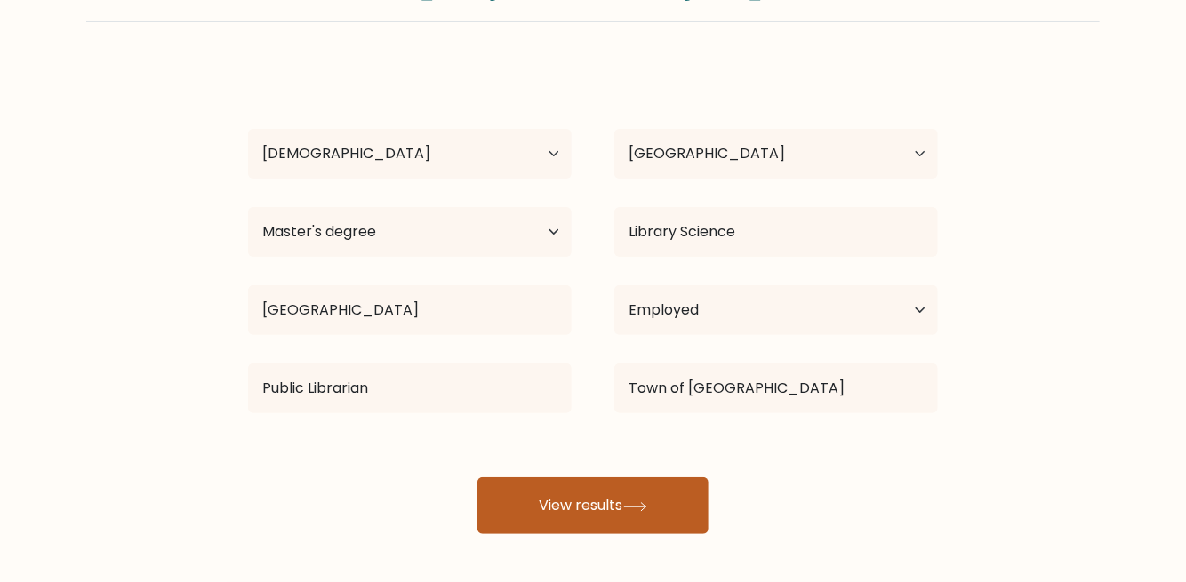
click at [590, 502] on button "View results" at bounding box center [592, 505] width 231 height 57
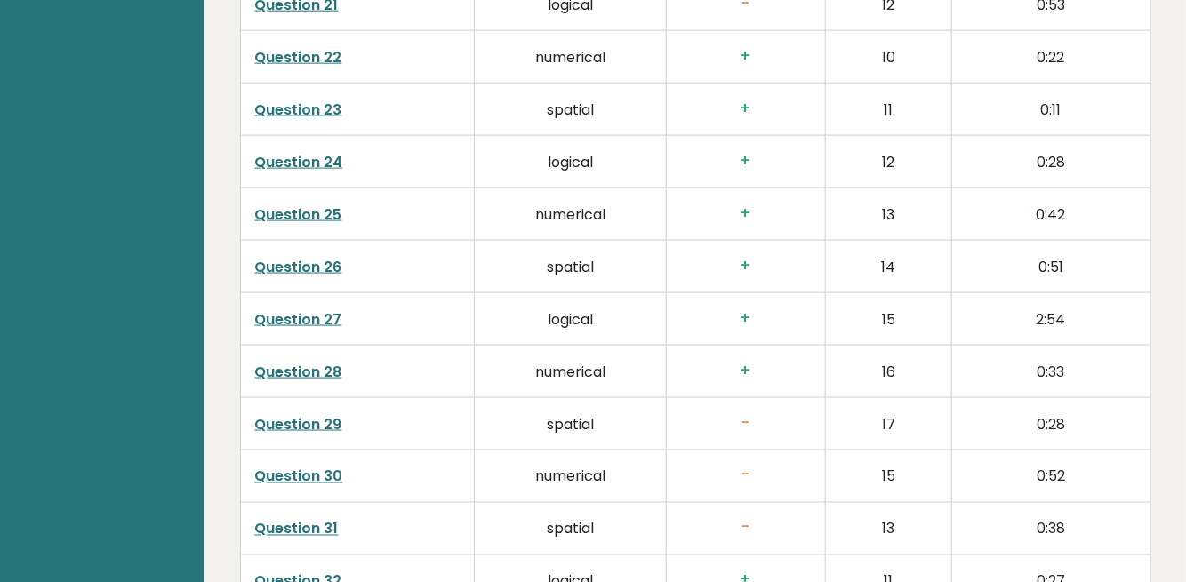
scroll to position [4562, 0]
